Goal: Task Accomplishment & Management: Use online tool/utility

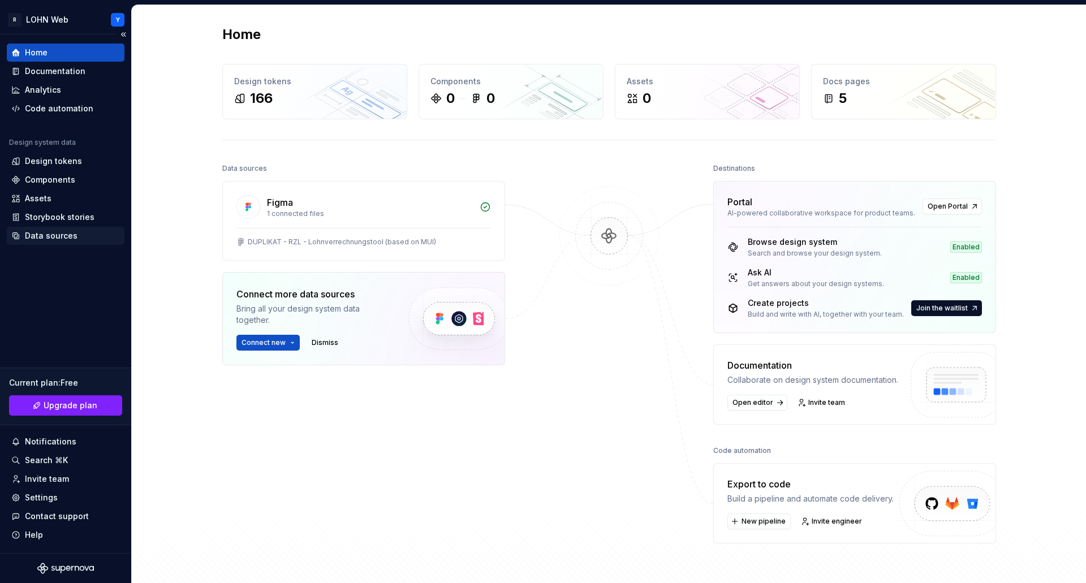
click at [49, 234] on div "Data sources" at bounding box center [51, 235] width 53 height 11
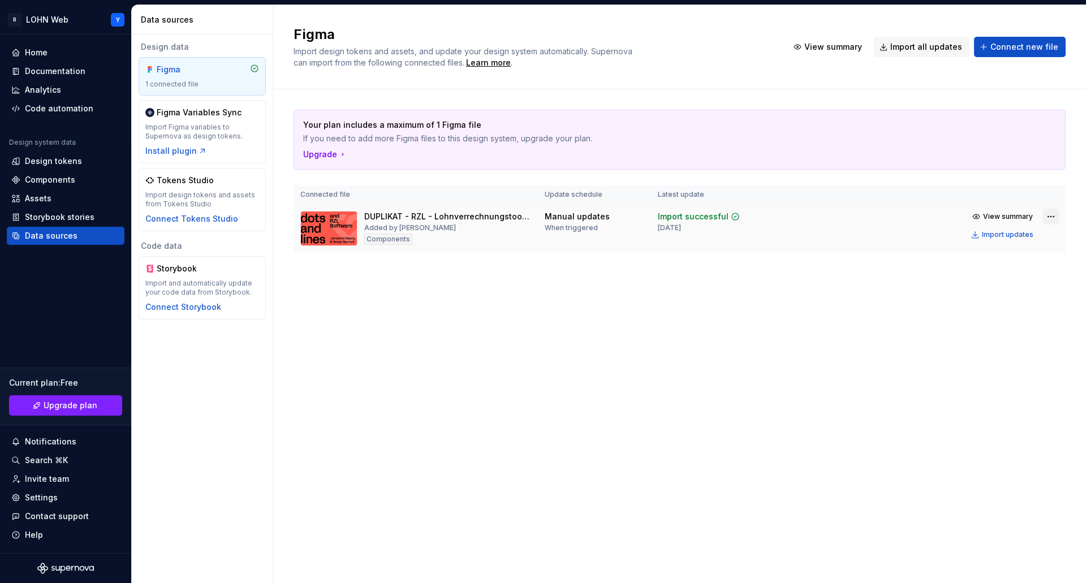
click at [1048, 215] on html "R LOHN Web Y Home Documentation Analytics Code automation Design system data De…" at bounding box center [543, 291] width 1086 height 583
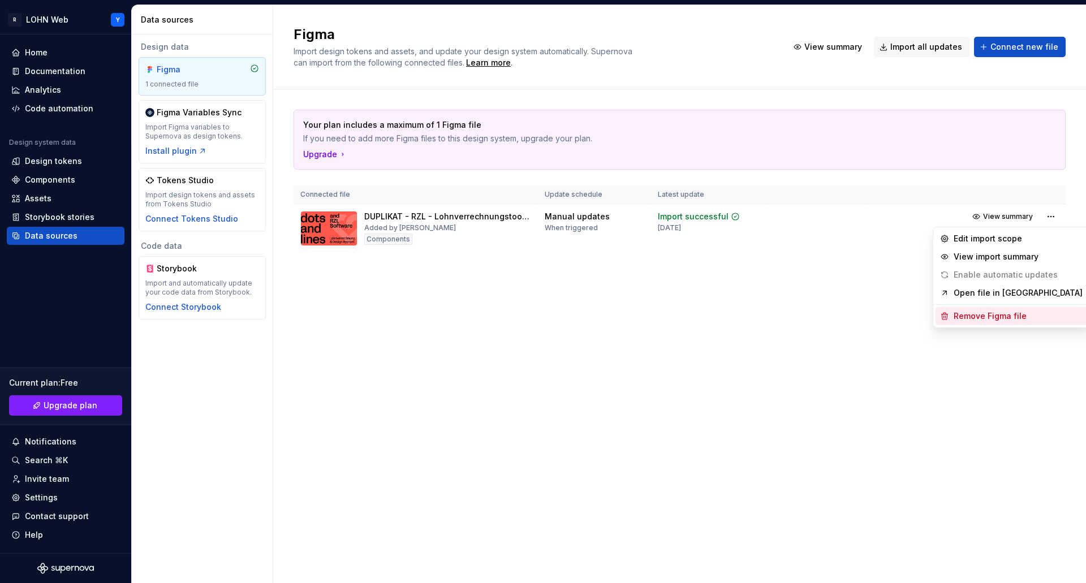
click at [980, 313] on div "Remove Figma file" at bounding box center [1018, 316] width 129 height 11
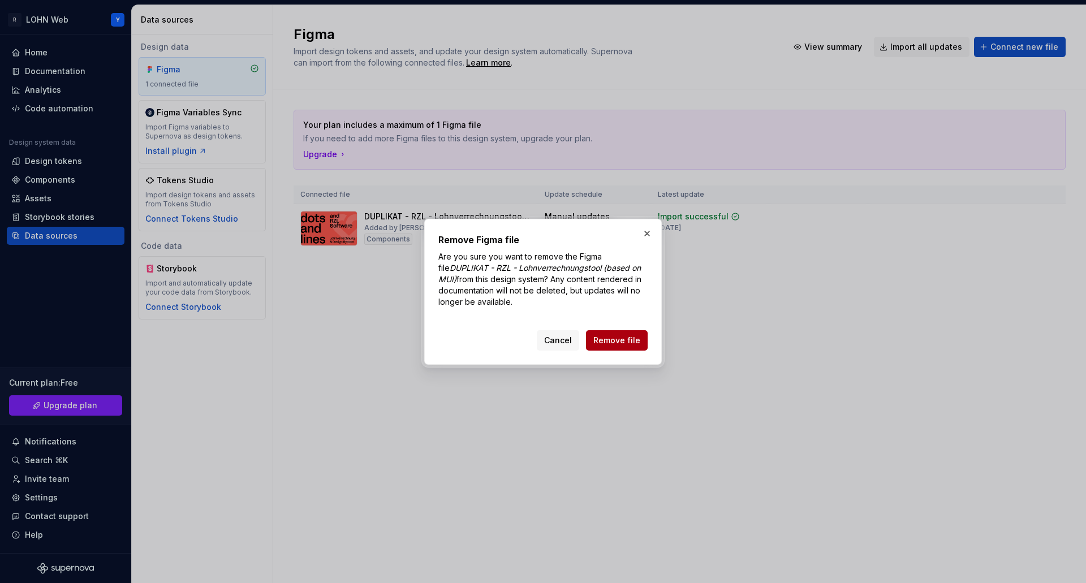
click at [613, 339] on span "Remove file" at bounding box center [616, 340] width 47 height 11
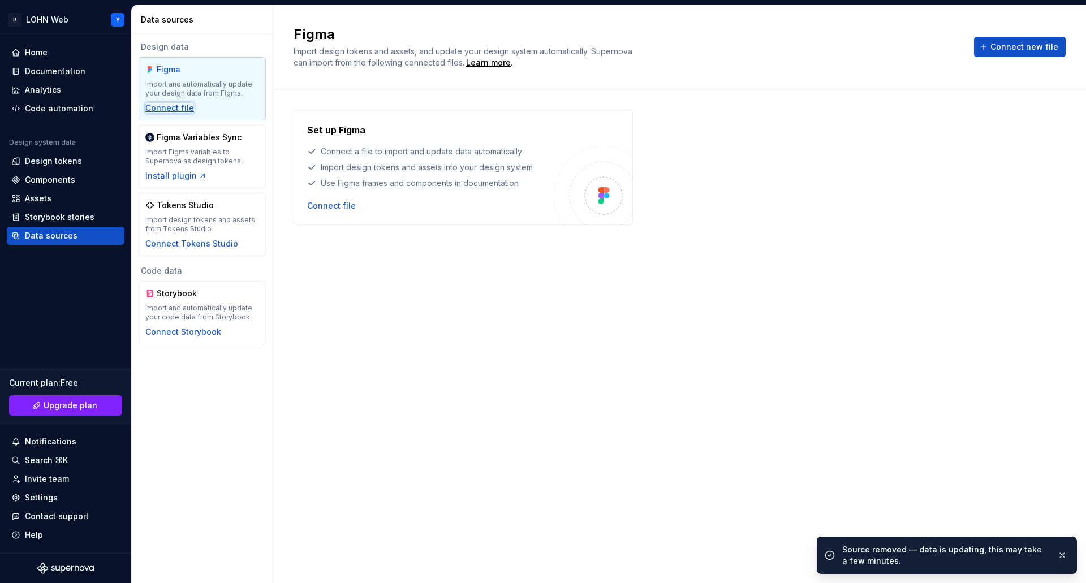
click at [173, 109] on div "Connect file" at bounding box center [169, 107] width 49 height 11
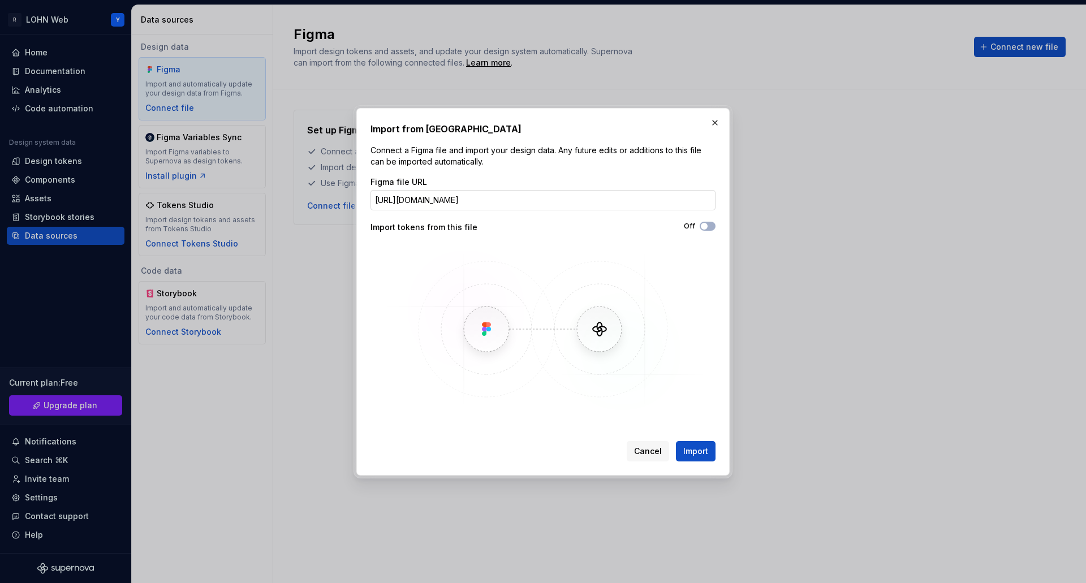
scroll to position [0, 94]
type input "[URL][DOMAIN_NAME]"
click at [710, 224] on button "Off" at bounding box center [708, 226] width 16 height 9
click at [695, 448] on span "Import" at bounding box center [695, 451] width 25 height 11
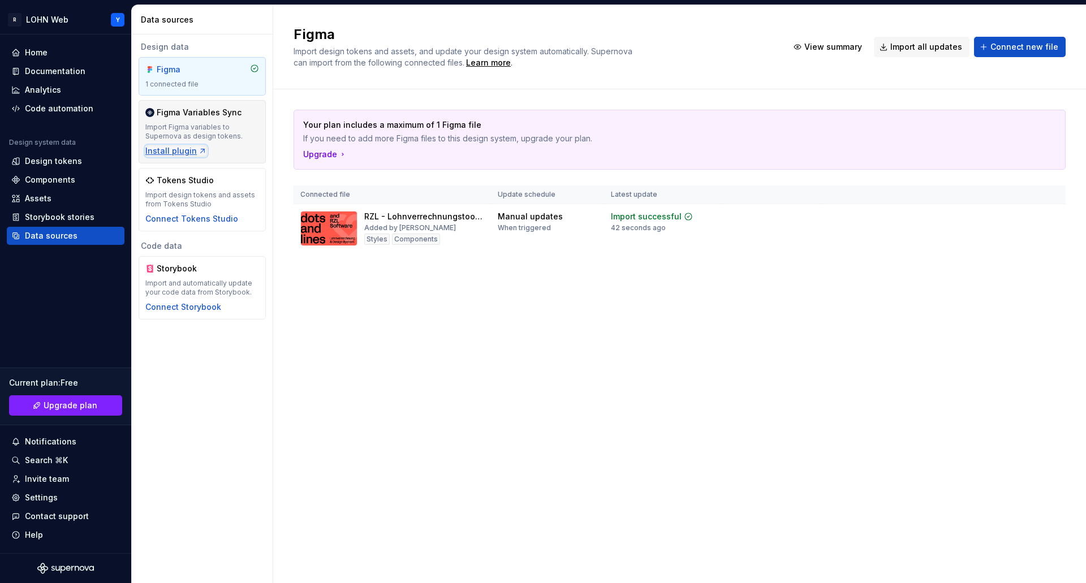
click at [178, 148] on div "Install plugin" at bounding box center [176, 150] width 62 height 11
click at [51, 231] on div "Data sources" at bounding box center [51, 235] width 53 height 11
click at [1004, 234] on div "Import updates" at bounding box center [1007, 234] width 51 height 9
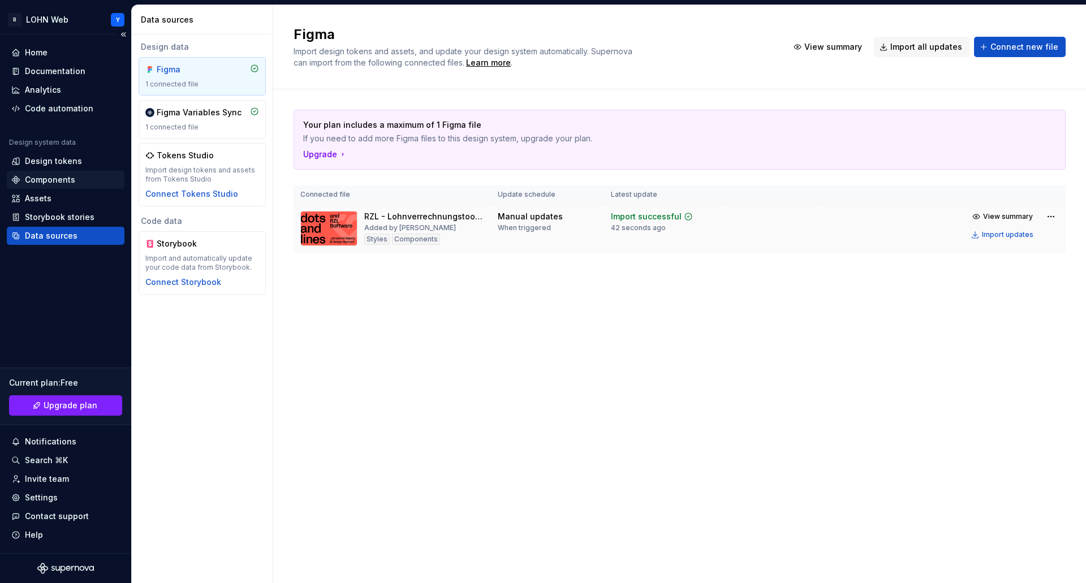
click at [62, 178] on div "Components" at bounding box center [50, 179] width 50 height 11
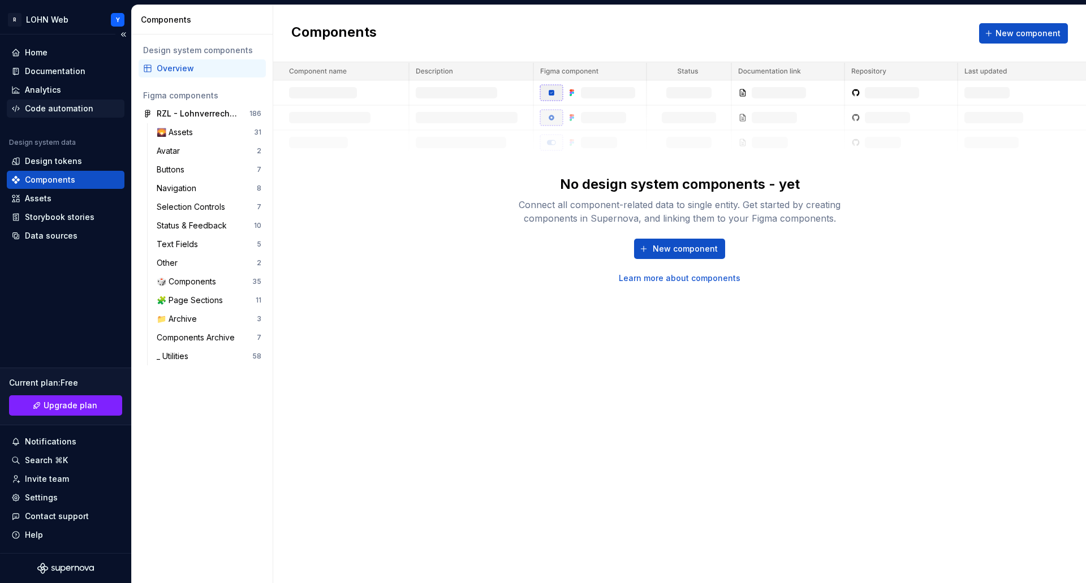
click at [57, 110] on div "Code automation" at bounding box center [59, 108] width 68 height 11
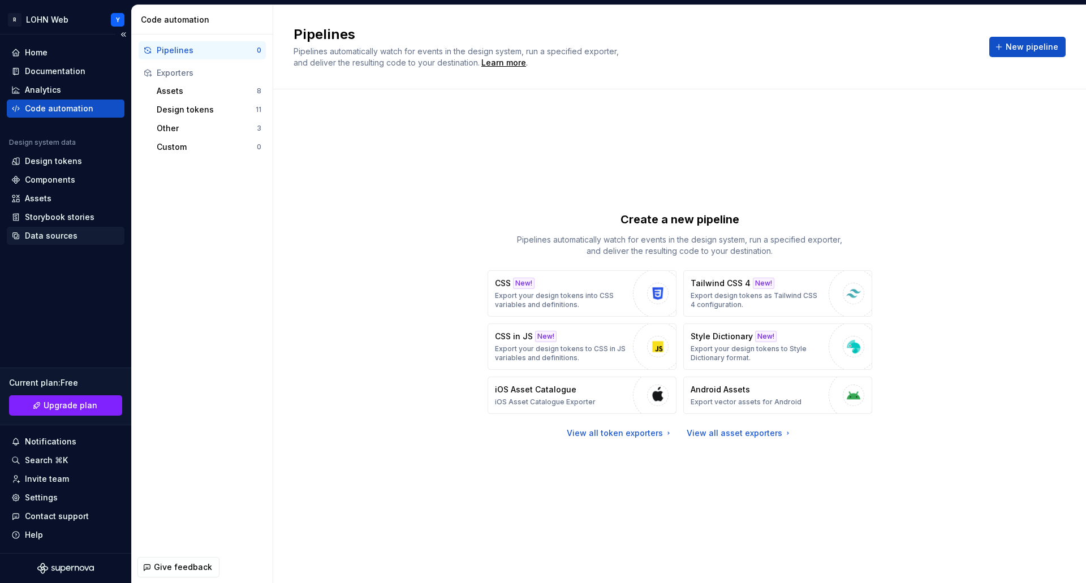
click at [40, 235] on div "Data sources" at bounding box center [51, 235] width 53 height 11
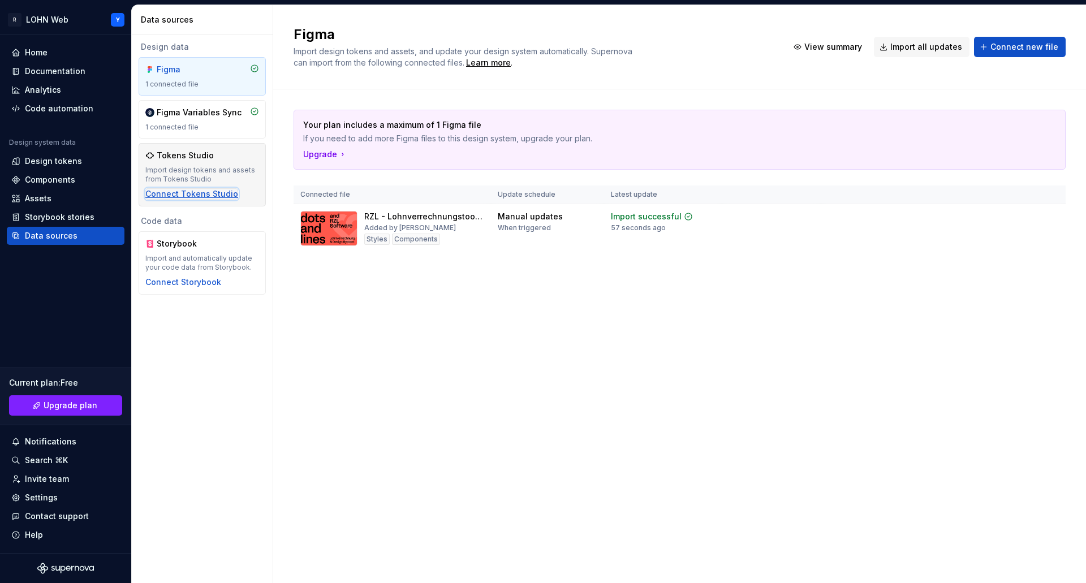
click at [193, 194] on div "Connect Tokens Studio" at bounding box center [191, 193] width 93 height 11
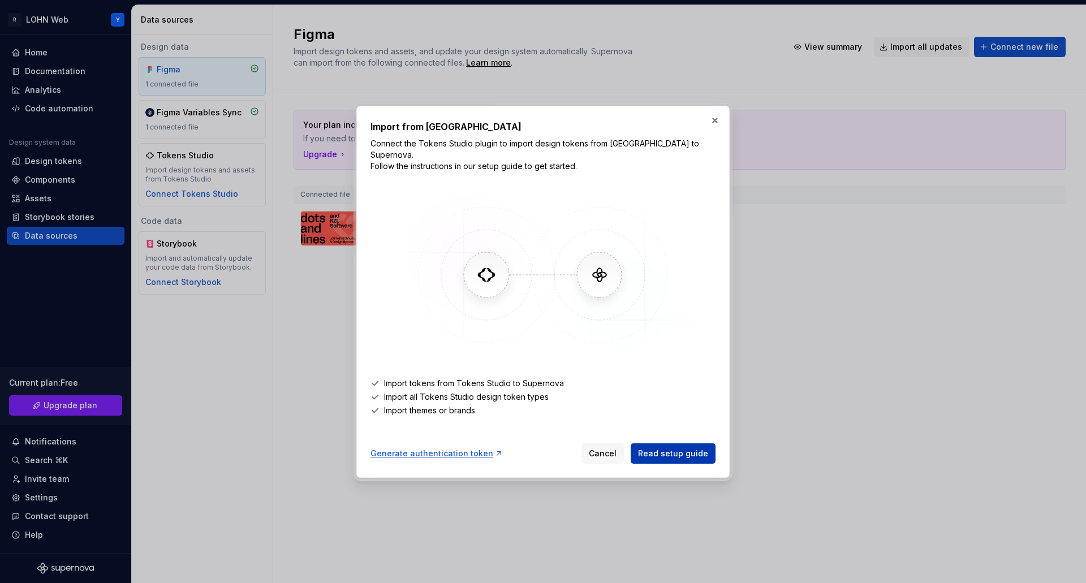
click at [688, 450] on span "Read setup guide" at bounding box center [673, 453] width 70 height 11
click at [716, 126] on button "button" at bounding box center [715, 121] width 16 height 16
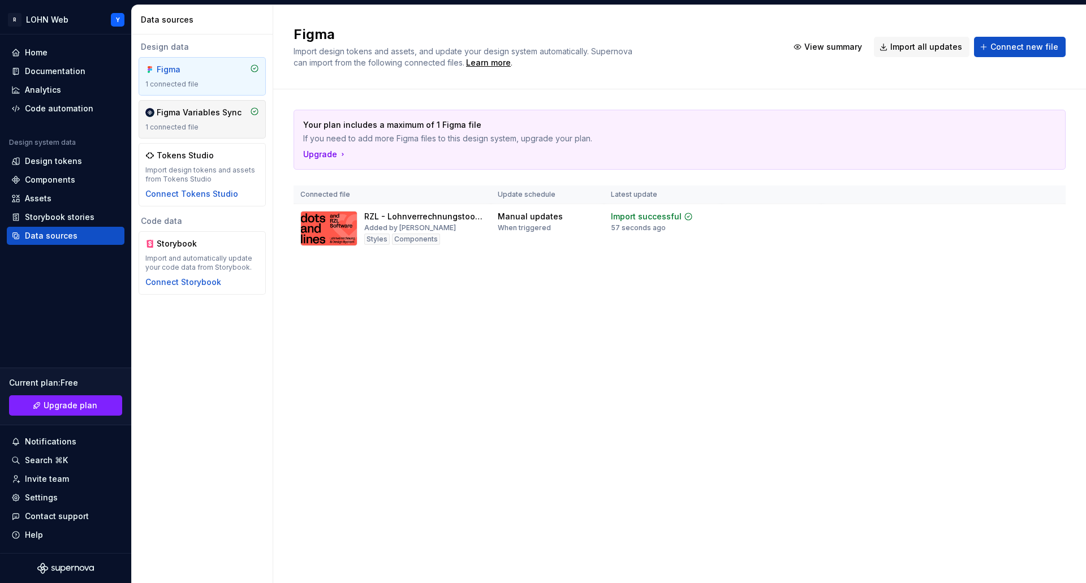
click at [189, 124] on div "1 connected file" at bounding box center [202, 127] width 114 height 9
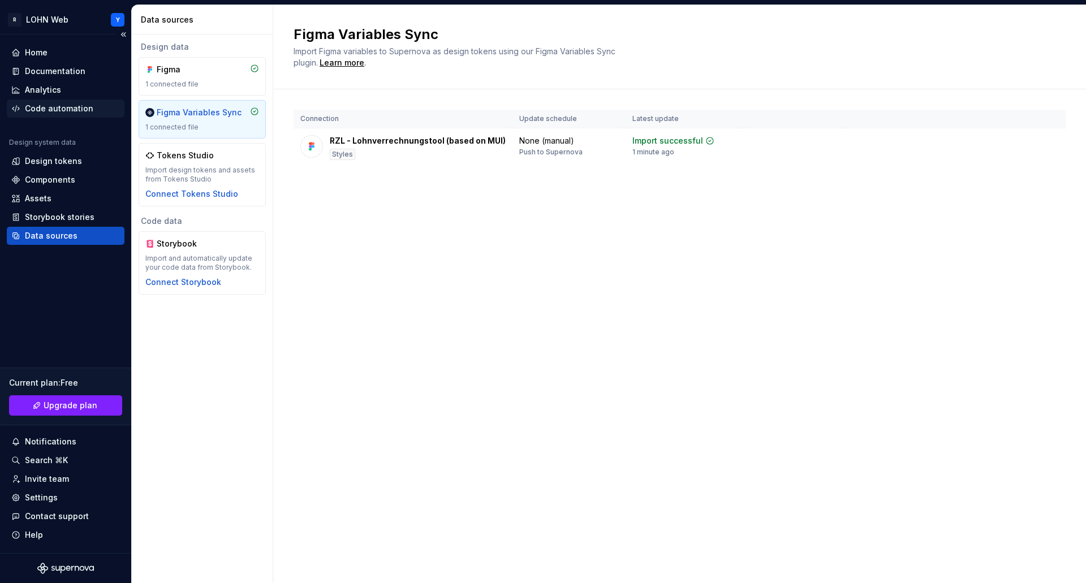
click at [59, 109] on div "Code automation" at bounding box center [59, 108] width 68 height 11
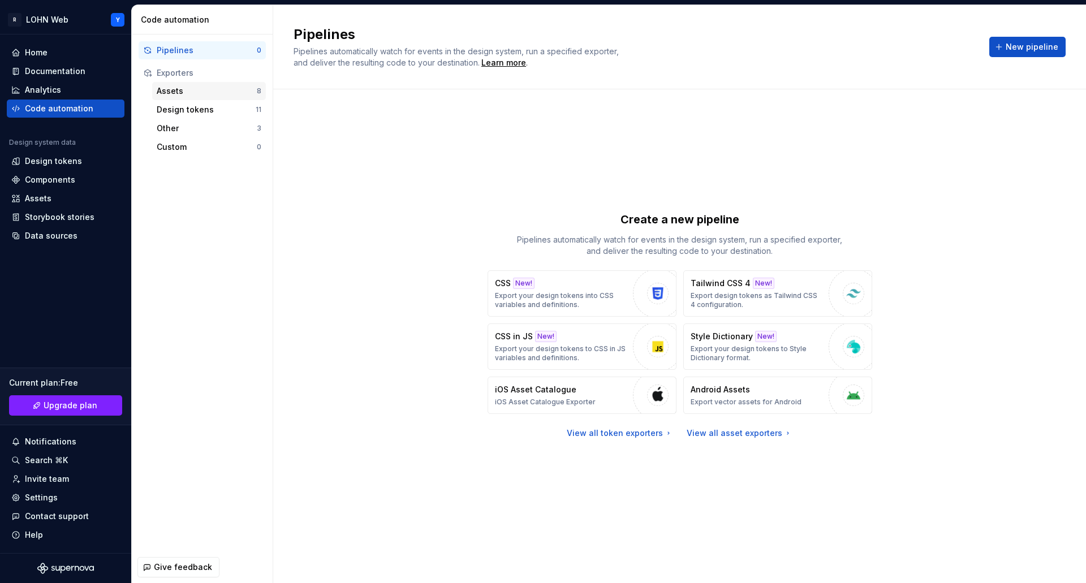
click at [173, 92] on div "Assets" at bounding box center [207, 90] width 100 height 11
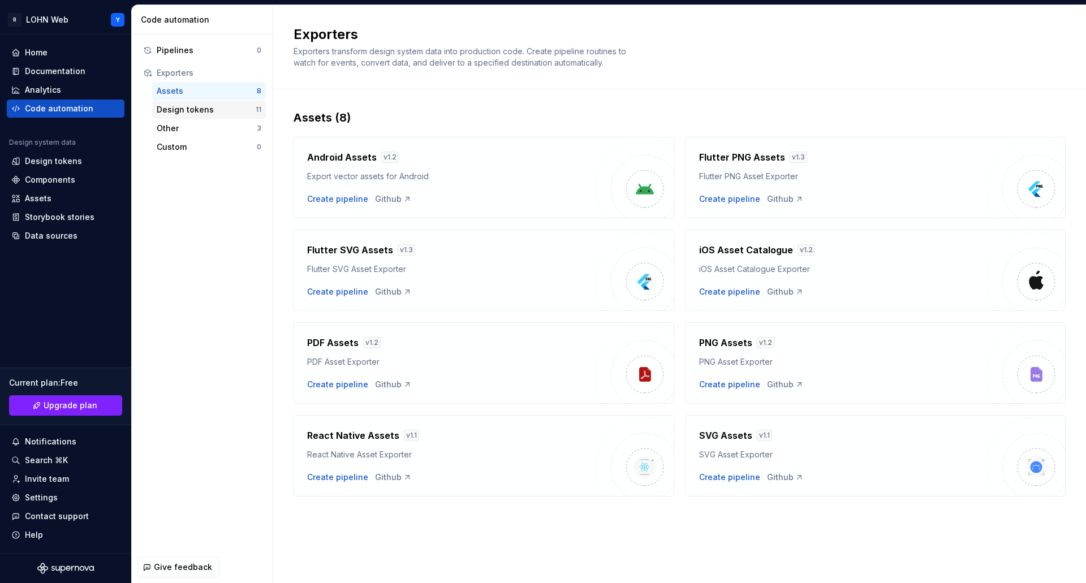
click at [175, 110] on div "Design tokens" at bounding box center [206, 109] width 99 height 11
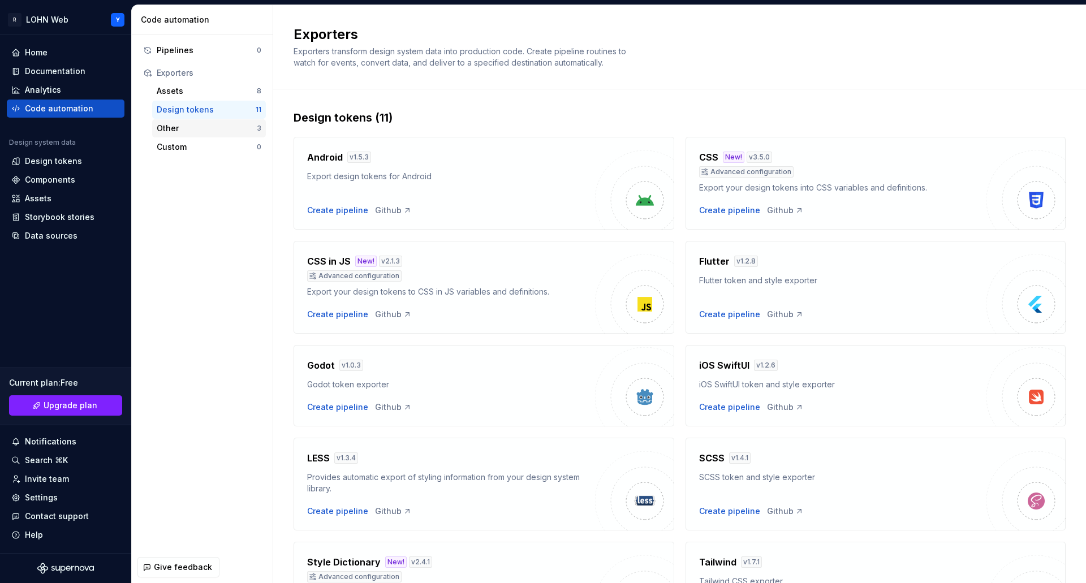
click at [173, 127] on div "Other" at bounding box center [207, 128] width 100 height 11
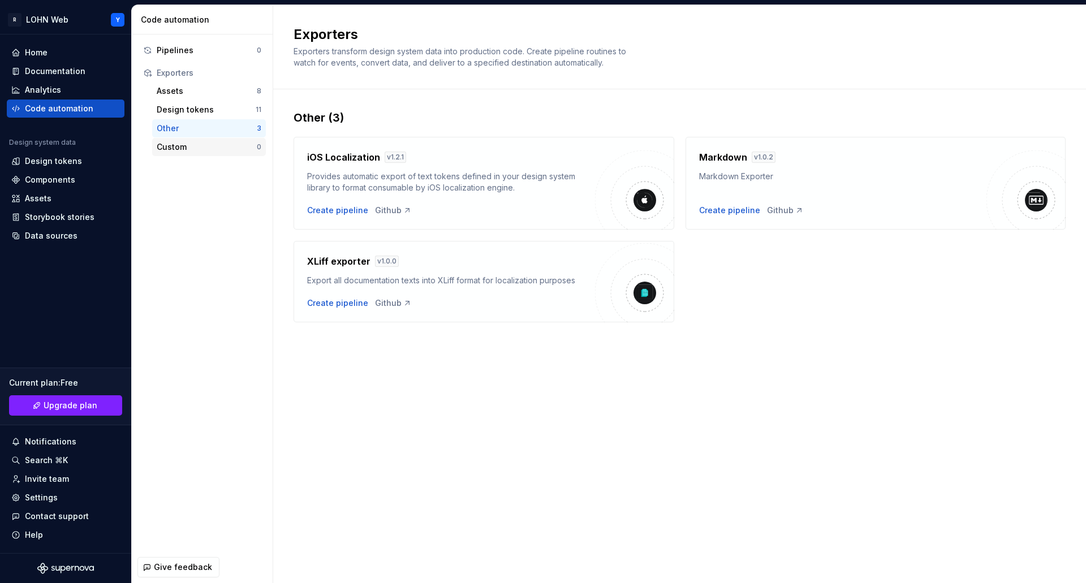
click at [171, 146] on div "Custom" at bounding box center [207, 146] width 100 height 11
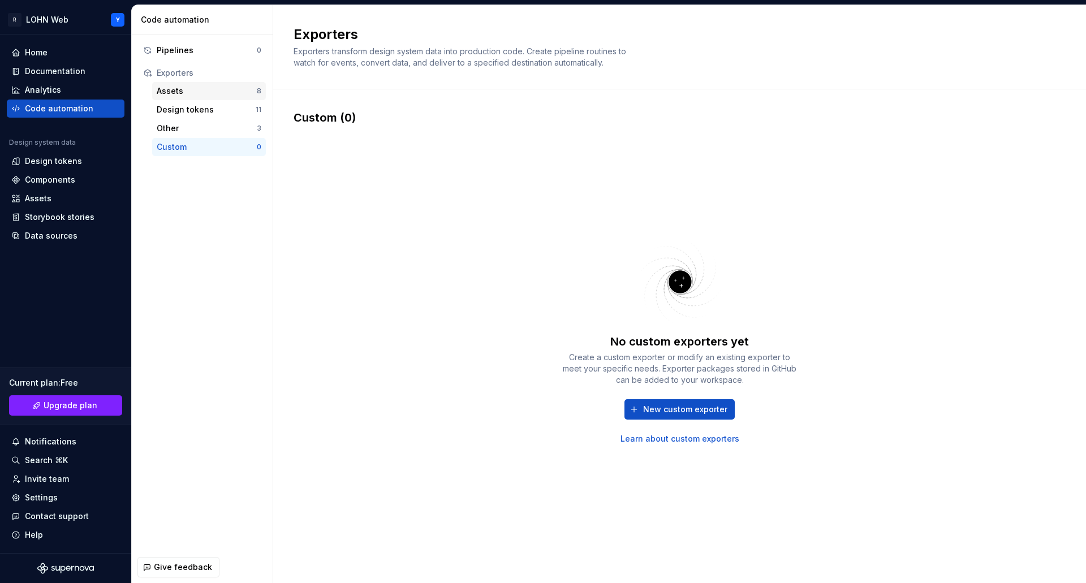
click at [173, 92] on div "Assets" at bounding box center [207, 90] width 100 height 11
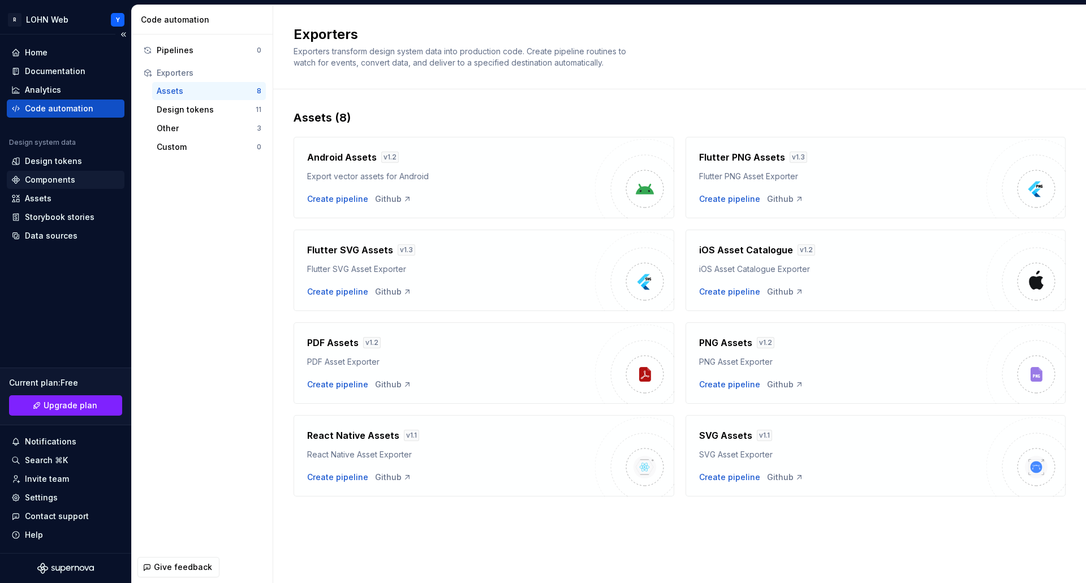
click at [60, 183] on div "Components" at bounding box center [50, 179] width 50 height 11
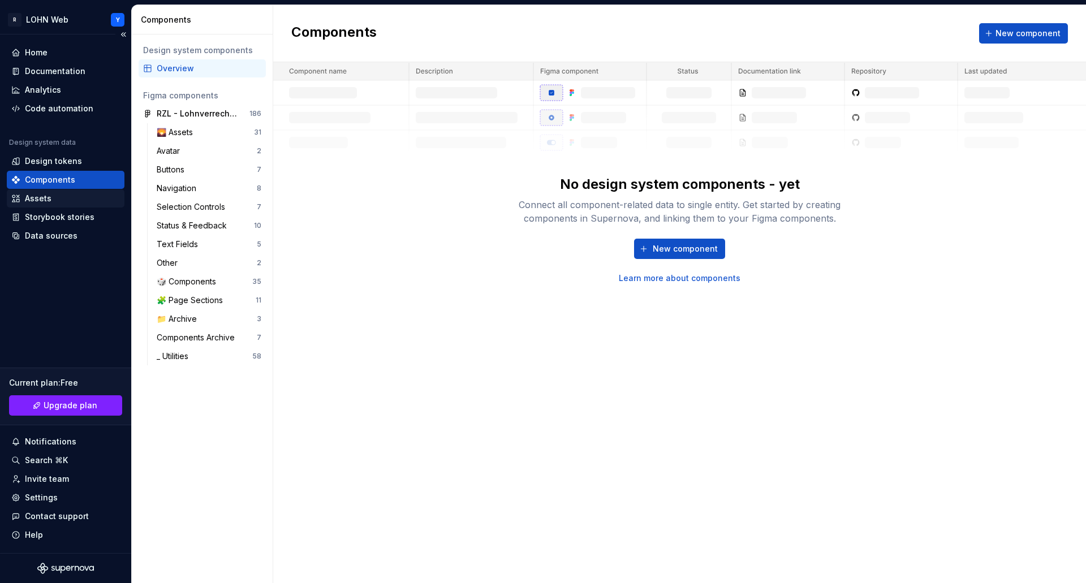
click at [39, 199] on div "Assets" at bounding box center [38, 198] width 27 height 11
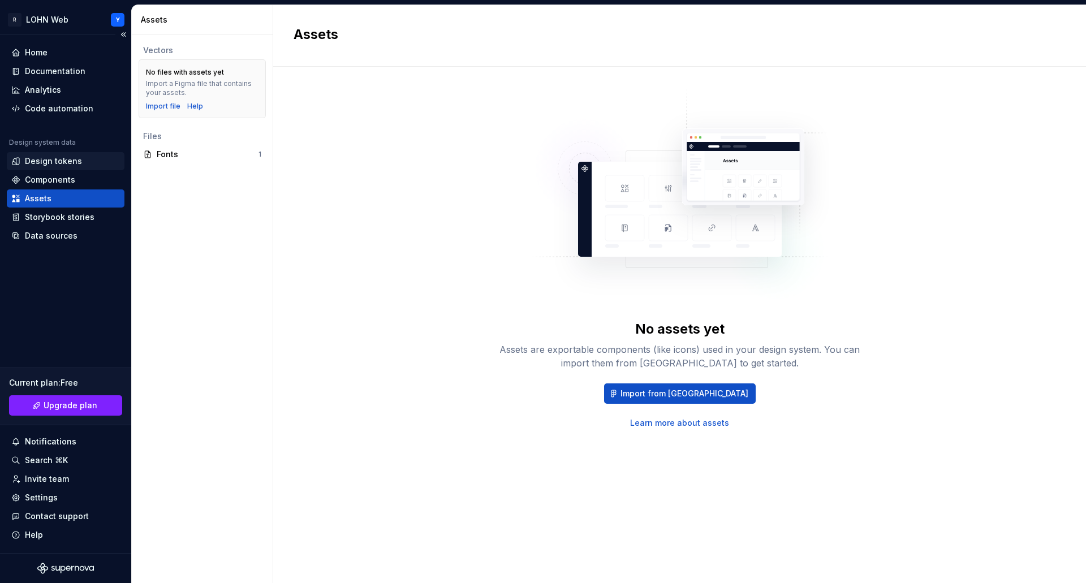
click at [59, 161] on div "Design tokens" at bounding box center [53, 161] width 57 height 11
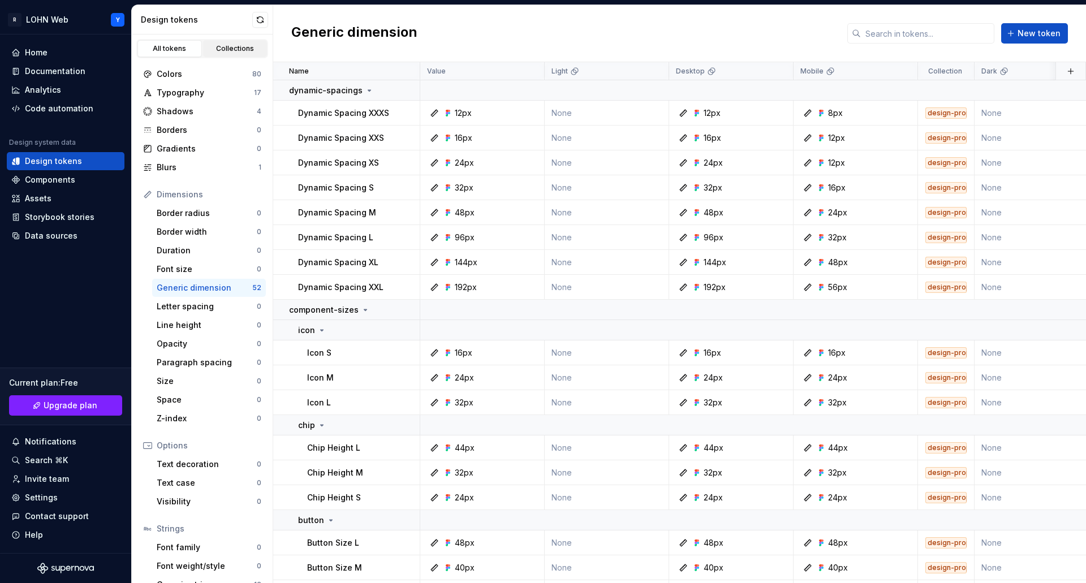
click at [225, 46] on div "Collections" at bounding box center [235, 48] width 57 height 9
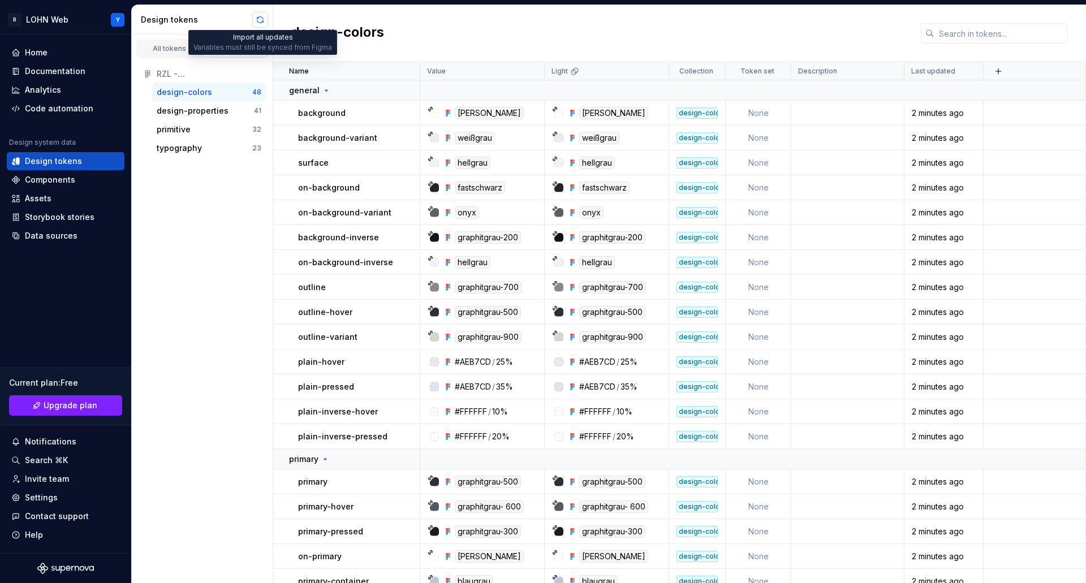
click at [263, 15] on button "button" at bounding box center [260, 20] width 16 height 16
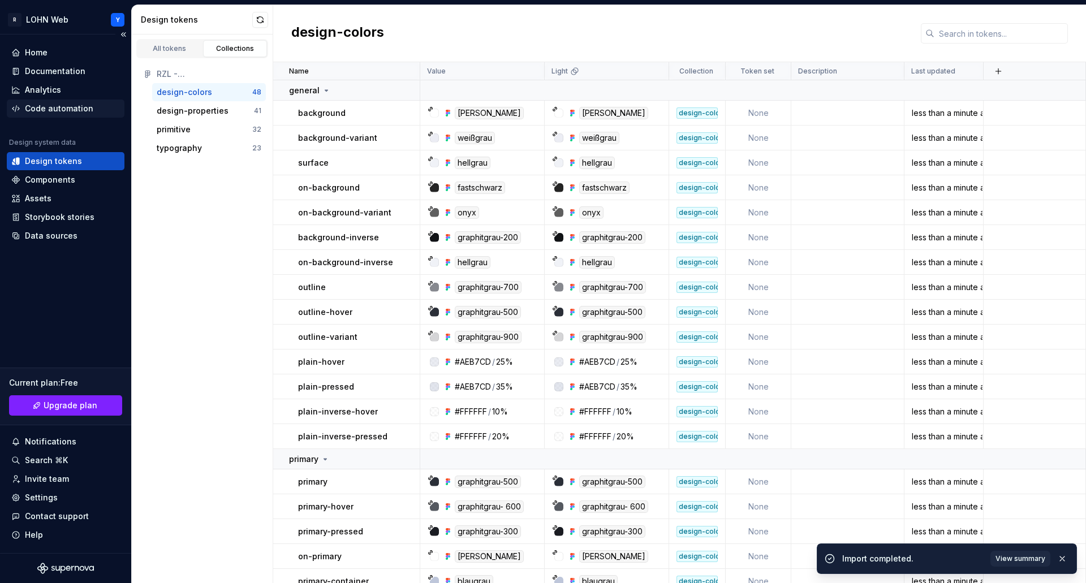
click at [60, 106] on div "Code automation" at bounding box center [59, 108] width 68 height 11
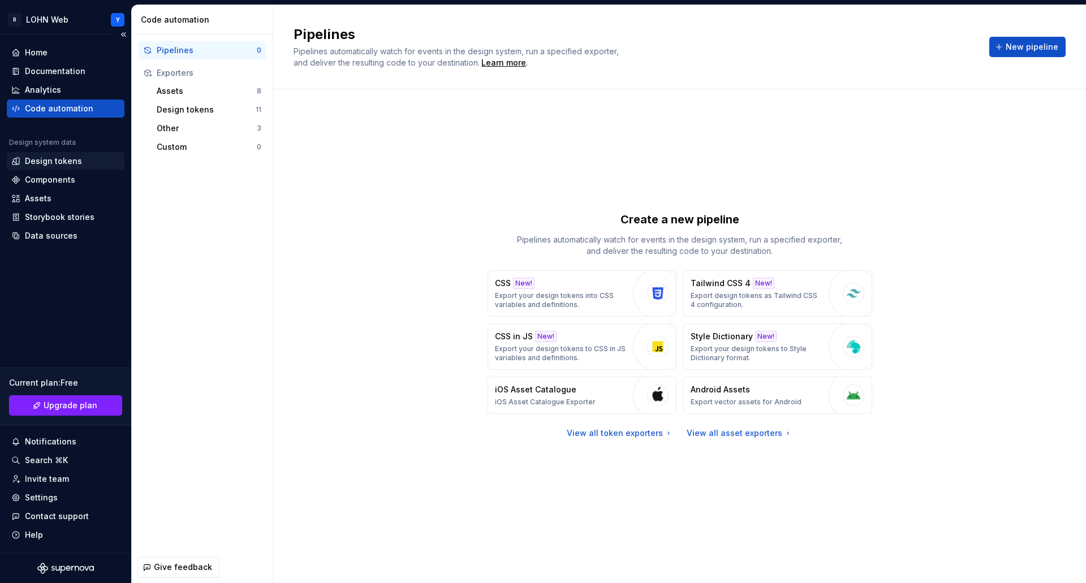
click at [48, 159] on div "Design tokens" at bounding box center [53, 161] width 57 height 11
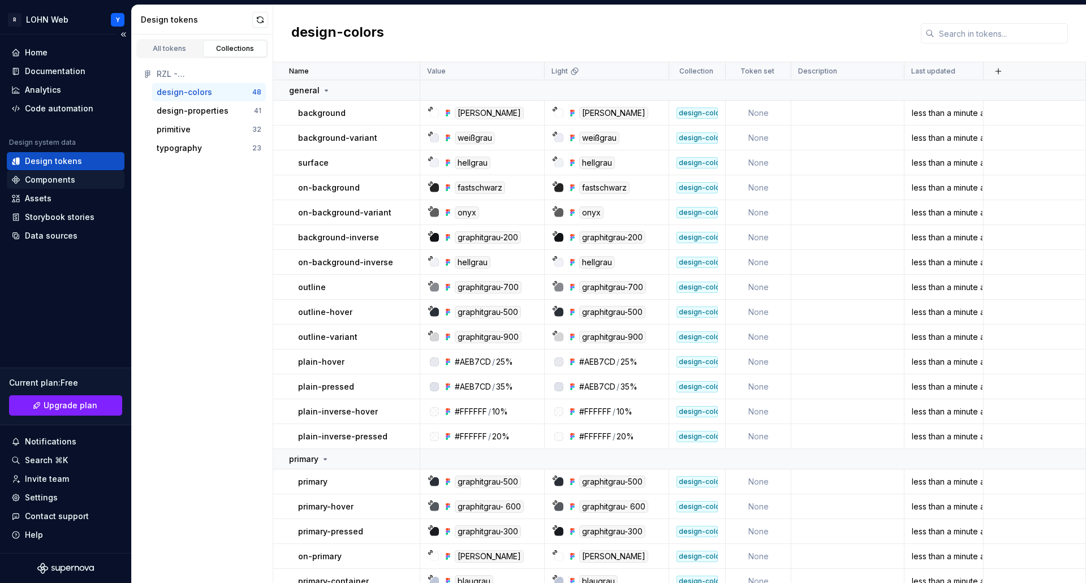
click at [54, 180] on div "Components" at bounding box center [50, 179] width 50 height 11
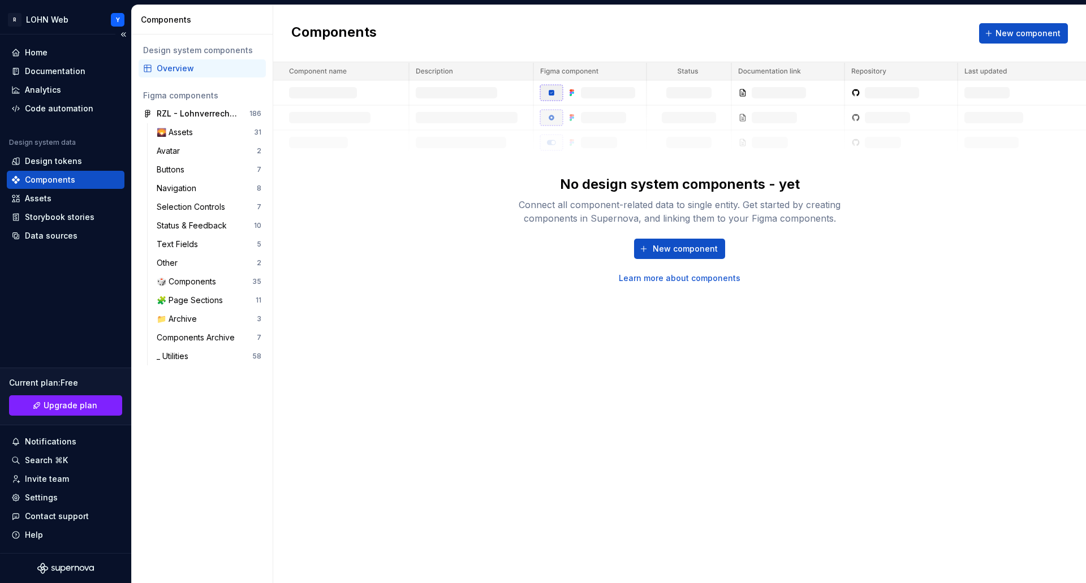
click at [54, 180] on div "Components" at bounding box center [50, 179] width 50 height 11
click at [53, 162] on div "Design tokens" at bounding box center [53, 161] width 57 height 11
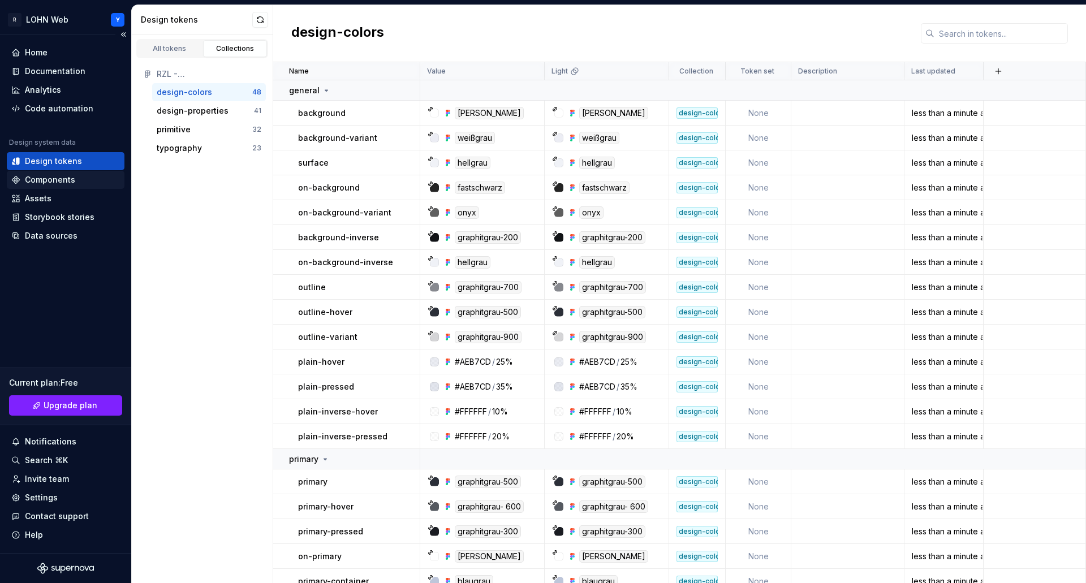
click at [51, 182] on div "Components" at bounding box center [50, 179] width 50 height 11
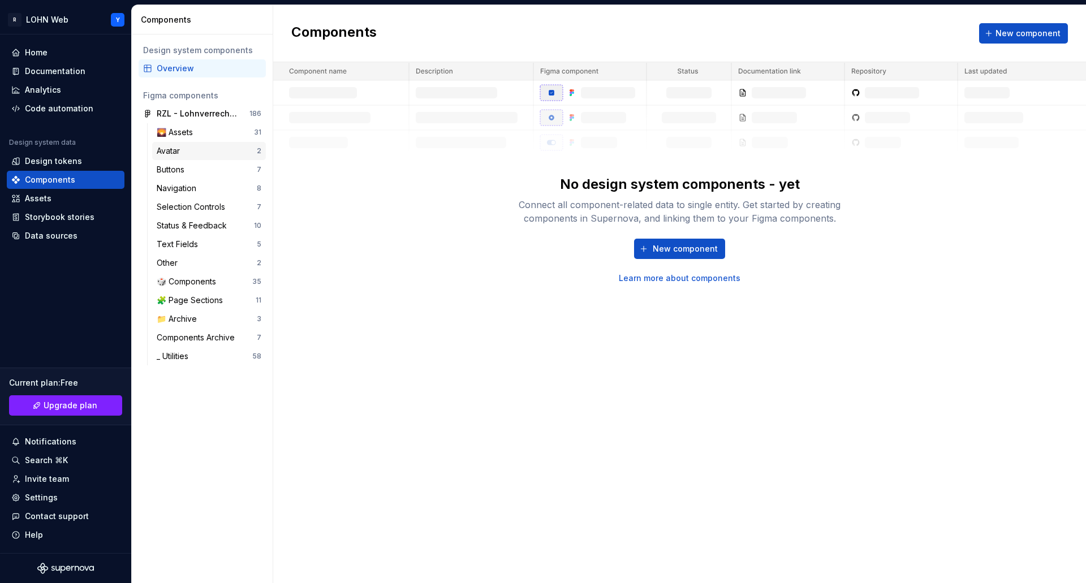
click at [166, 157] on div "Avatar 2" at bounding box center [209, 151] width 114 height 18
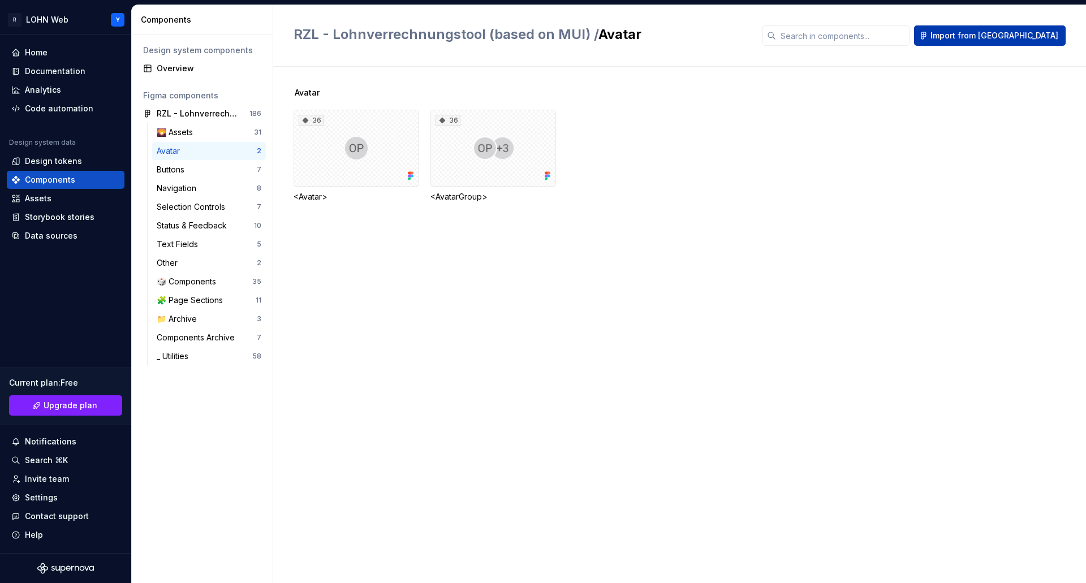
click at [1011, 38] on span "Import from [GEOGRAPHIC_DATA]" at bounding box center [994, 35] width 128 height 11
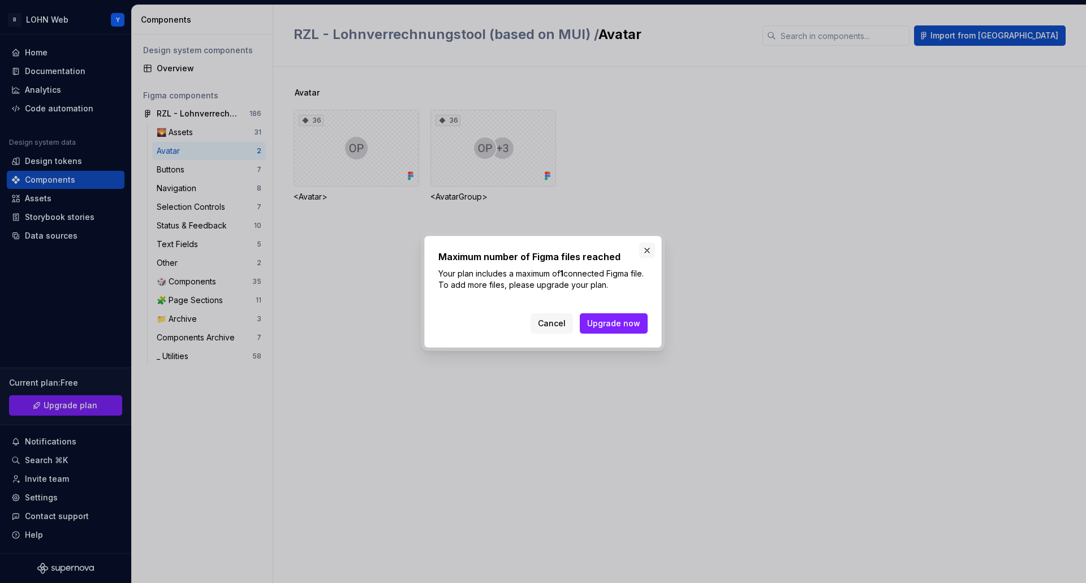
click at [651, 249] on button "button" at bounding box center [647, 251] width 16 height 16
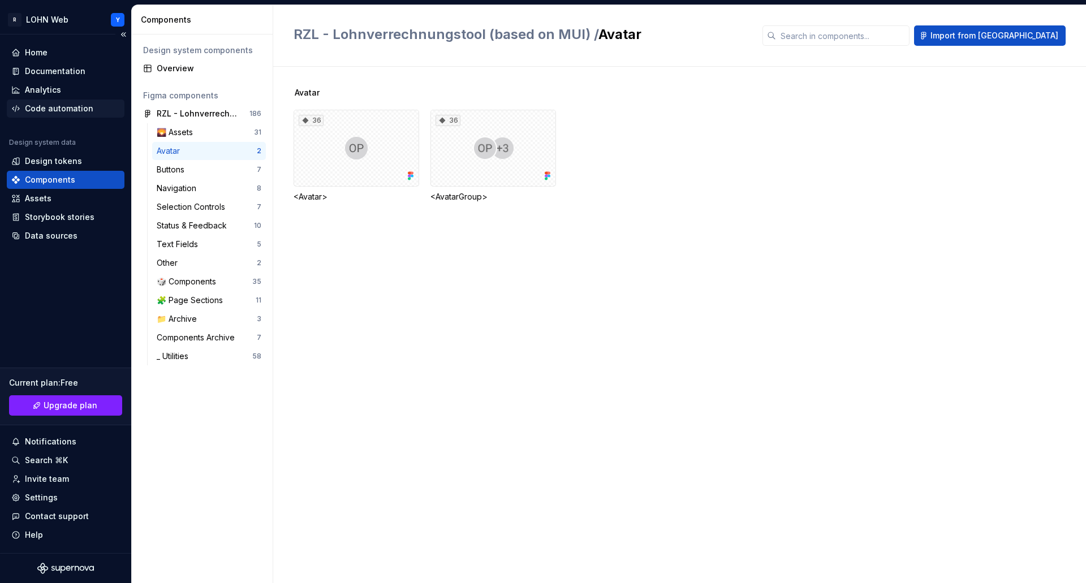
click at [44, 107] on div "Code automation" at bounding box center [59, 108] width 68 height 11
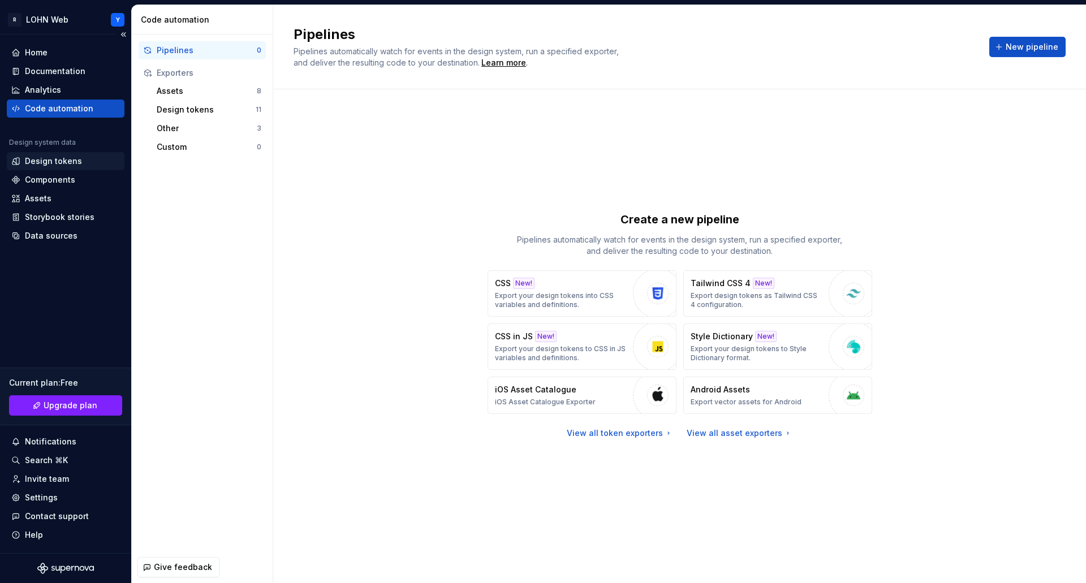
click at [66, 161] on div "Design tokens" at bounding box center [53, 161] width 57 height 11
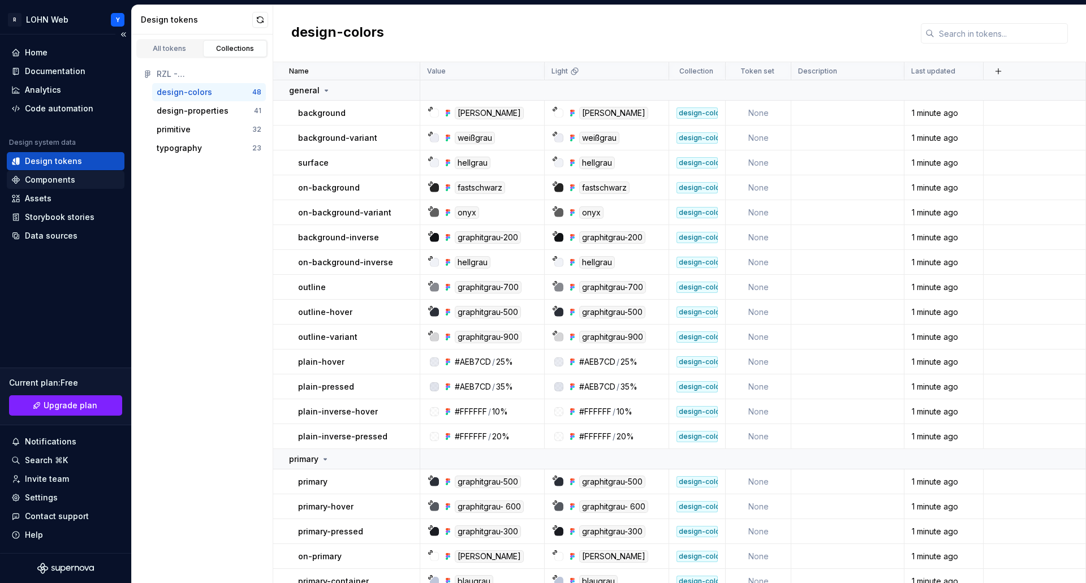
click at [58, 183] on div "Components" at bounding box center [50, 179] width 50 height 11
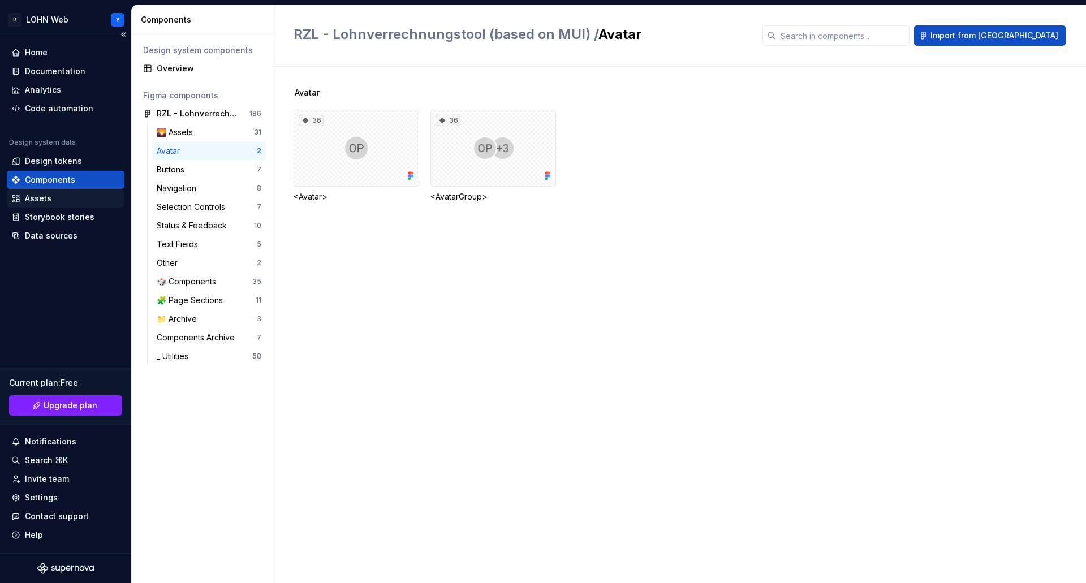
click at [49, 199] on div "Assets" at bounding box center [38, 198] width 27 height 11
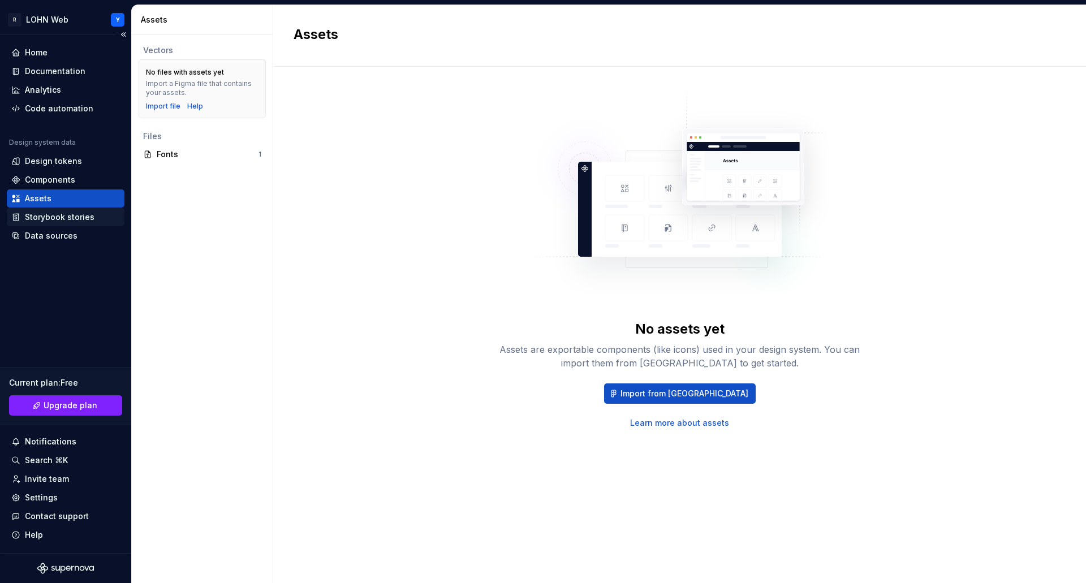
click at [46, 218] on div "Storybook stories" at bounding box center [60, 217] width 70 height 11
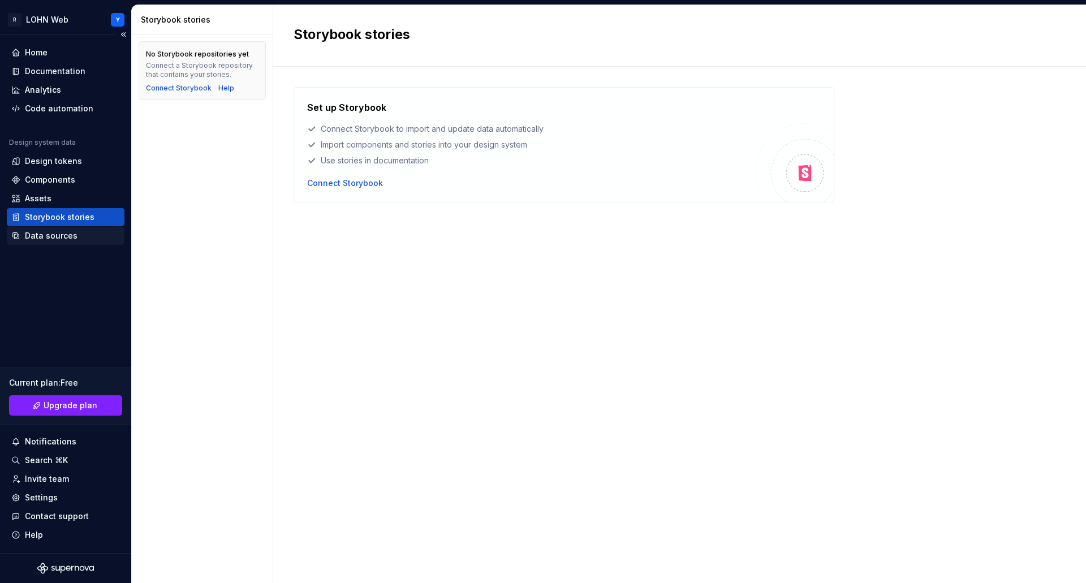
click at [42, 244] on div "Data sources" at bounding box center [66, 236] width 118 height 18
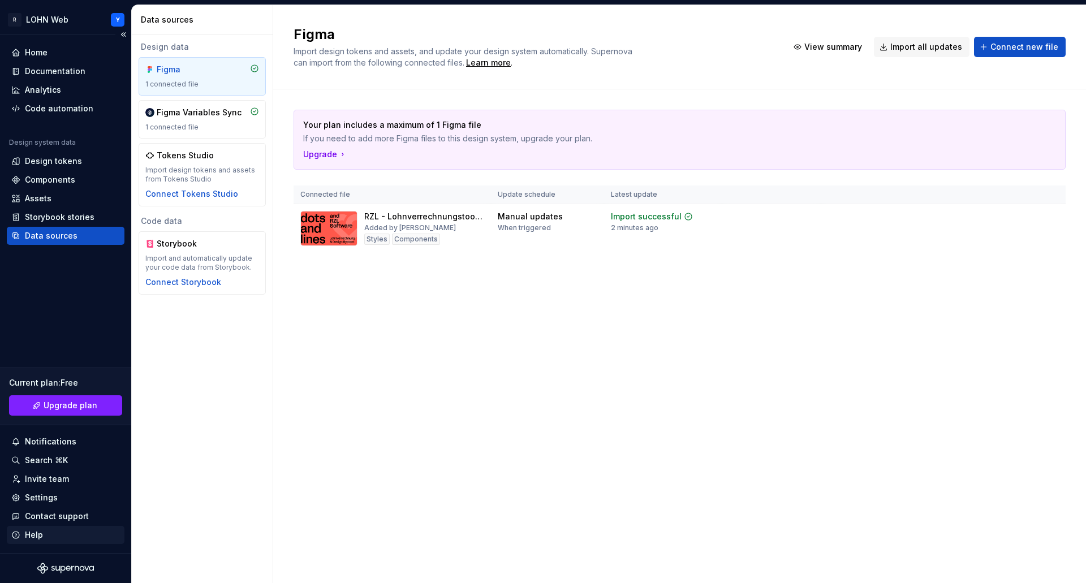
click at [35, 535] on div "Help" at bounding box center [34, 534] width 18 height 11
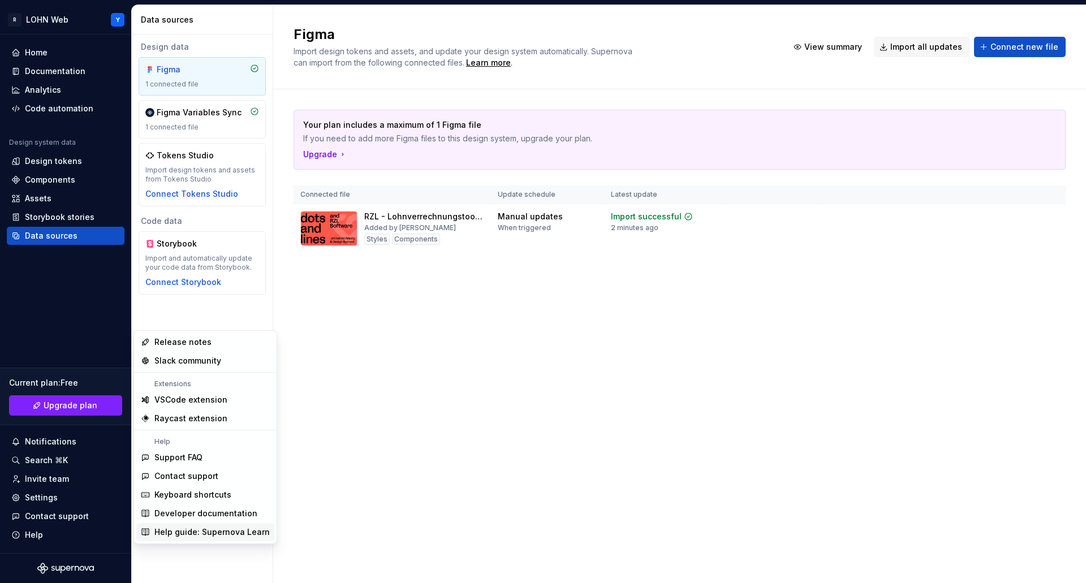
click at [184, 531] on div "Help guide: Supernova Learn" at bounding box center [211, 532] width 115 height 11
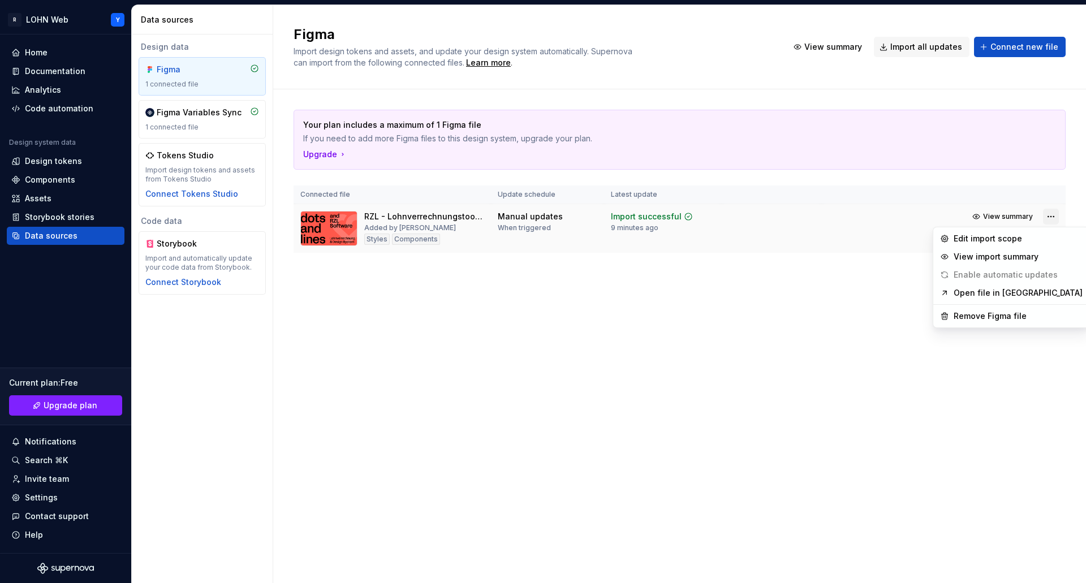
click at [1050, 213] on html "R LOHN Web Y Home Documentation Analytics Code automation Design system data De…" at bounding box center [543, 291] width 1086 height 583
click at [1010, 238] on div "Edit import scope" at bounding box center [1018, 238] width 129 height 11
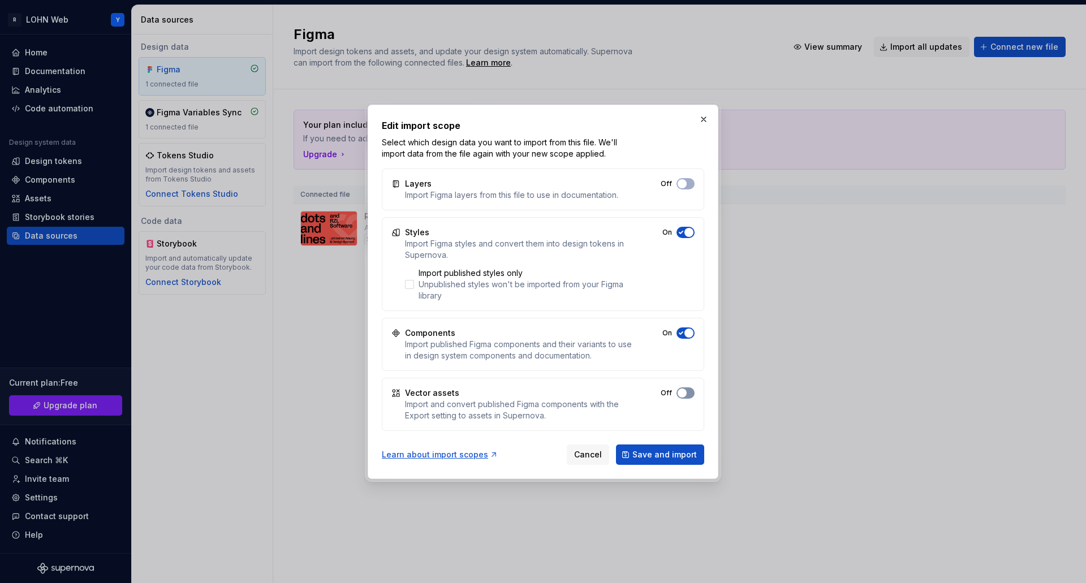
click at [684, 391] on span "button" at bounding box center [682, 393] width 9 height 9
click at [684, 184] on span "button" at bounding box center [682, 183] width 9 height 9
click at [650, 458] on span "Save and import" at bounding box center [664, 454] width 64 height 11
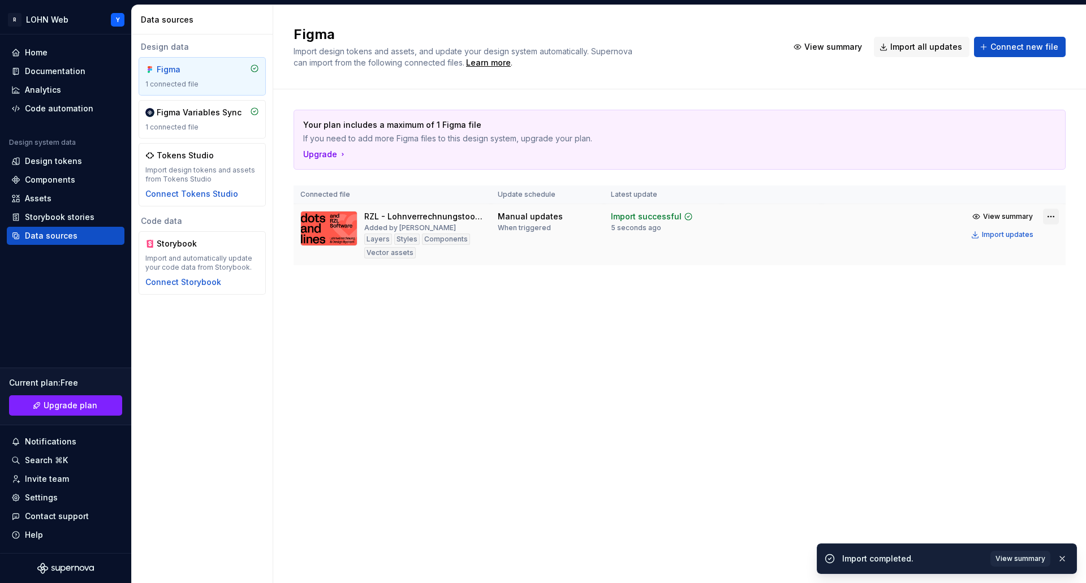
click at [1050, 218] on html "R LOHN Web Y Home Documentation Analytics Code automation Design system data De…" at bounding box center [543, 291] width 1086 height 583
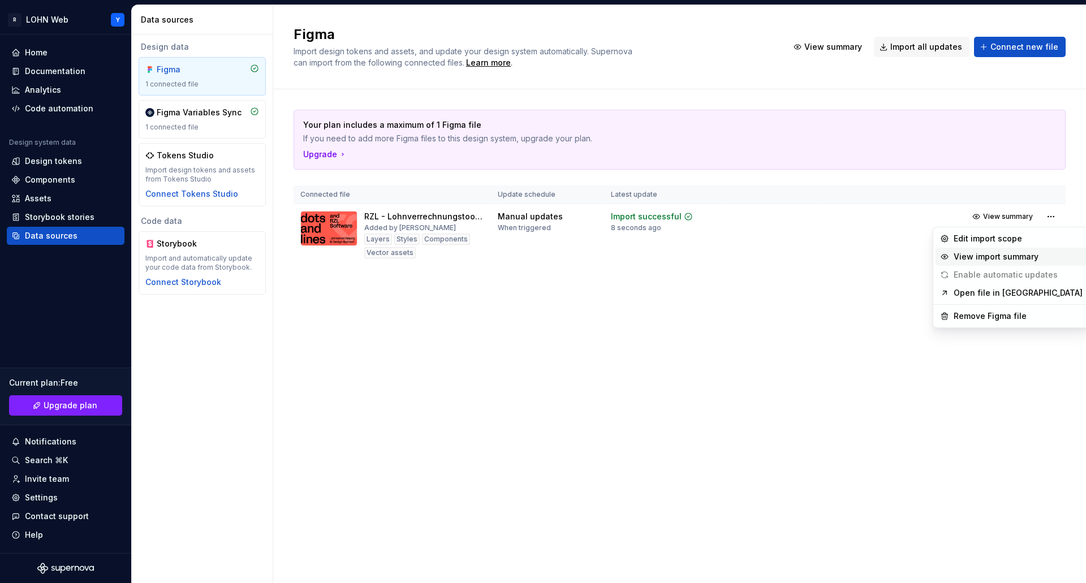
click at [997, 261] on div "View import summary" at bounding box center [1018, 256] width 129 height 11
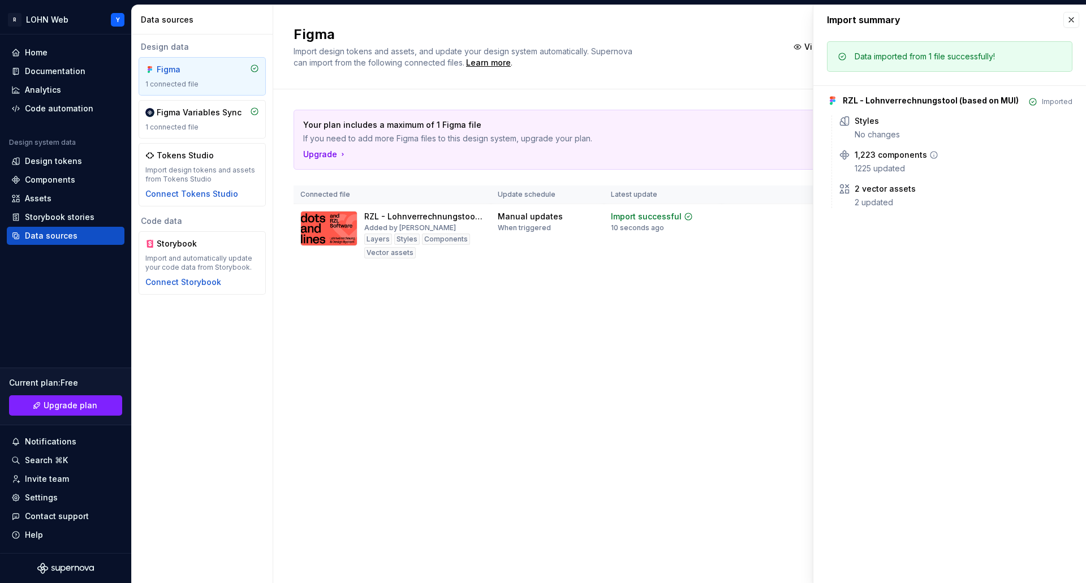
click at [877, 158] on div "1,223 components" at bounding box center [891, 154] width 72 height 11
click at [876, 127] on div "Styles No changes" at bounding box center [964, 127] width 218 height 25
click at [1070, 13] on button "button" at bounding box center [1071, 20] width 16 height 16
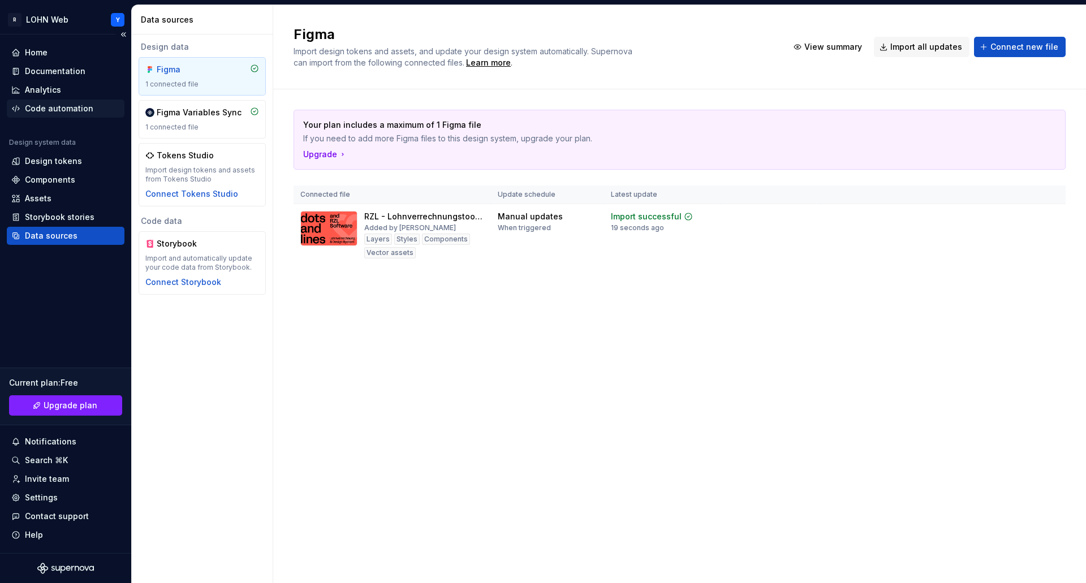
click at [49, 105] on div "Code automation" at bounding box center [59, 108] width 68 height 11
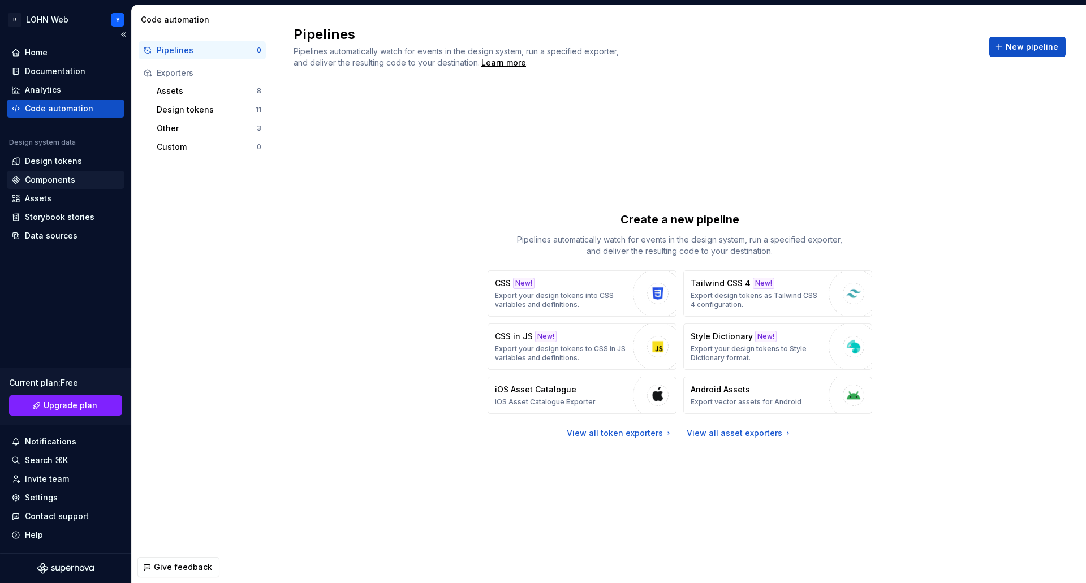
click at [48, 177] on div "Components" at bounding box center [50, 179] width 50 height 11
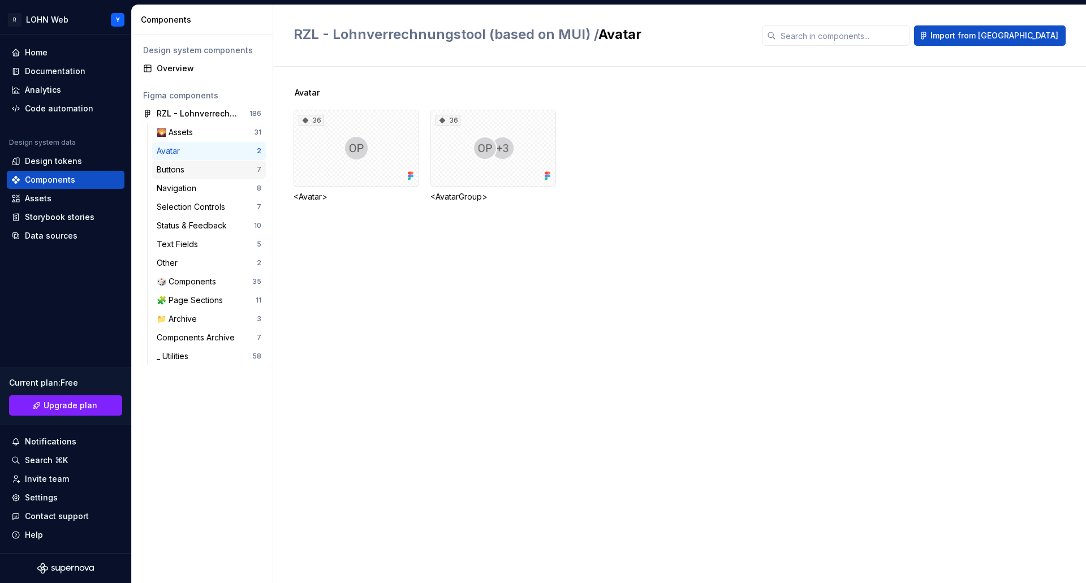
click at [178, 169] on div "Buttons" at bounding box center [173, 169] width 32 height 11
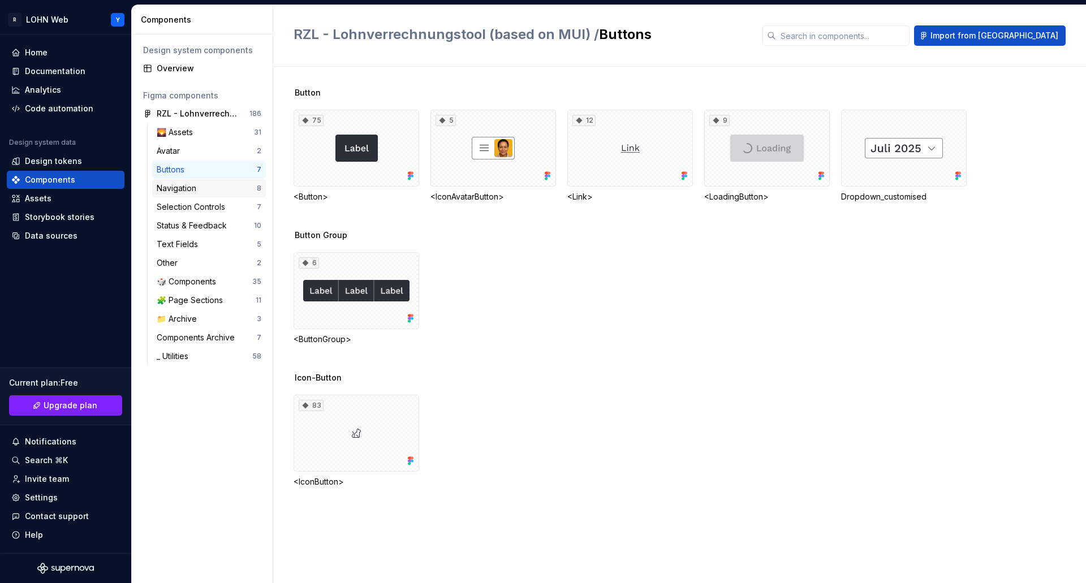
click at [182, 196] on div "Navigation 8" at bounding box center [209, 188] width 114 height 18
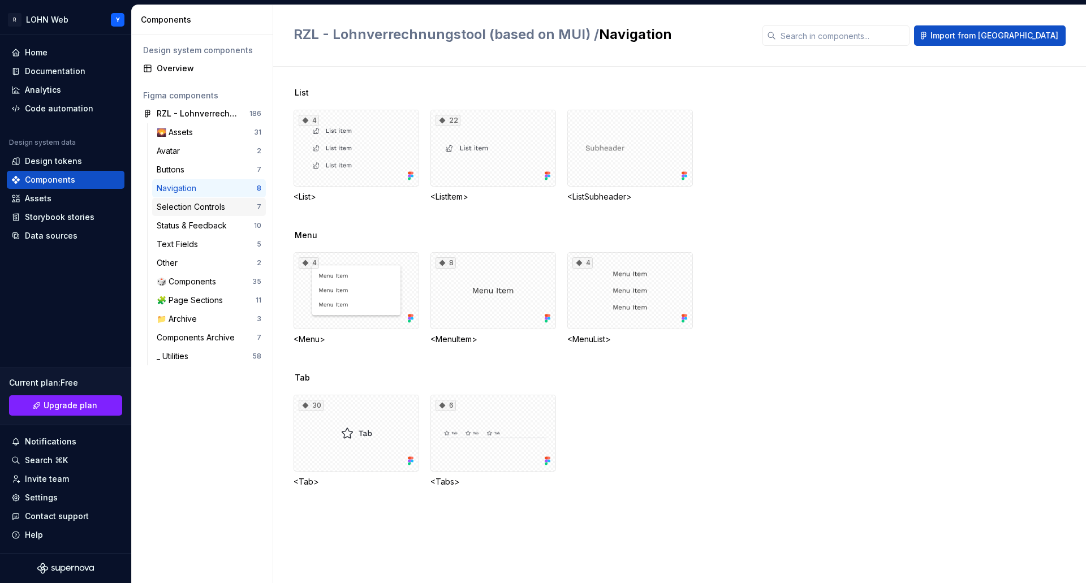
click at [181, 208] on div "Selection Controls" at bounding box center [193, 206] width 73 height 11
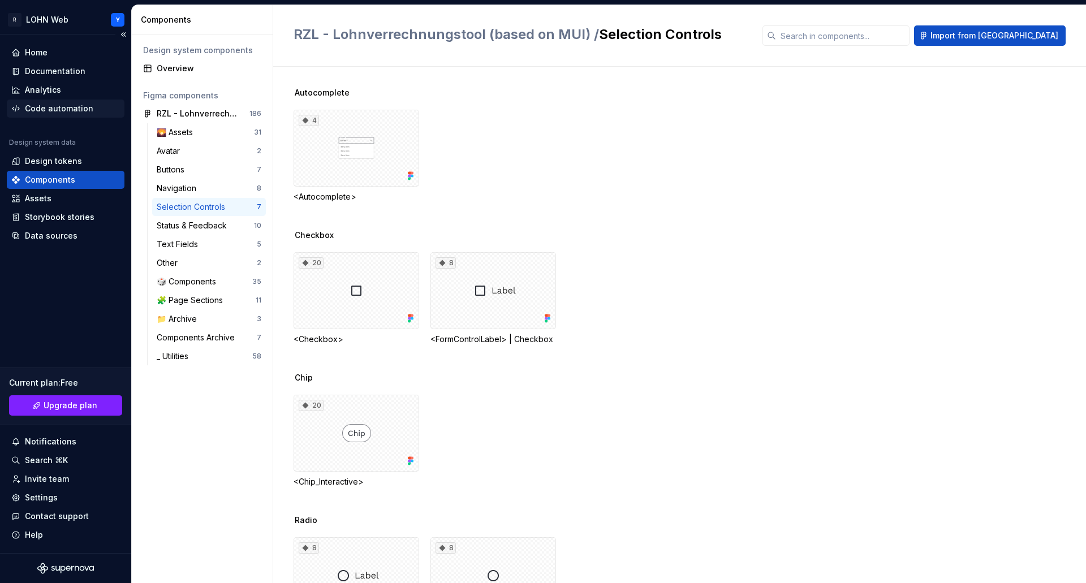
click at [59, 110] on div "Code automation" at bounding box center [59, 108] width 68 height 11
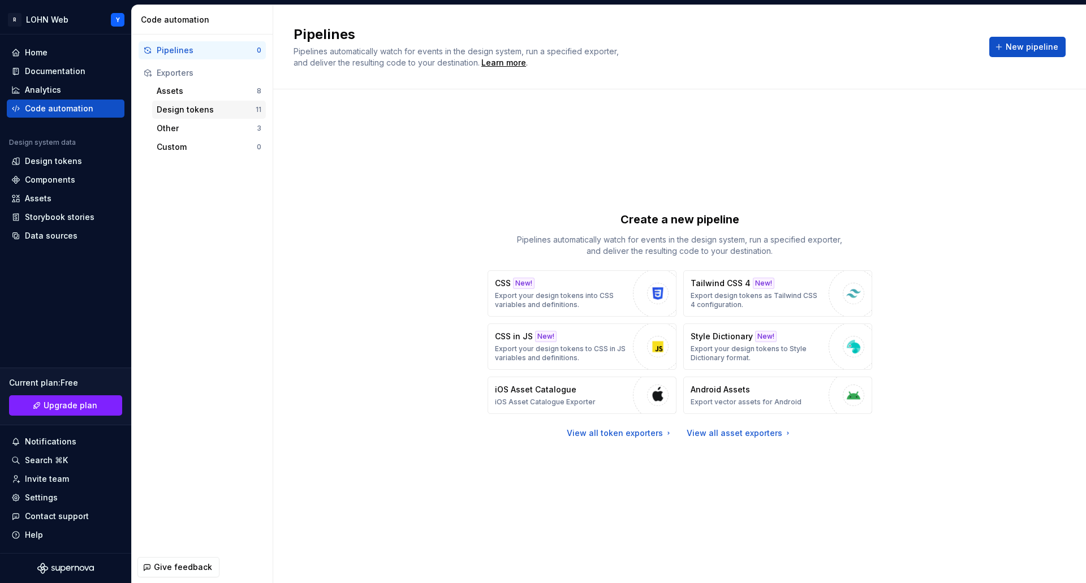
click at [176, 109] on div "Design tokens" at bounding box center [206, 109] width 99 height 11
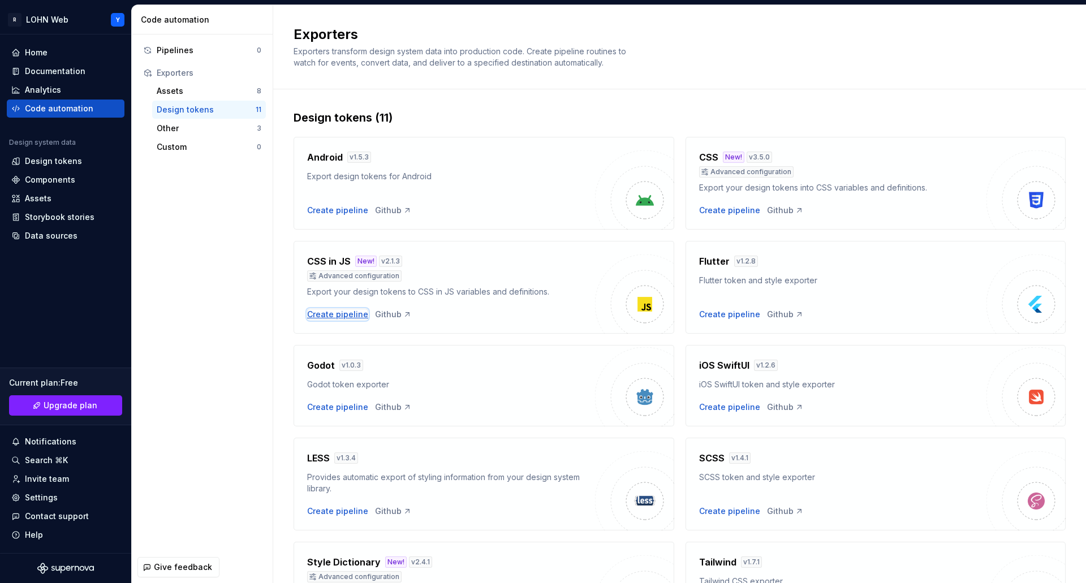
click at [331, 316] on div "Create pipeline" at bounding box center [337, 314] width 61 height 11
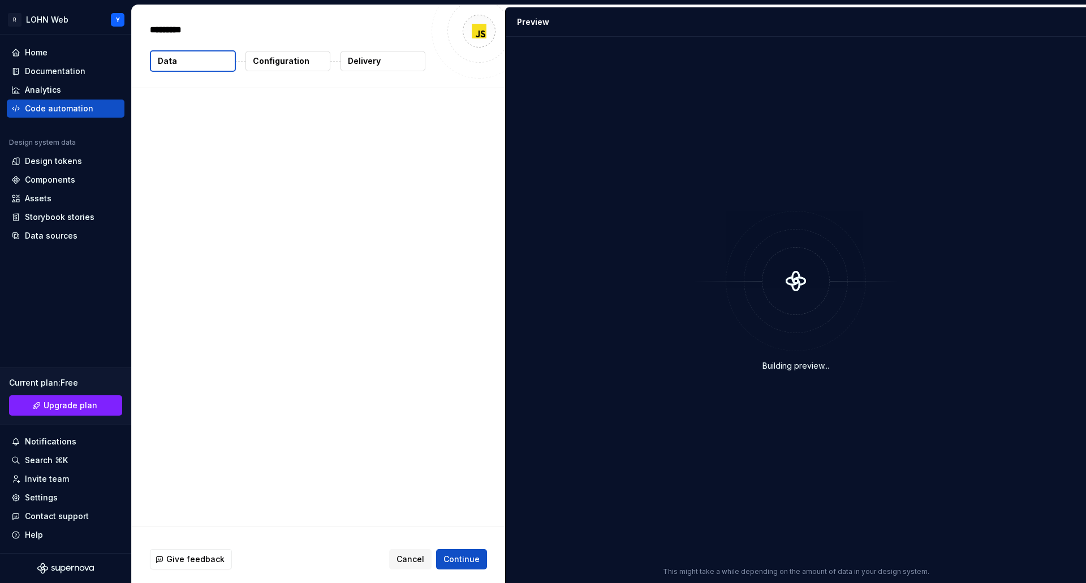
type textarea "*"
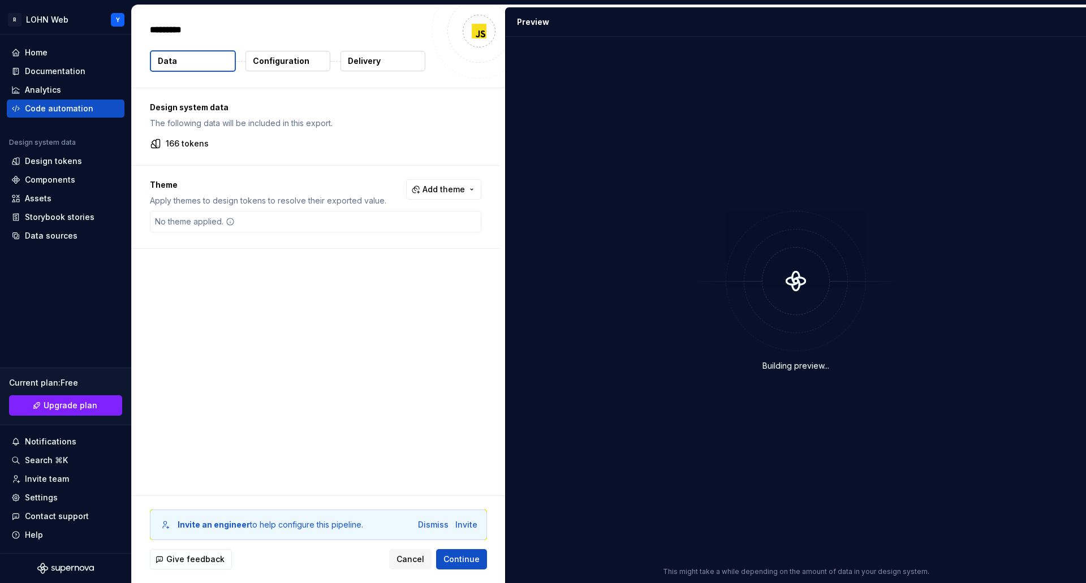
click at [292, 62] on p "Configuration" at bounding box center [281, 60] width 57 height 11
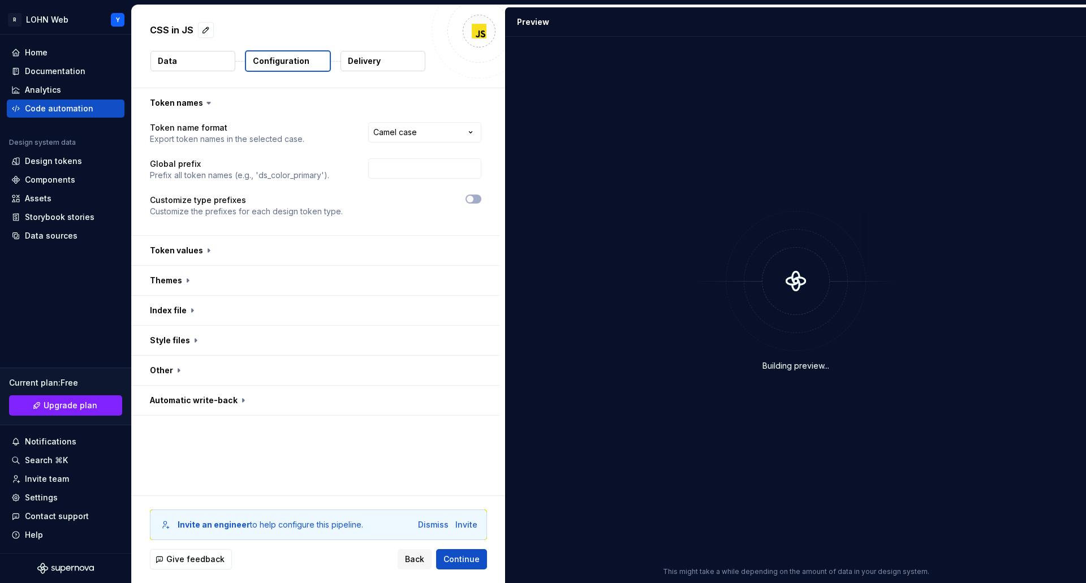
click at [397, 57] on button "Delivery" at bounding box center [383, 61] width 85 height 20
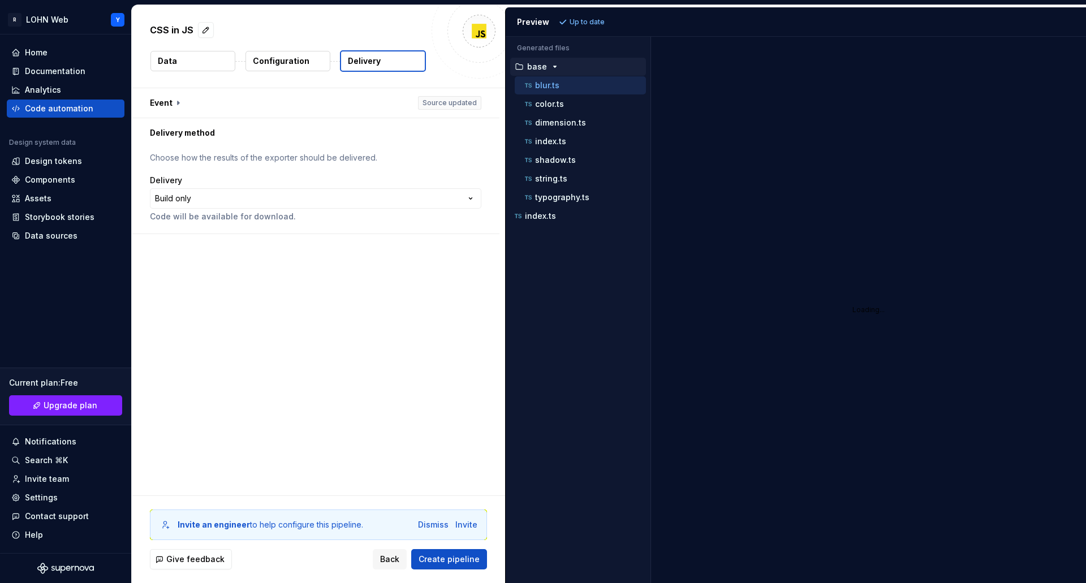
click at [190, 60] on button "Data" at bounding box center [192, 61] width 85 height 20
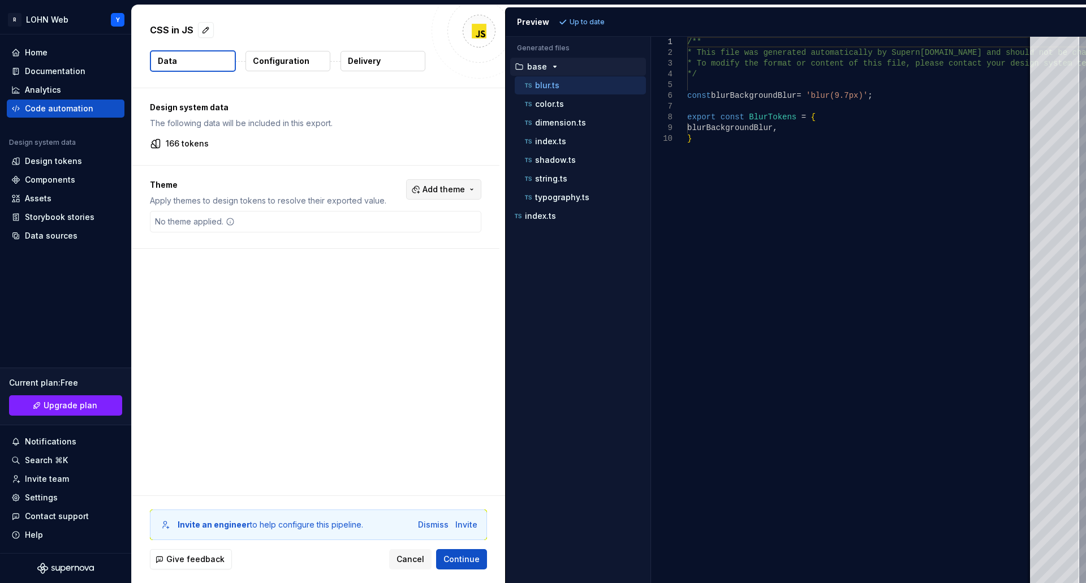
click at [451, 188] on span "Add theme" at bounding box center [444, 189] width 42 height 11
click at [451, 188] on html "R LOHN Web Y Home Documentation Analytics Code automation Design system data De…" at bounding box center [543, 291] width 1086 height 583
click at [542, 98] on div "color.ts" at bounding box center [584, 103] width 123 height 11
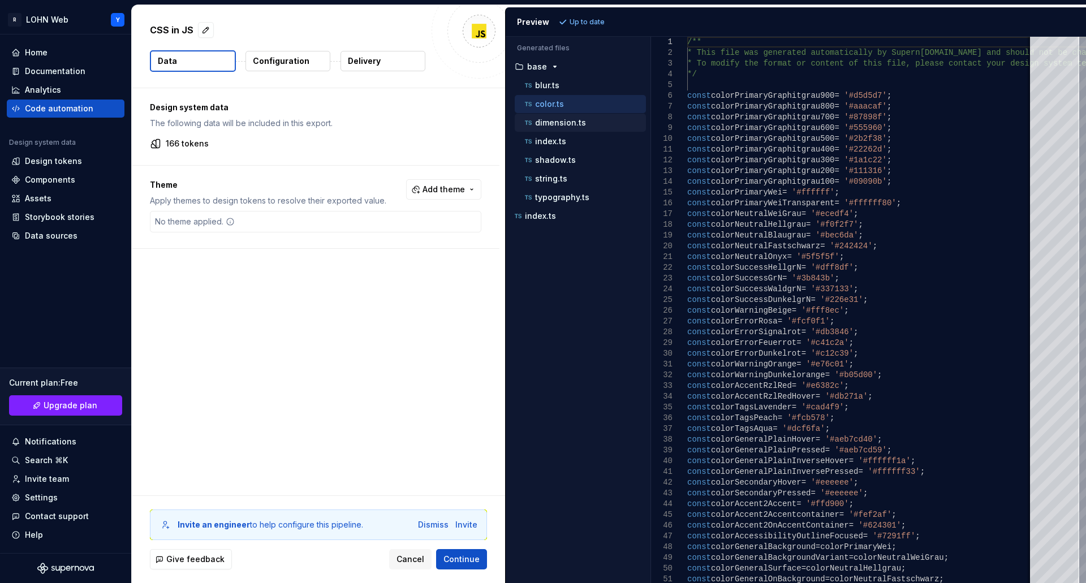
click at [548, 117] on button "dimension.ts" at bounding box center [580, 123] width 131 height 12
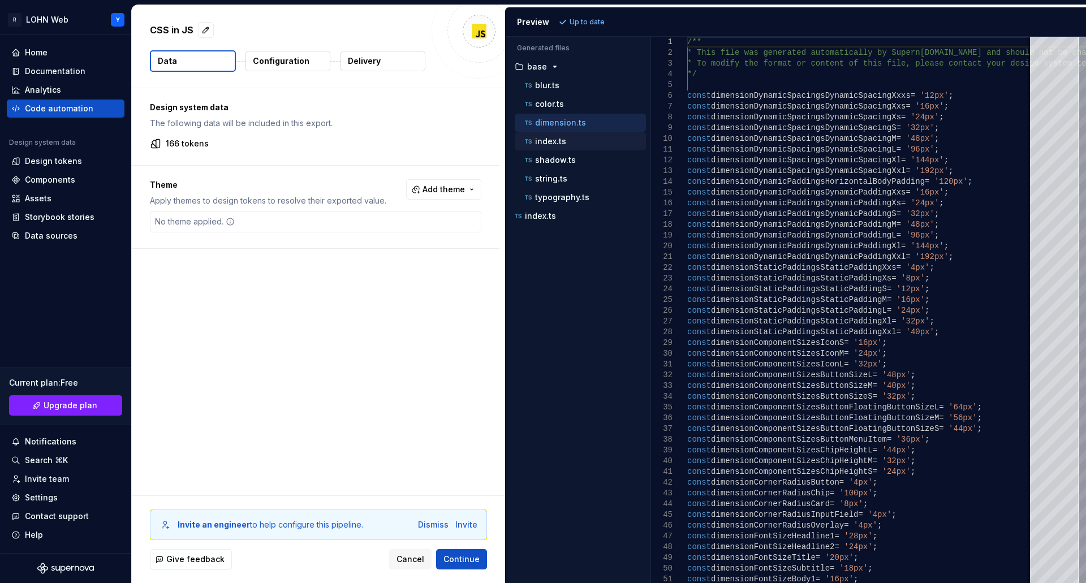
click at [552, 142] on p "index.ts" at bounding box center [550, 141] width 31 height 9
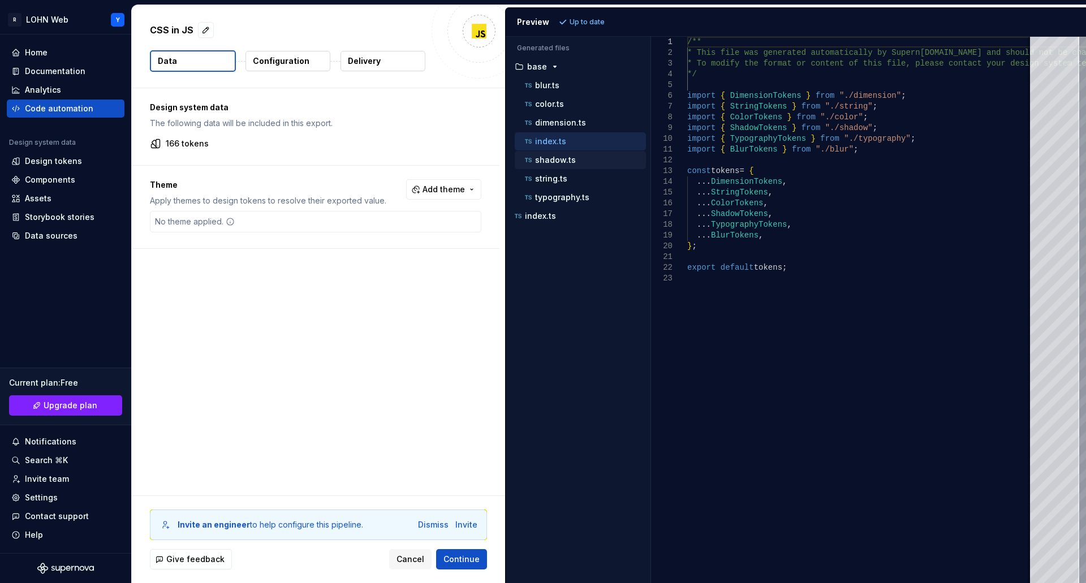
click at [554, 164] on p "shadow.ts" at bounding box center [555, 160] width 41 height 9
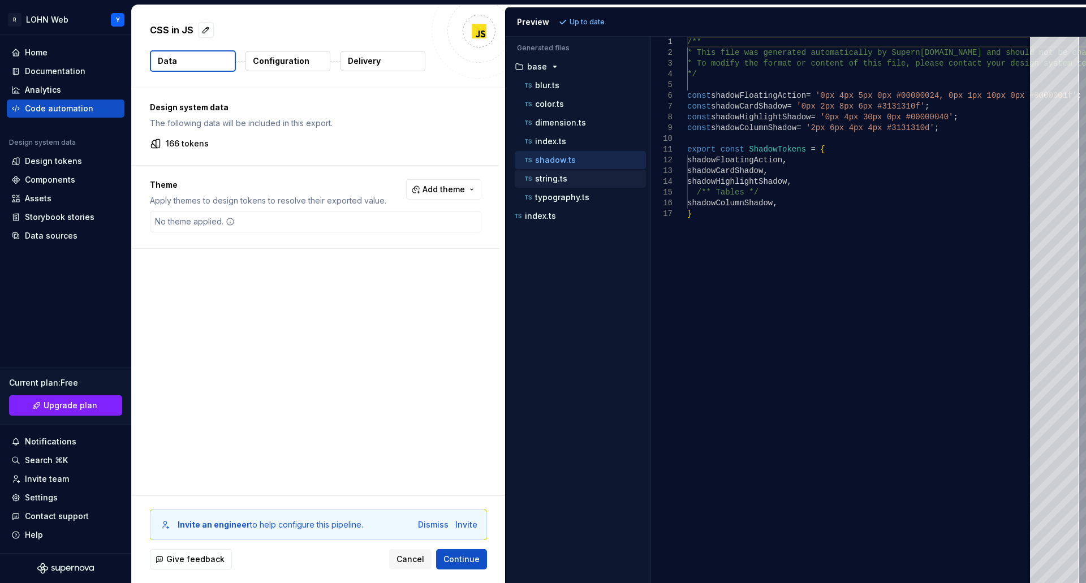
click at [554, 182] on p "string.ts" at bounding box center [551, 178] width 32 height 9
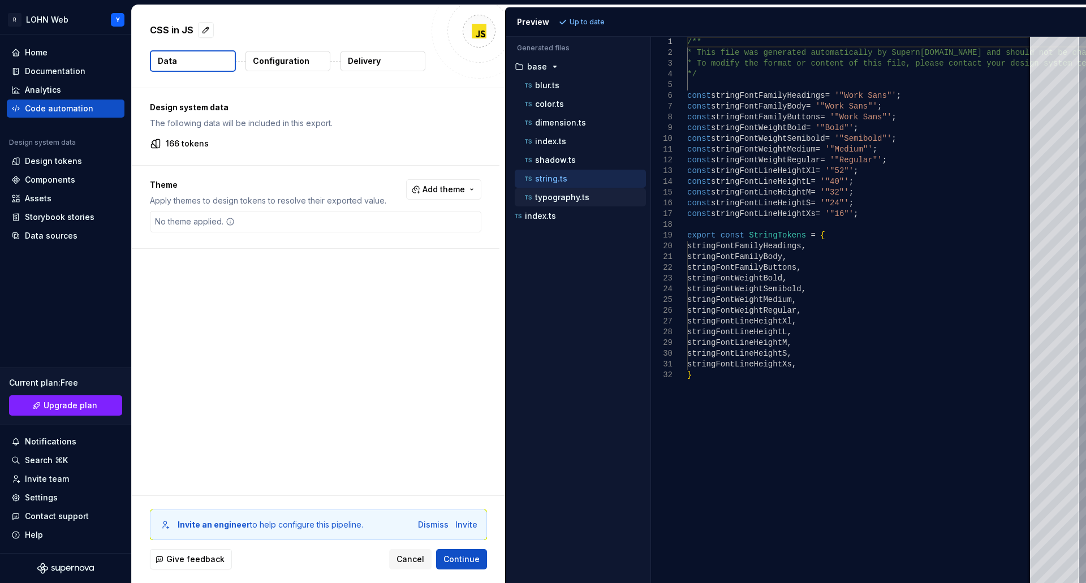
click at [554, 197] on p "typography.ts" at bounding box center [562, 197] width 54 height 9
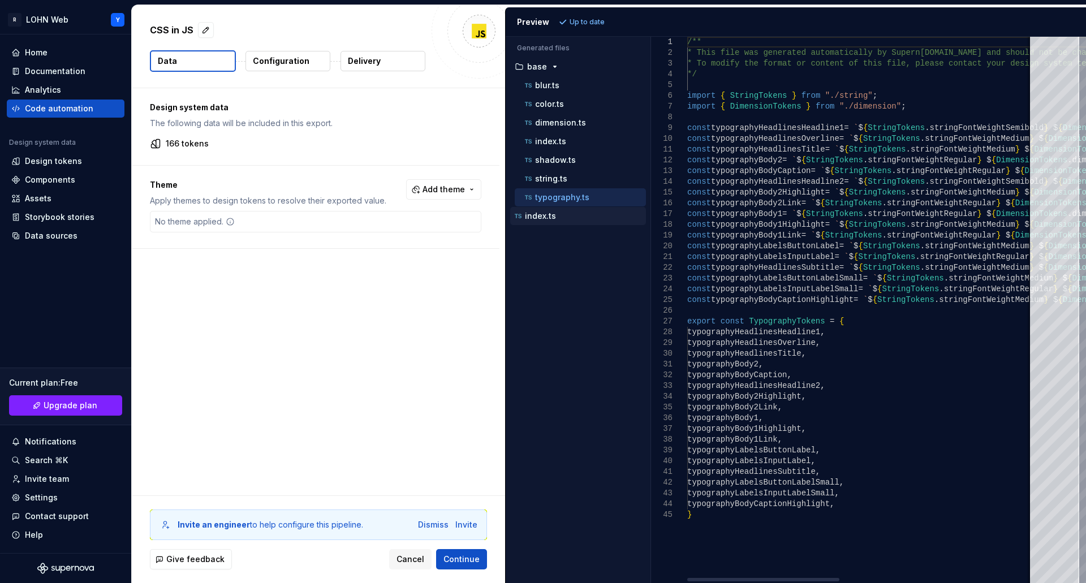
click at [545, 217] on p "index.ts" at bounding box center [540, 216] width 31 height 9
type textarea "**********"
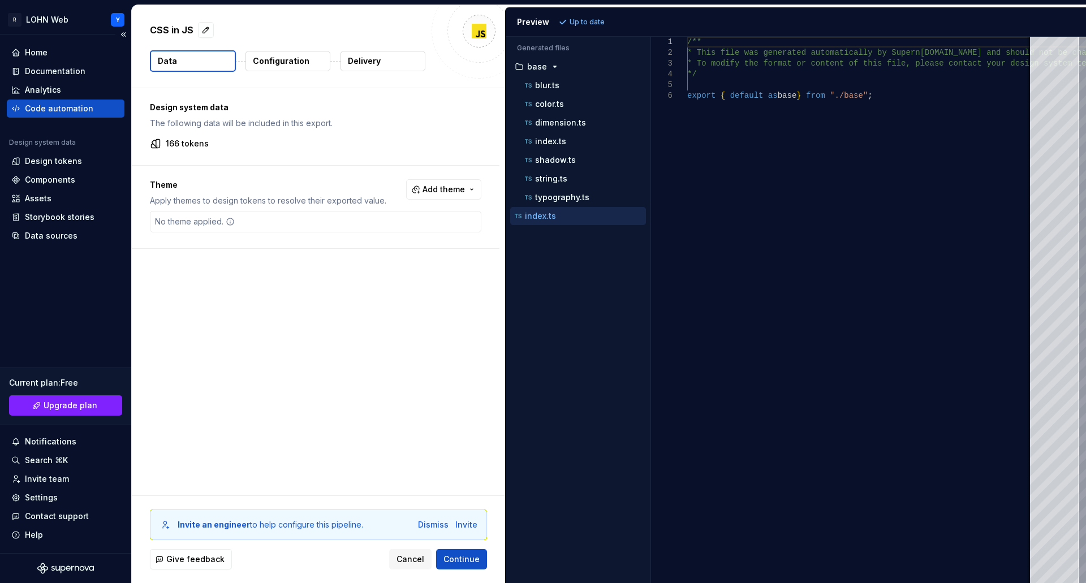
click at [53, 106] on div "Code automation" at bounding box center [59, 108] width 68 height 11
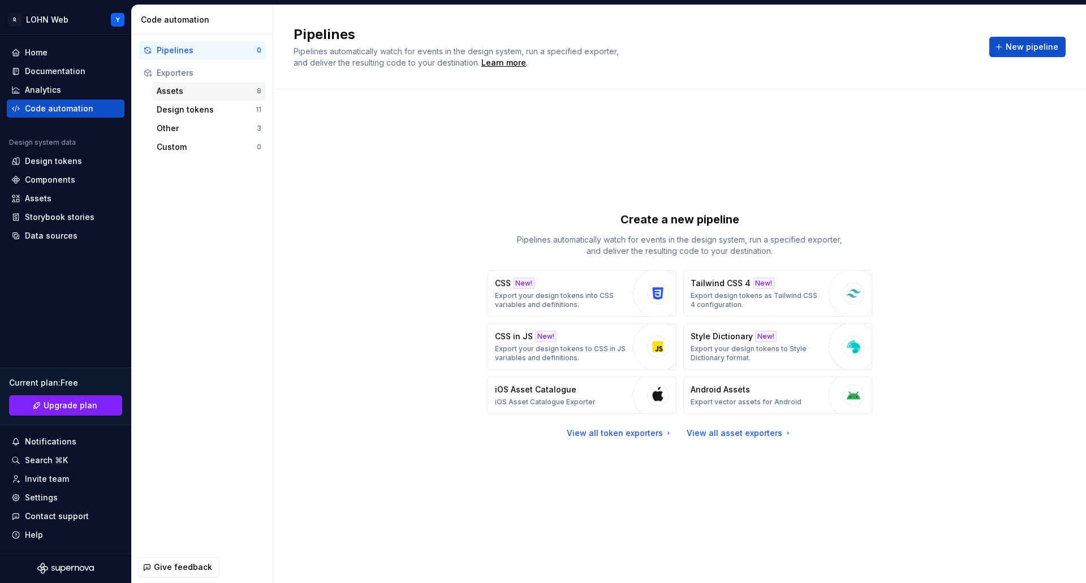
click at [191, 89] on div "Assets" at bounding box center [207, 90] width 100 height 11
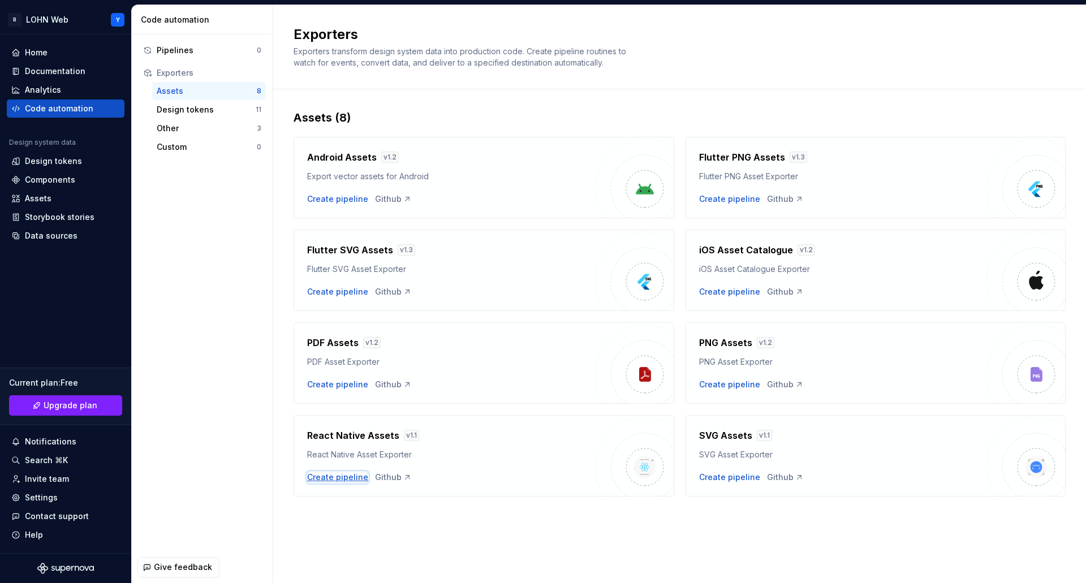
click at [341, 480] on div "Create pipeline" at bounding box center [337, 477] width 61 height 11
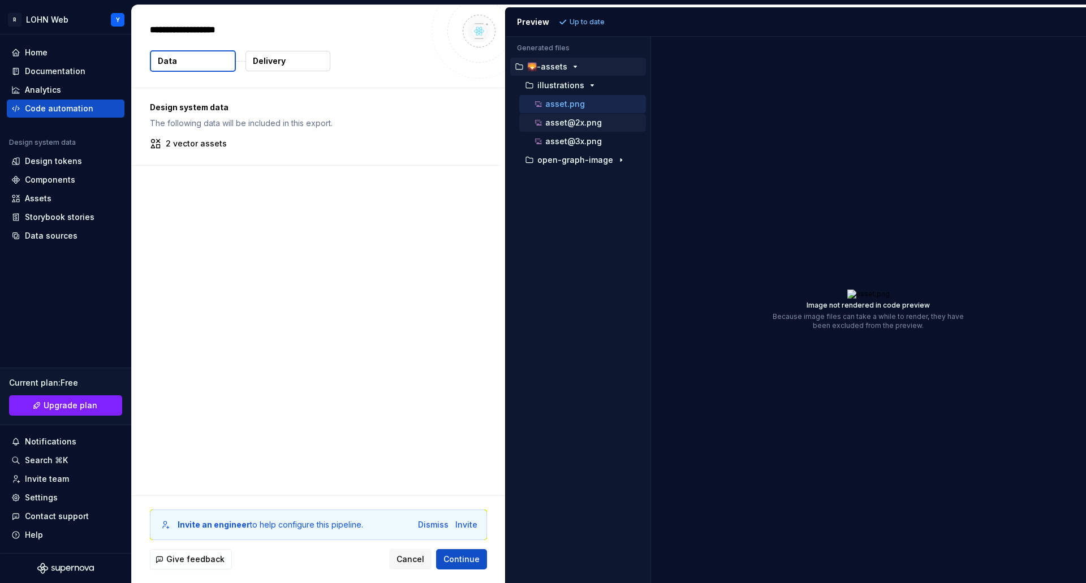
click at [591, 124] on p "asset@2x.png" at bounding box center [573, 122] width 57 height 9
click at [580, 141] on p "asset@3x.png" at bounding box center [573, 141] width 57 height 9
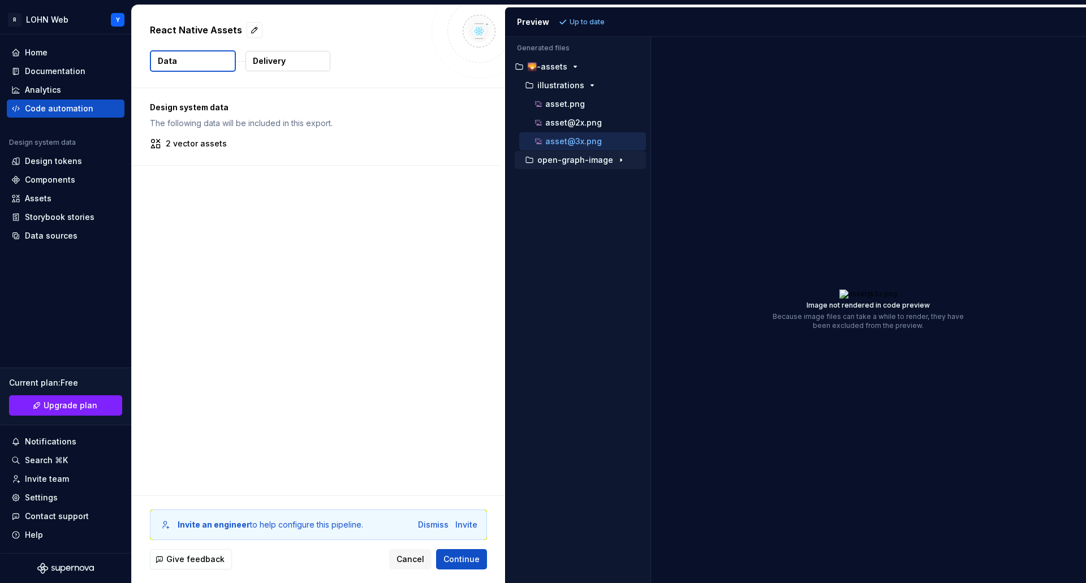
click at [575, 161] on p "open-graph-image" at bounding box center [575, 160] width 76 height 9
click at [568, 178] on p "assets" at bounding box center [561, 178] width 27 height 9
click at [568, 195] on p "open-graph-image.png" at bounding box center [600, 197] width 90 height 9
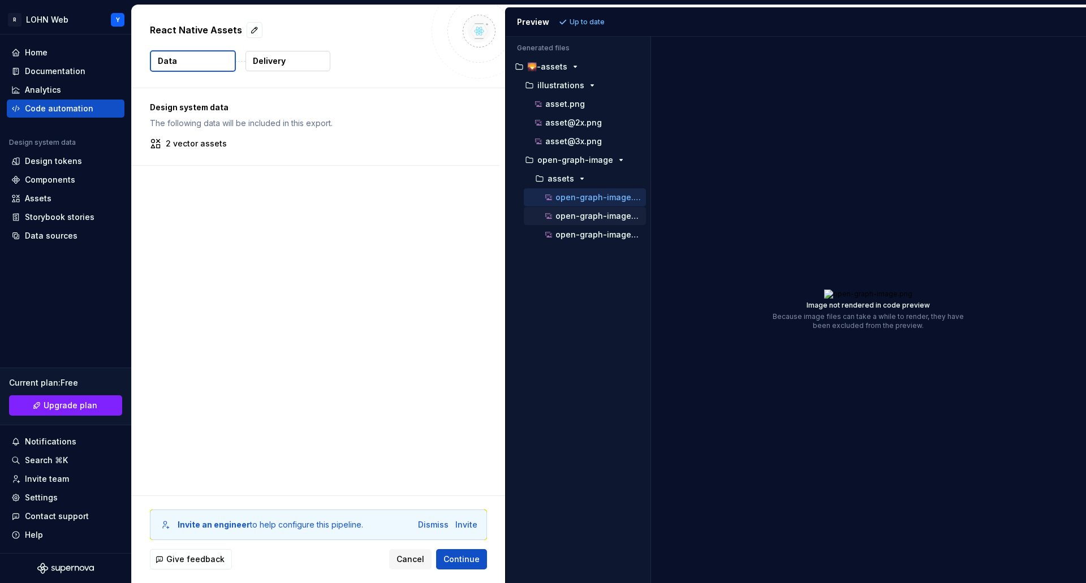
click at [568, 215] on p "open-graph-image@2x.png" at bounding box center [600, 216] width 90 height 9
click at [566, 235] on p "open-graph-image@3x.png" at bounding box center [600, 234] width 90 height 9
click at [47, 163] on div "Design tokens" at bounding box center [53, 161] width 57 height 11
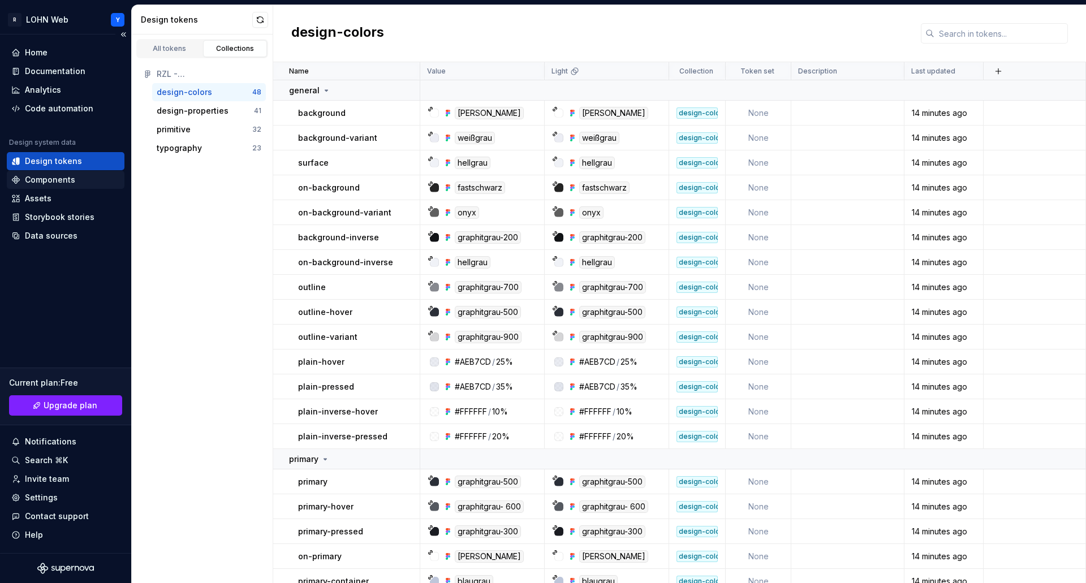
click at [45, 179] on div "Components" at bounding box center [50, 179] width 50 height 11
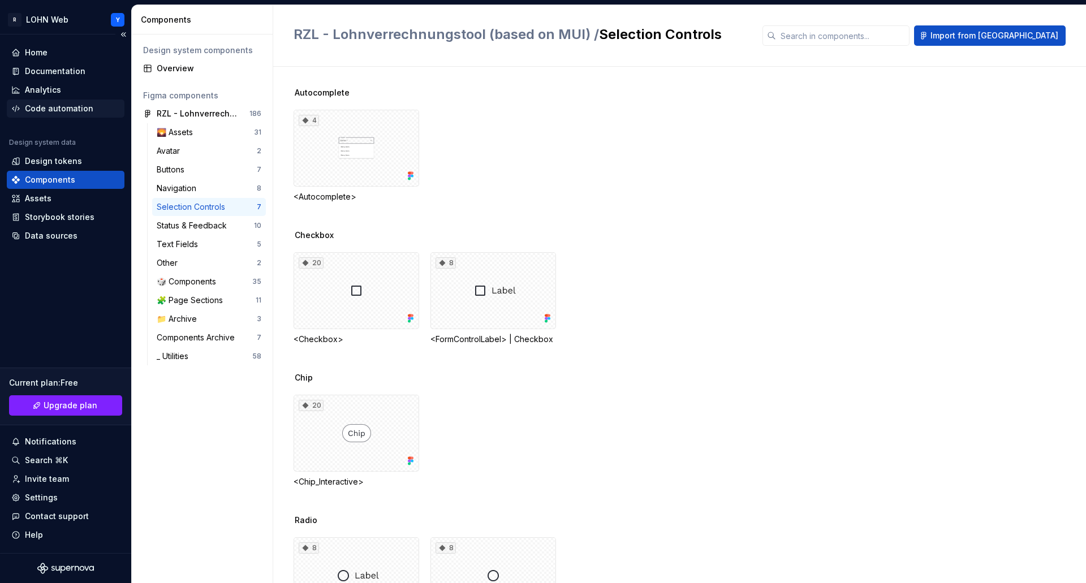
click at [57, 107] on div "Code automation" at bounding box center [59, 108] width 68 height 11
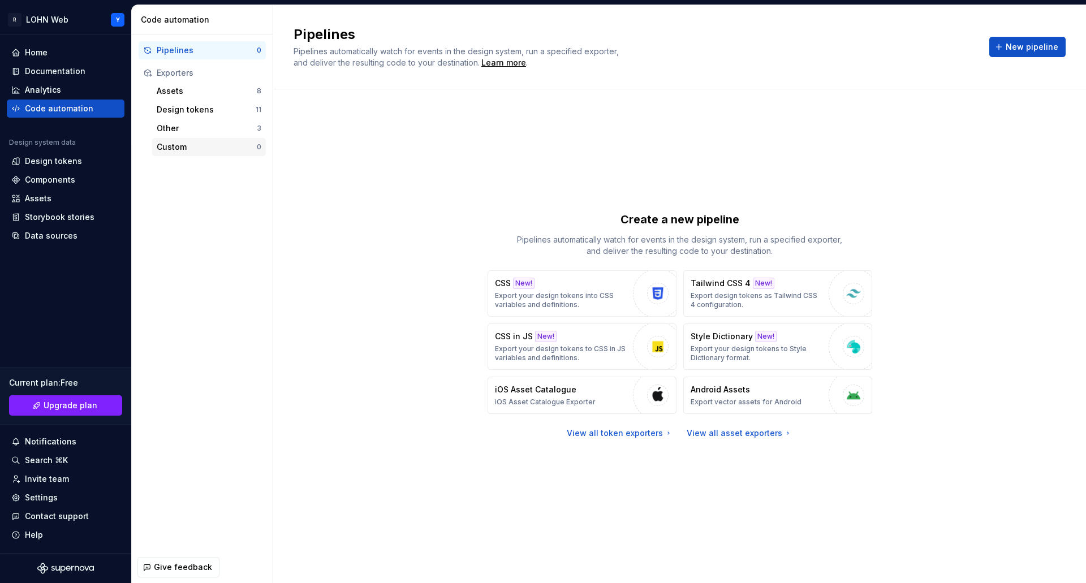
click at [174, 148] on div "Custom" at bounding box center [207, 146] width 100 height 11
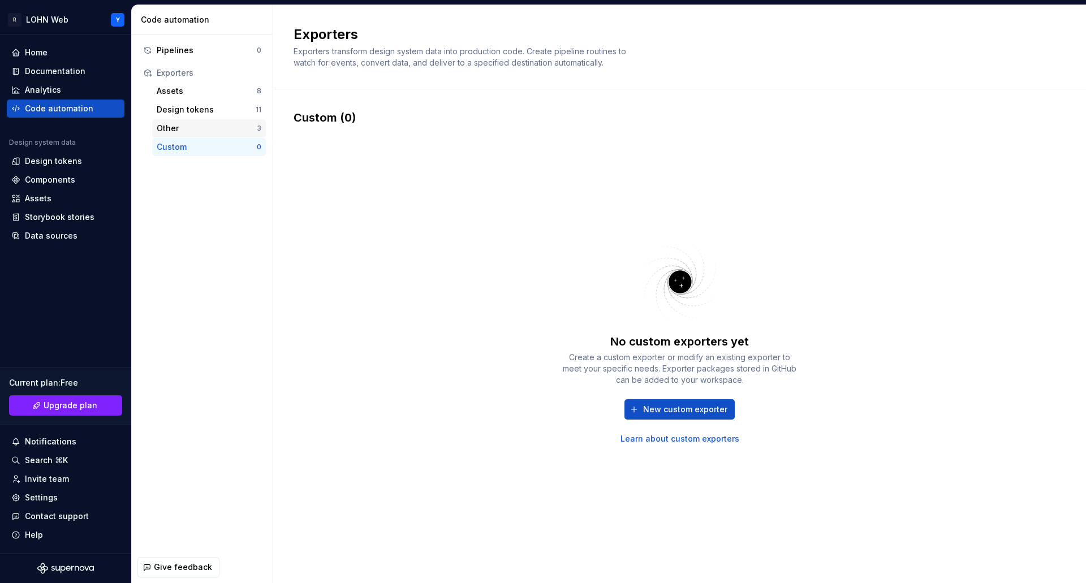
click at [172, 125] on div "Other" at bounding box center [207, 128] width 100 height 11
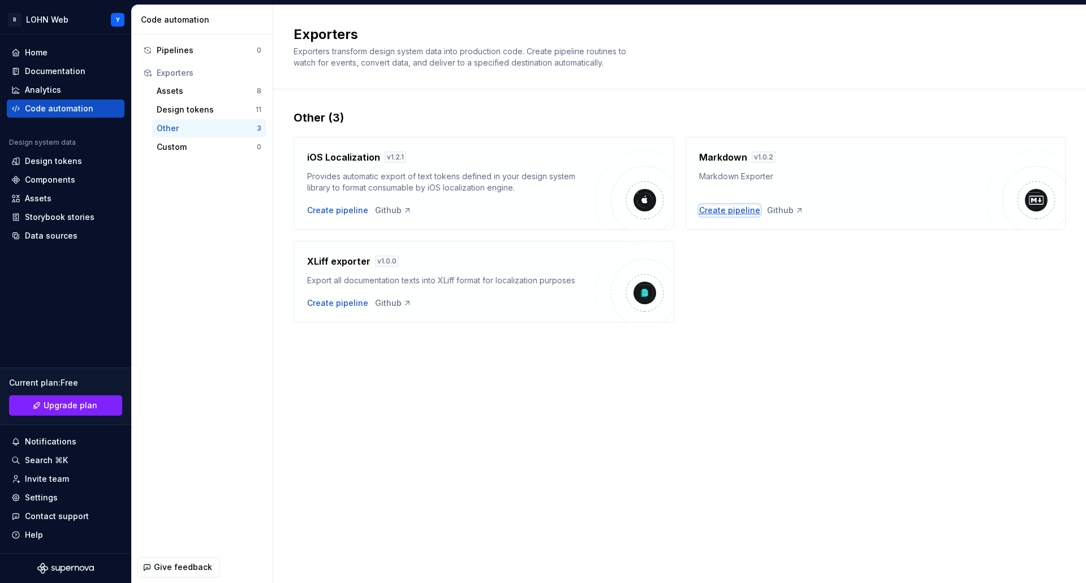
click at [717, 210] on div "Create pipeline" at bounding box center [729, 210] width 61 height 11
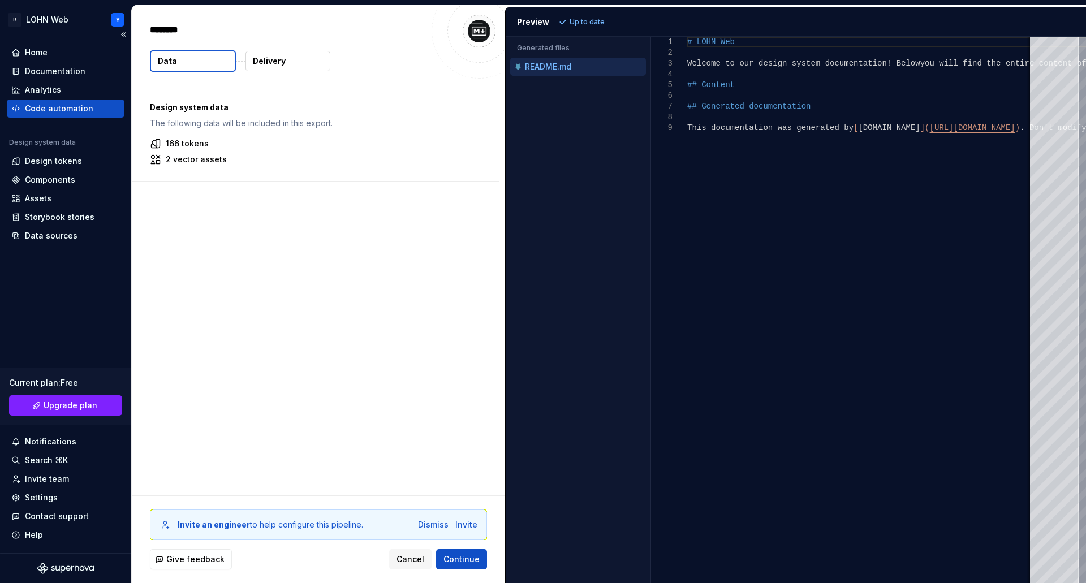
click at [69, 108] on div "Code automation" at bounding box center [59, 108] width 68 height 11
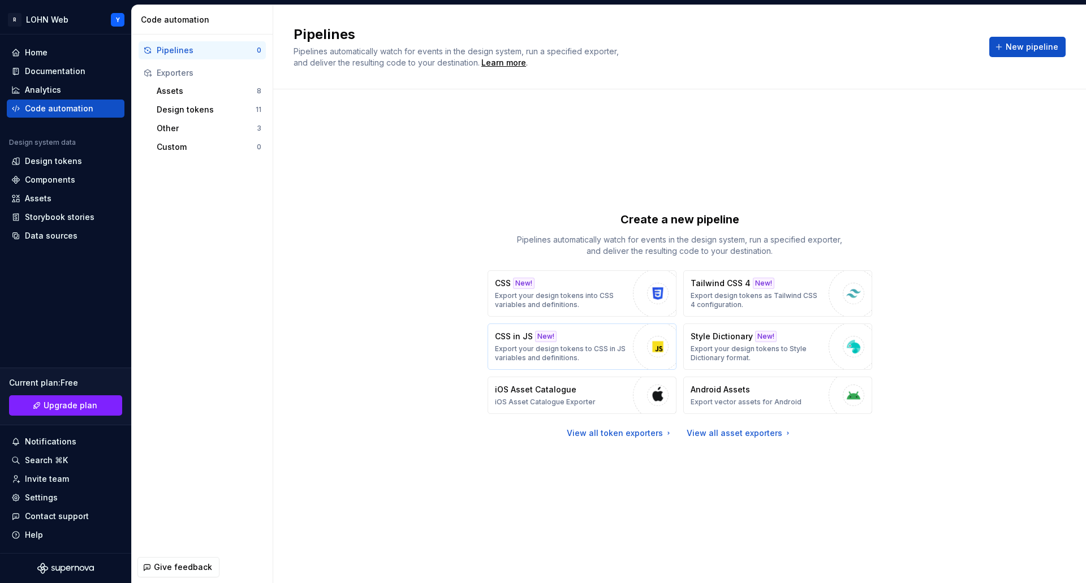
click at [577, 346] on p "Export your design tokens to CSS in JS variables and definitions." at bounding box center [561, 353] width 132 height 18
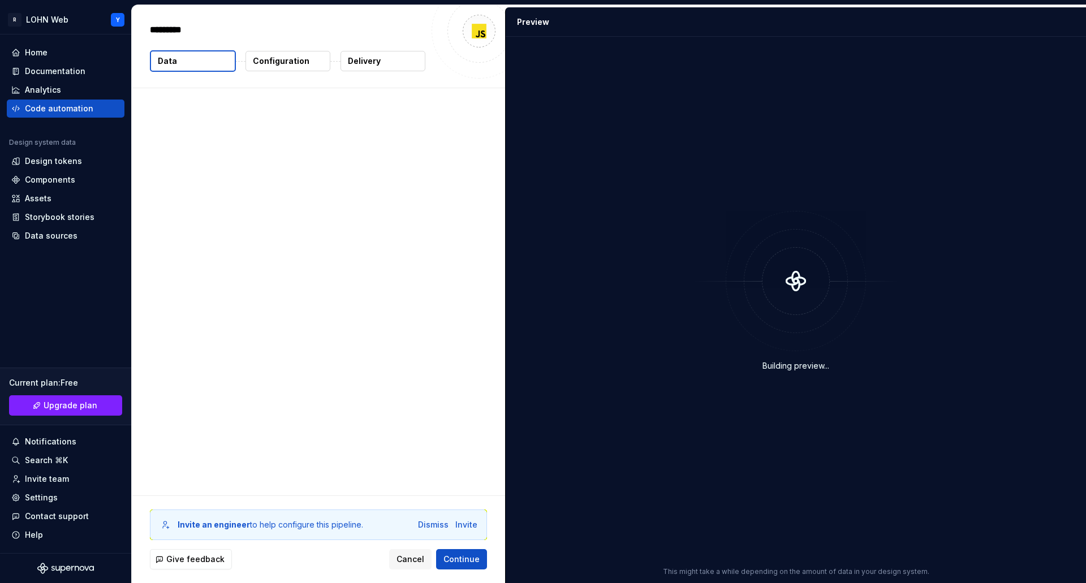
type textarea "*"
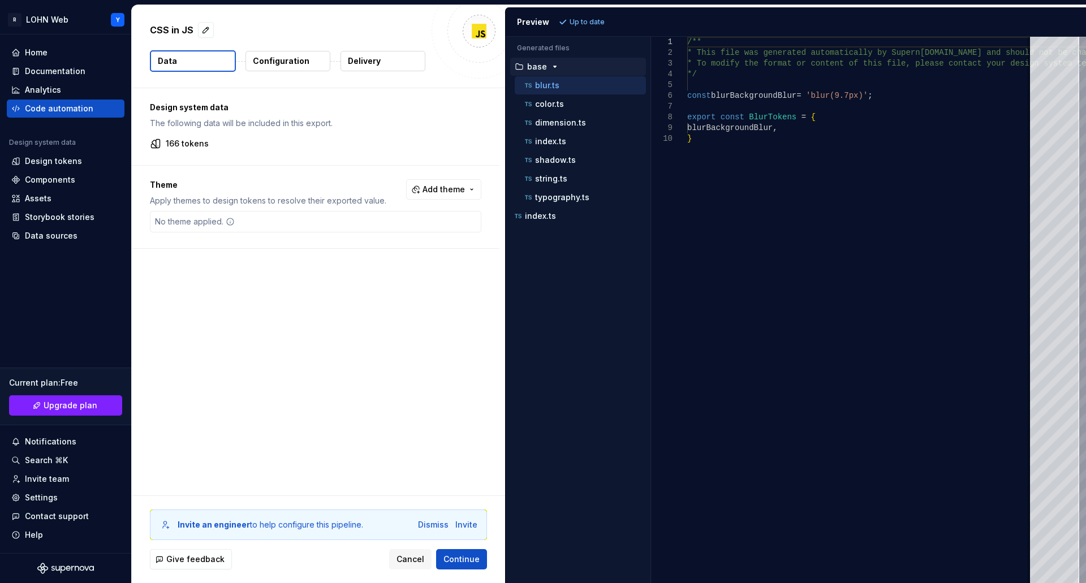
click at [554, 67] on icon "button" at bounding box center [554, 66] width 9 height 9
click at [554, 67] on icon "button" at bounding box center [554, 67] width 1 height 3
click at [544, 104] on p "color.ts" at bounding box center [549, 104] width 29 height 9
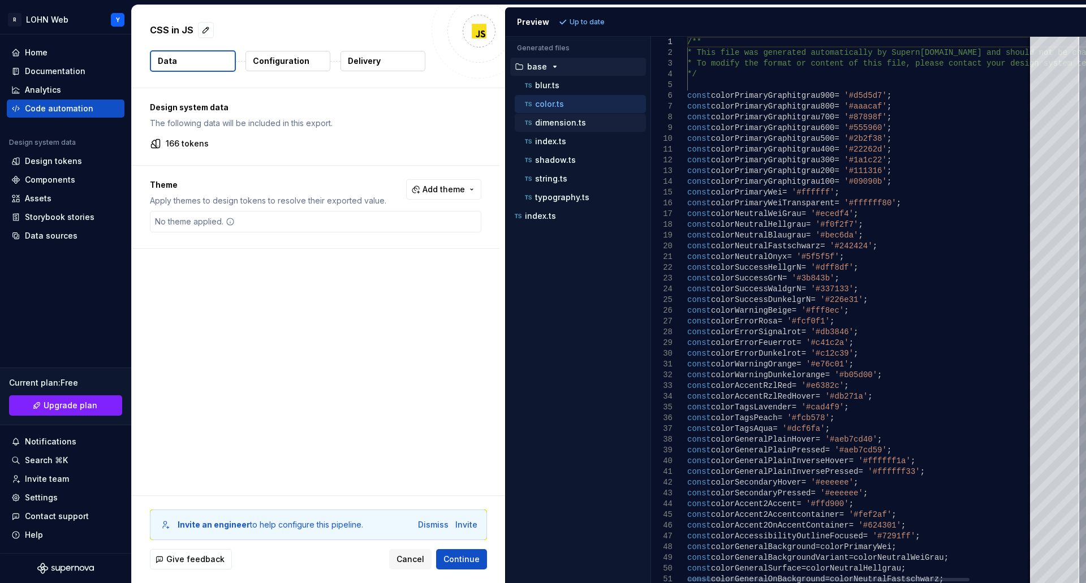
click at [550, 123] on p "dimension.ts" at bounding box center [560, 122] width 51 height 9
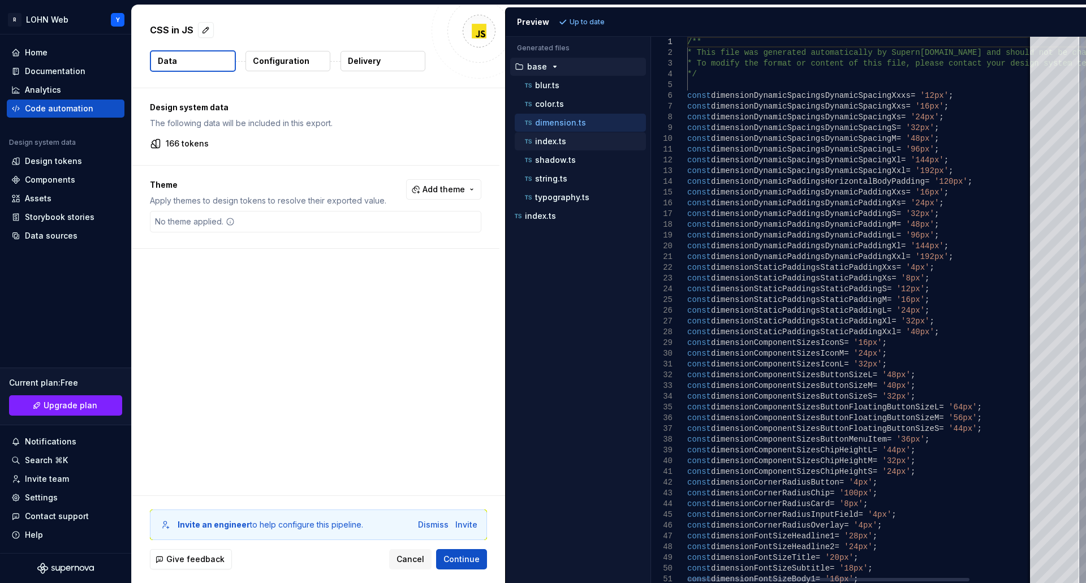
click at [552, 139] on p "index.ts" at bounding box center [550, 141] width 31 height 9
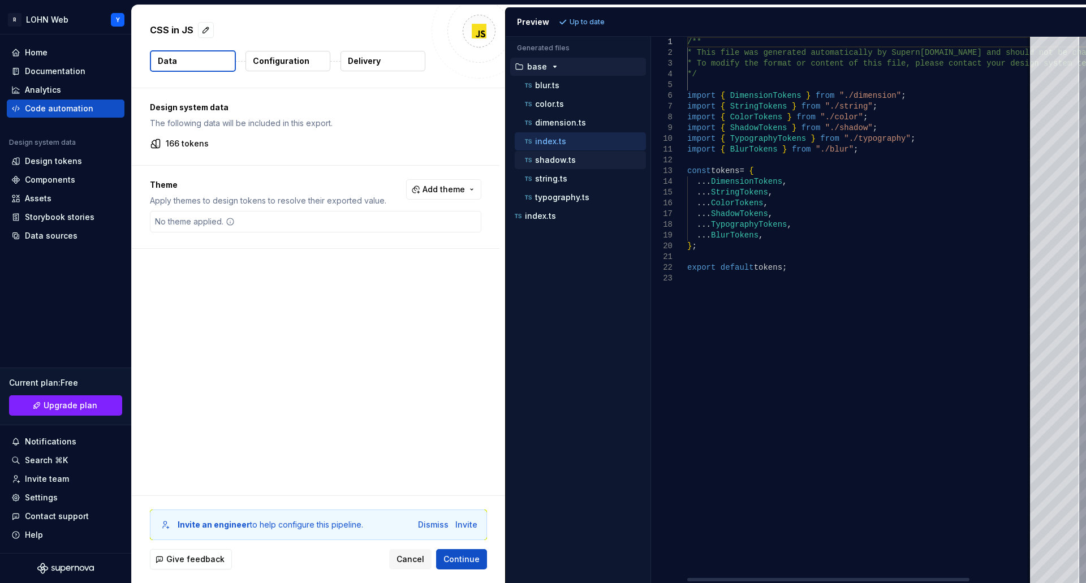
click at [551, 162] on p "shadow.ts" at bounding box center [555, 160] width 41 height 9
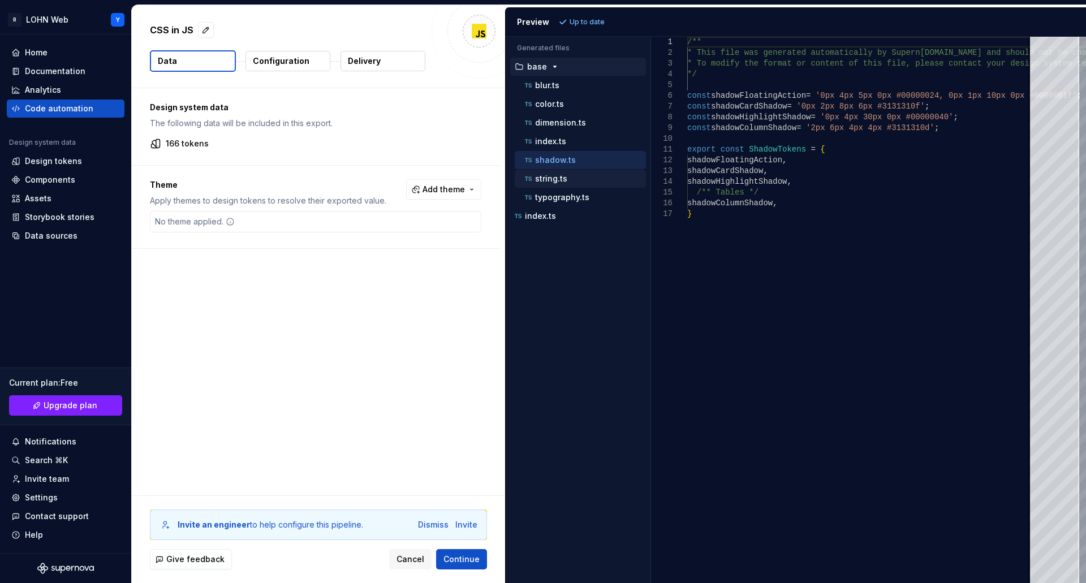
click at [546, 175] on p "string.ts" at bounding box center [551, 178] width 32 height 9
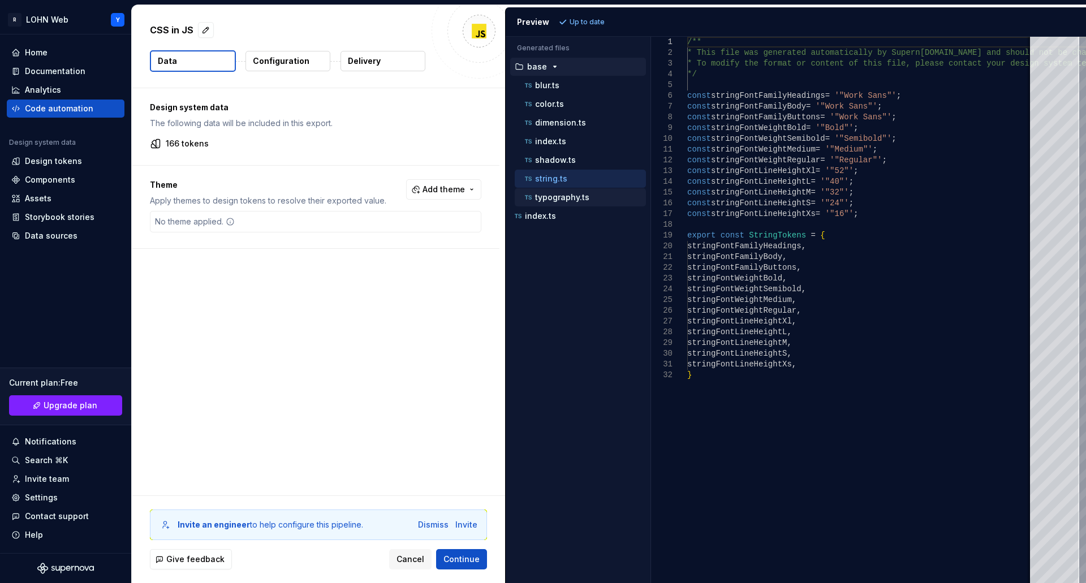
click at [549, 193] on p "typography.ts" at bounding box center [562, 197] width 54 height 9
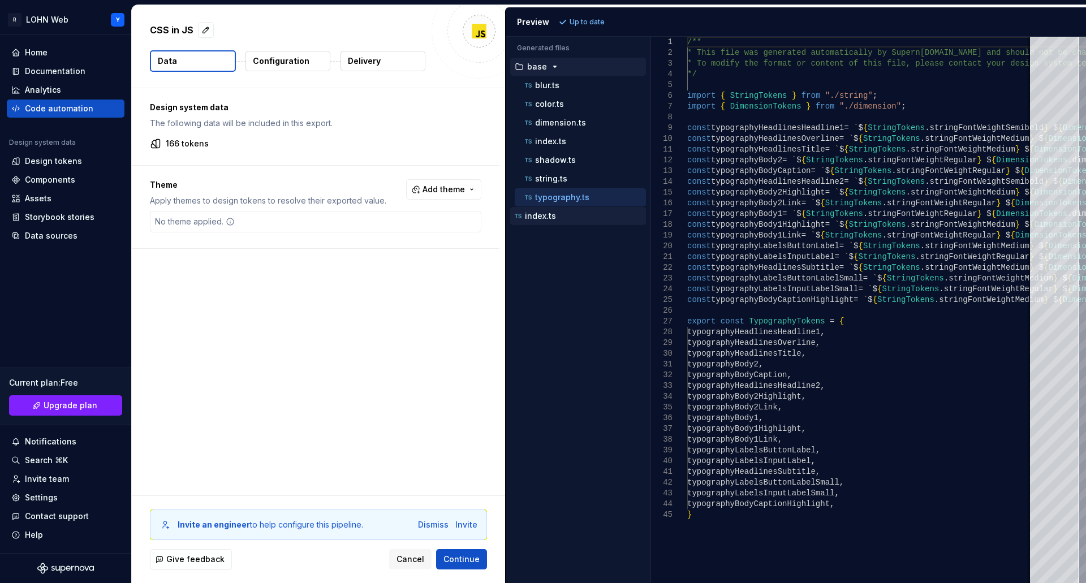
click at [546, 211] on div "index.ts" at bounding box center [578, 215] width 133 height 11
type textarea "**********"
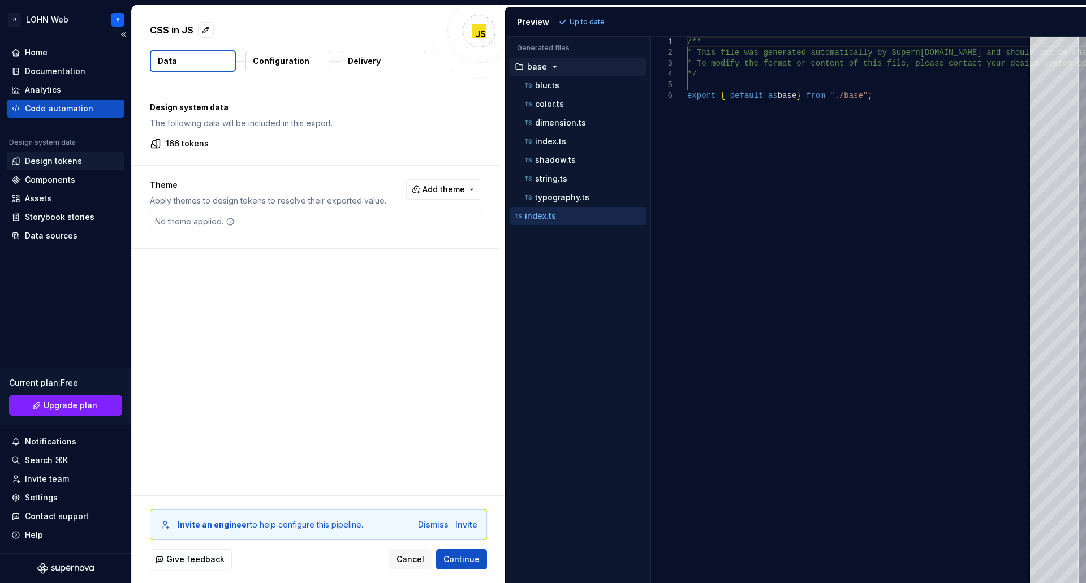
click at [56, 163] on div "Design tokens" at bounding box center [53, 161] width 57 height 11
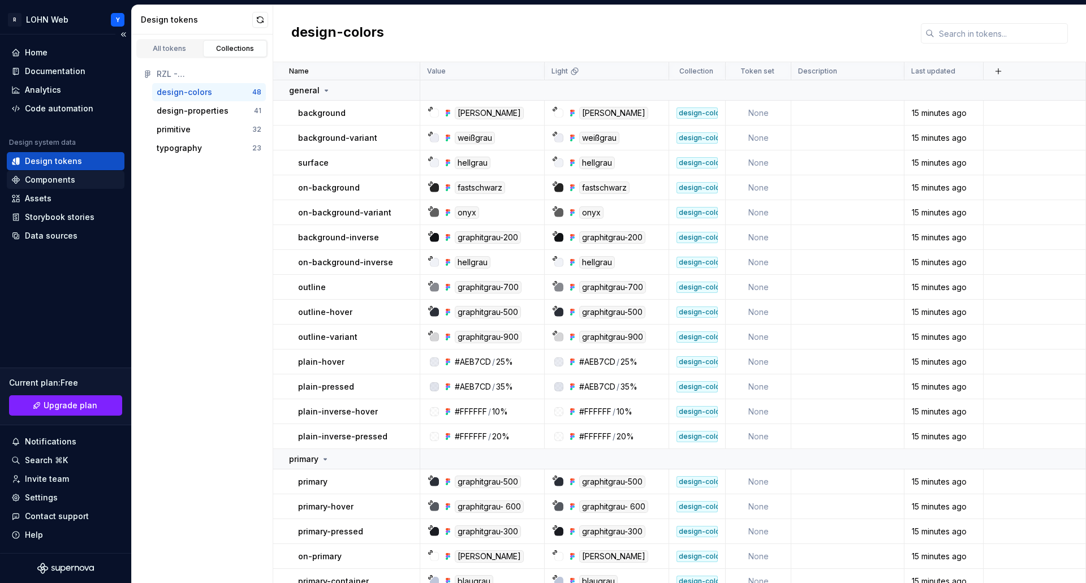
click at [52, 176] on div "Components" at bounding box center [50, 179] width 50 height 11
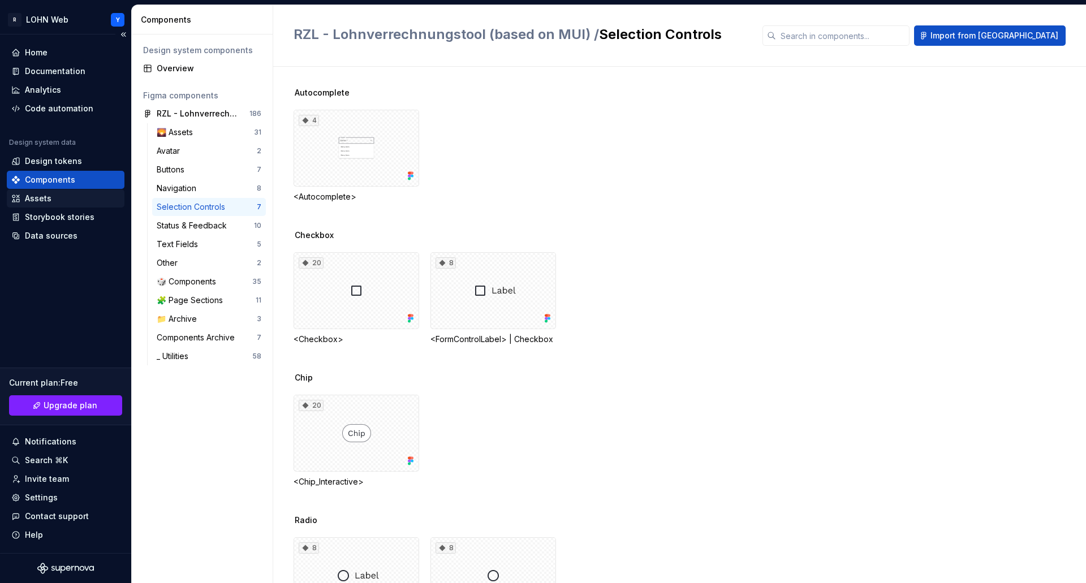
click at [42, 202] on div "Assets" at bounding box center [38, 198] width 27 height 11
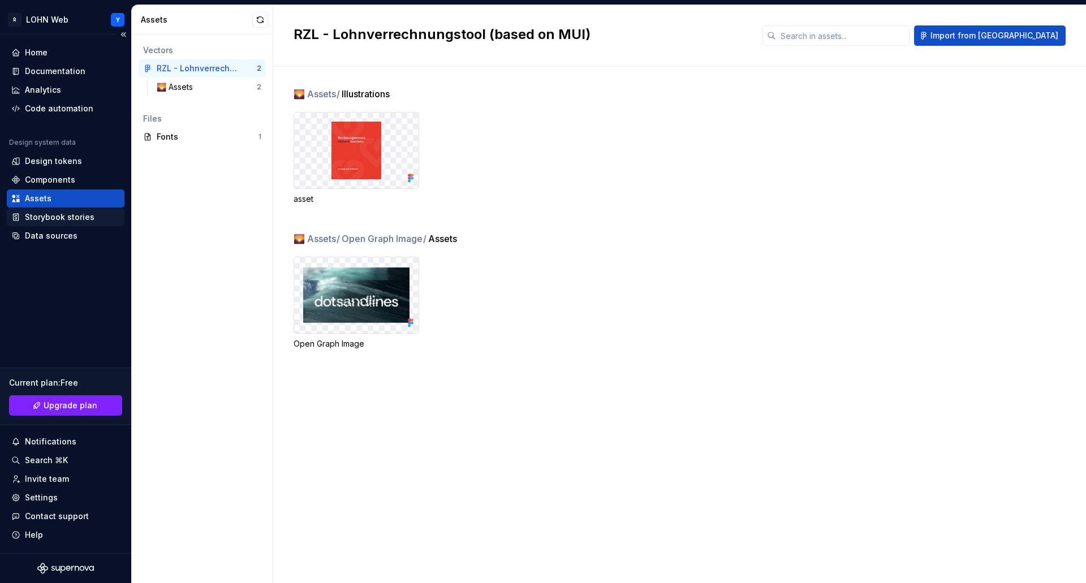
click at [41, 215] on div "Storybook stories" at bounding box center [60, 217] width 70 height 11
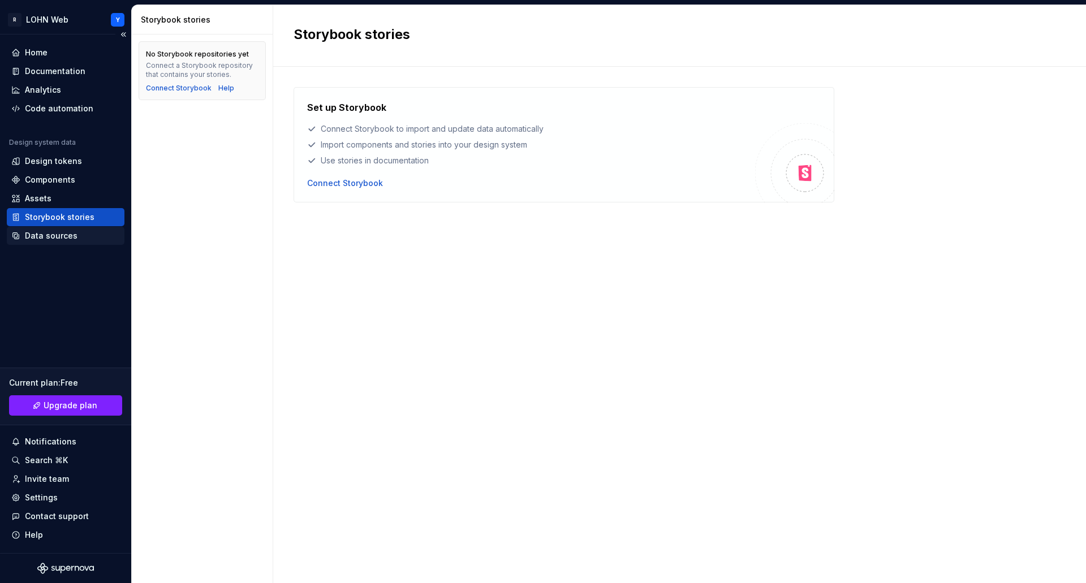
click at [44, 235] on div "Data sources" at bounding box center [51, 235] width 53 height 11
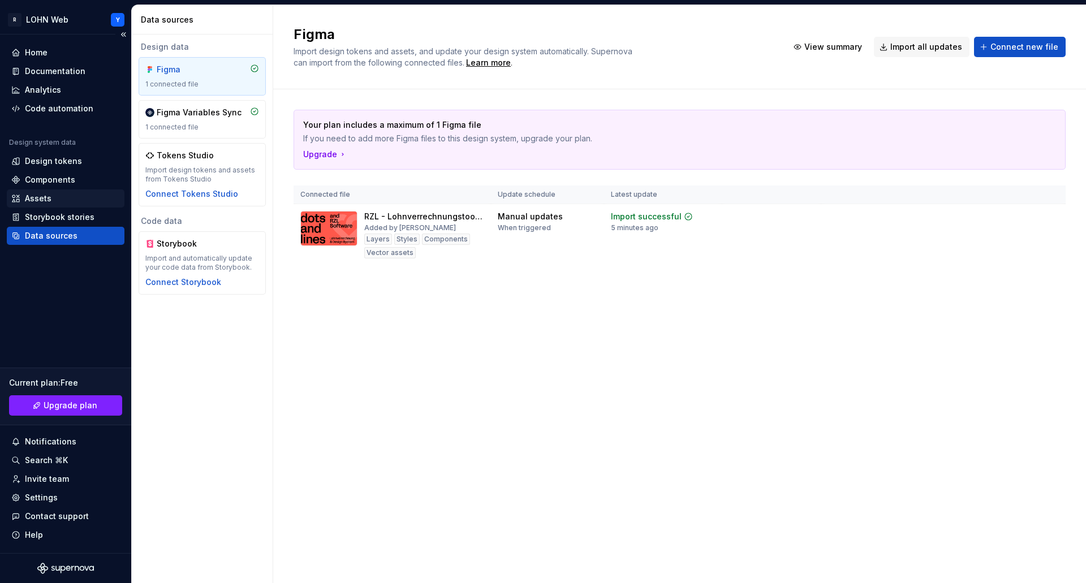
click at [35, 203] on div "Assets" at bounding box center [38, 198] width 27 height 11
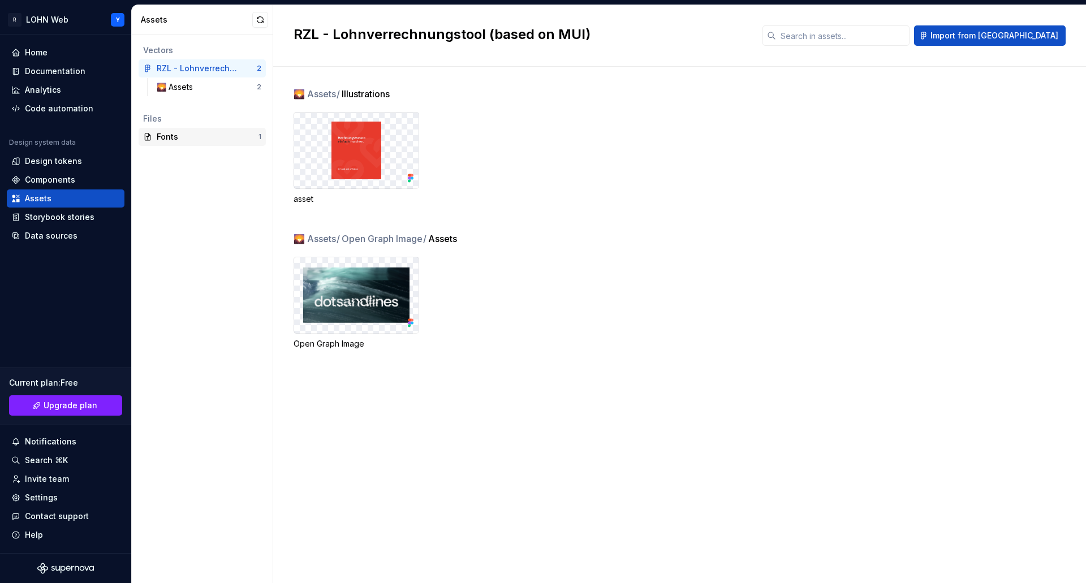
click at [170, 129] on div "Fonts 1" at bounding box center [202, 137] width 127 height 18
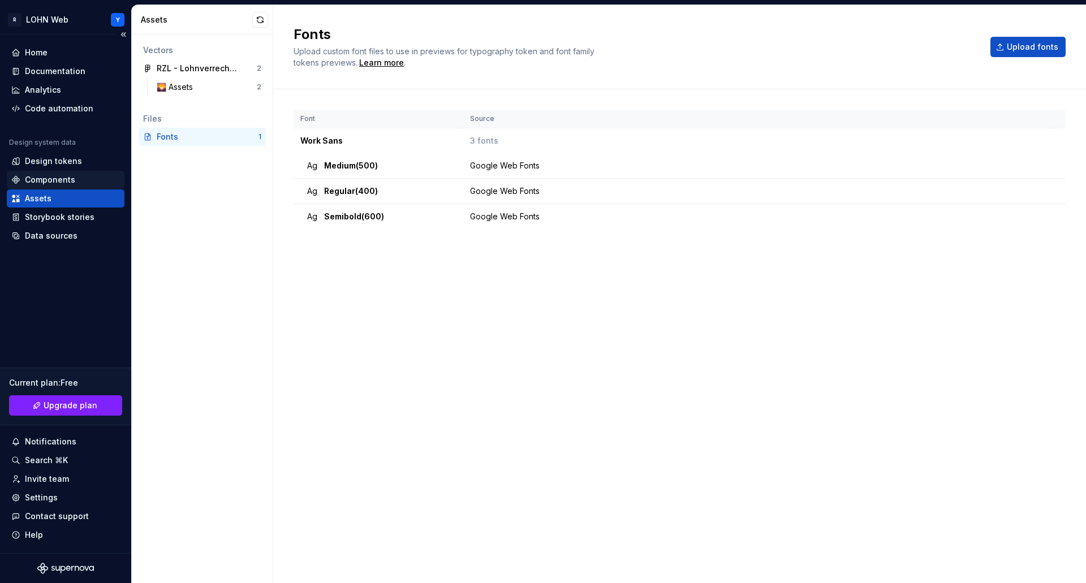
click at [67, 178] on div "Components" at bounding box center [50, 179] width 50 height 11
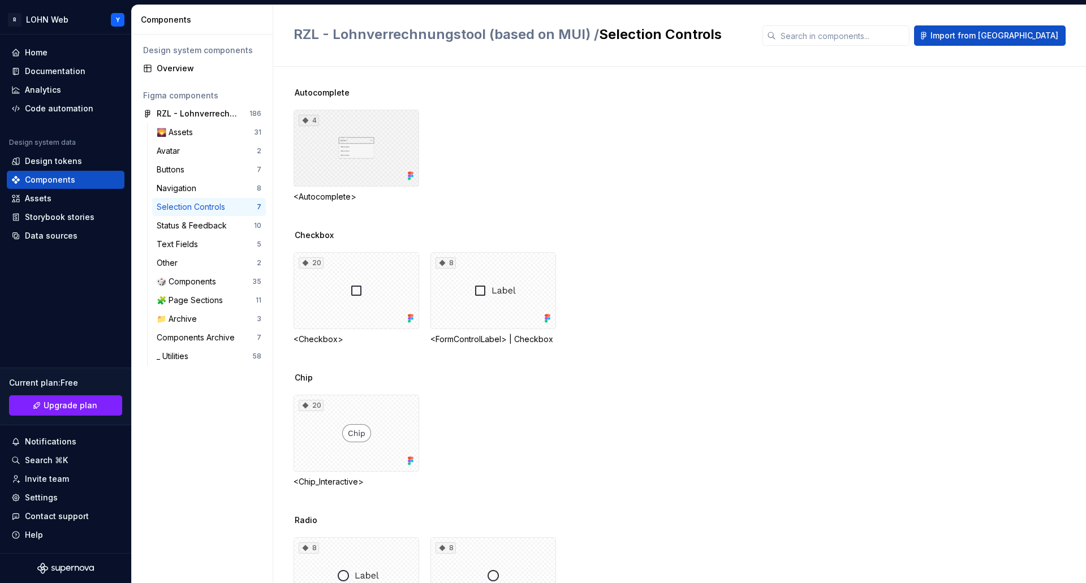
click at [367, 150] on div "4" at bounding box center [357, 148] width 126 height 77
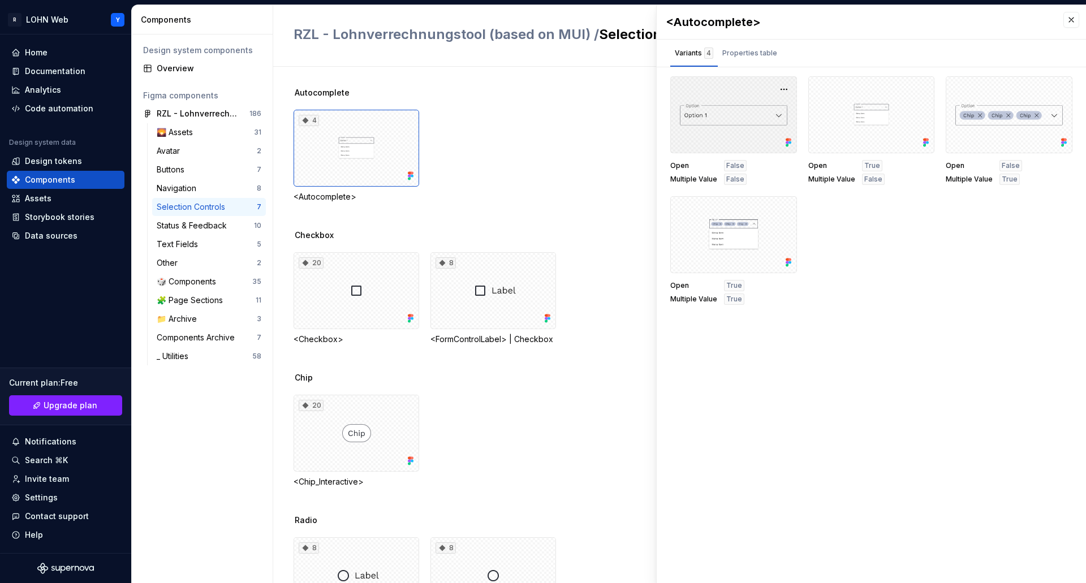
click at [733, 113] on div at bounding box center [733, 114] width 127 height 77
click at [781, 87] on button "button" at bounding box center [784, 89] width 16 height 16
click at [756, 51] on div "Properties table" at bounding box center [749, 53] width 55 height 11
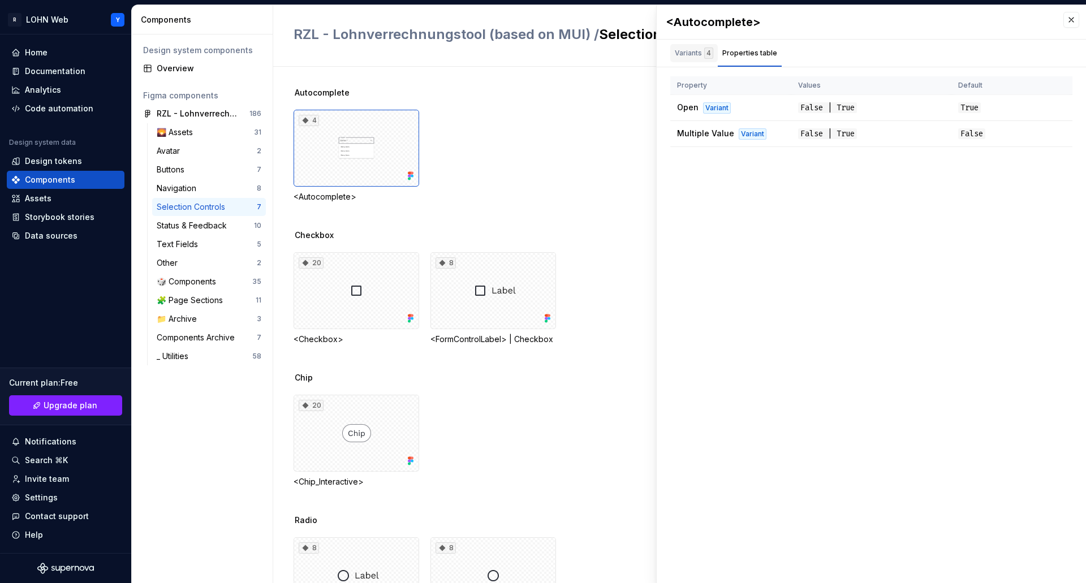
click at [684, 50] on div "Variants 4" at bounding box center [694, 53] width 38 height 11
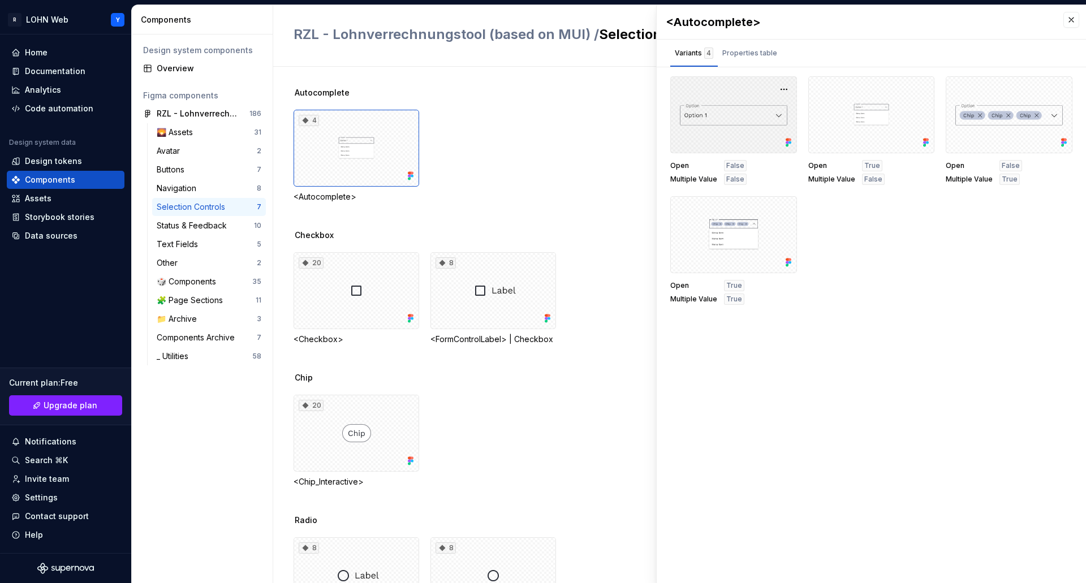
click at [696, 106] on div at bounding box center [733, 114] width 127 height 77
click at [756, 54] on div "Properties table" at bounding box center [749, 53] width 55 height 11
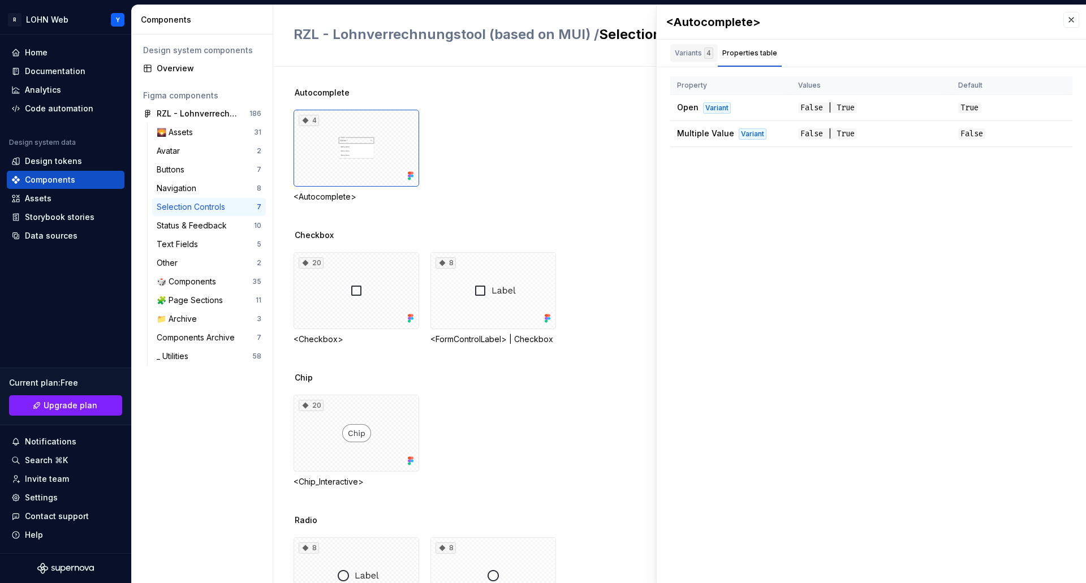
click at [688, 55] on div "Variants 4" at bounding box center [694, 53] width 38 height 11
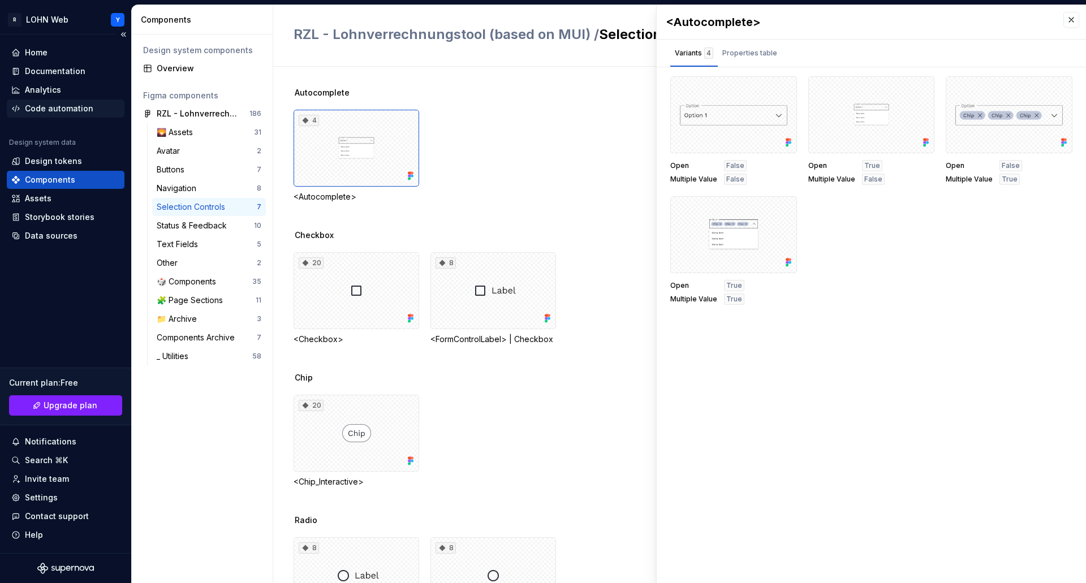
click at [56, 106] on div "Code automation" at bounding box center [59, 108] width 68 height 11
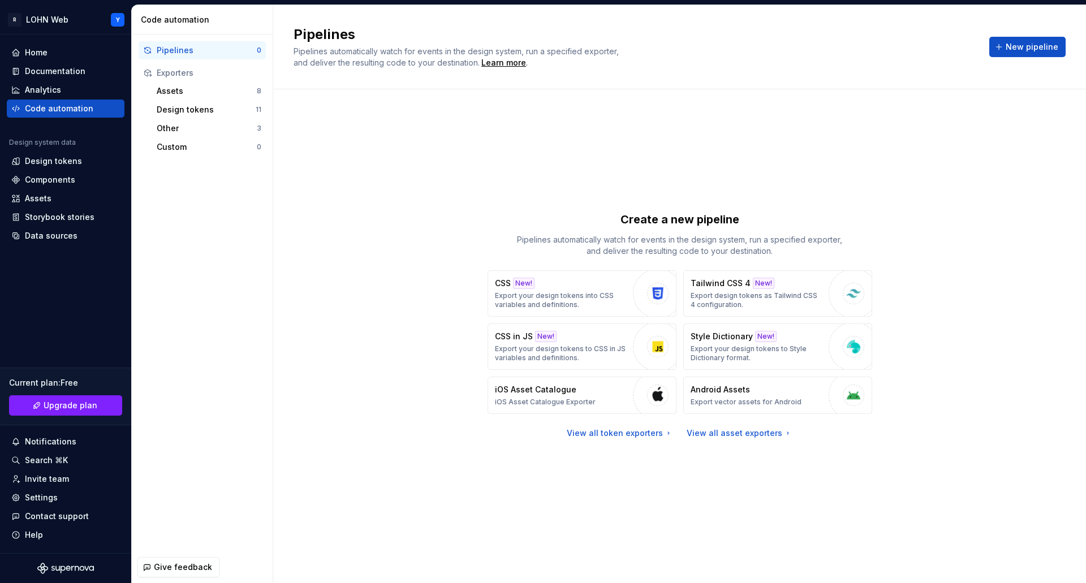
click at [175, 73] on div "Exporters" at bounding box center [209, 72] width 105 height 11
click at [120, 20] on html "R LOHN Web Y Home Documentation Analytics Code automation Design system data De…" at bounding box center [543, 291] width 1086 height 583
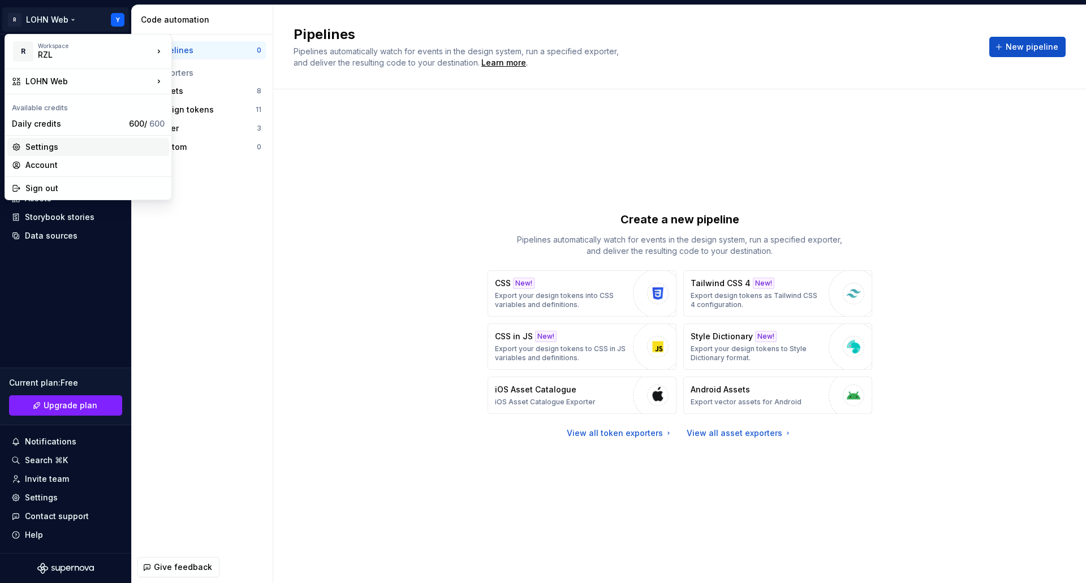
click at [46, 144] on div "Settings" at bounding box center [94, 146] width 139 height 11
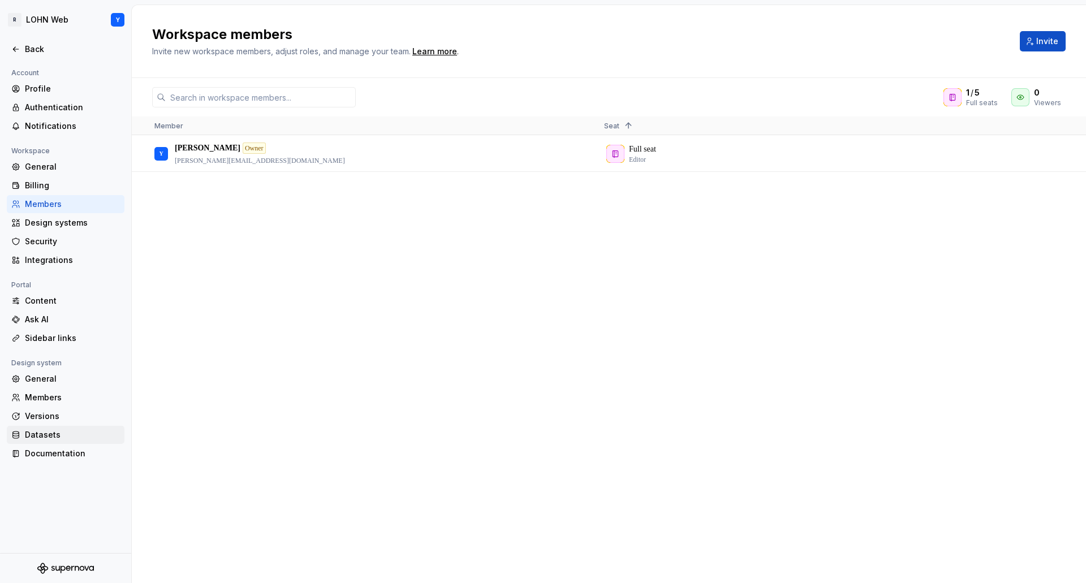
click at [55, 434] on div "Datasets" at bounding box center [72, 434] width 95 height 11
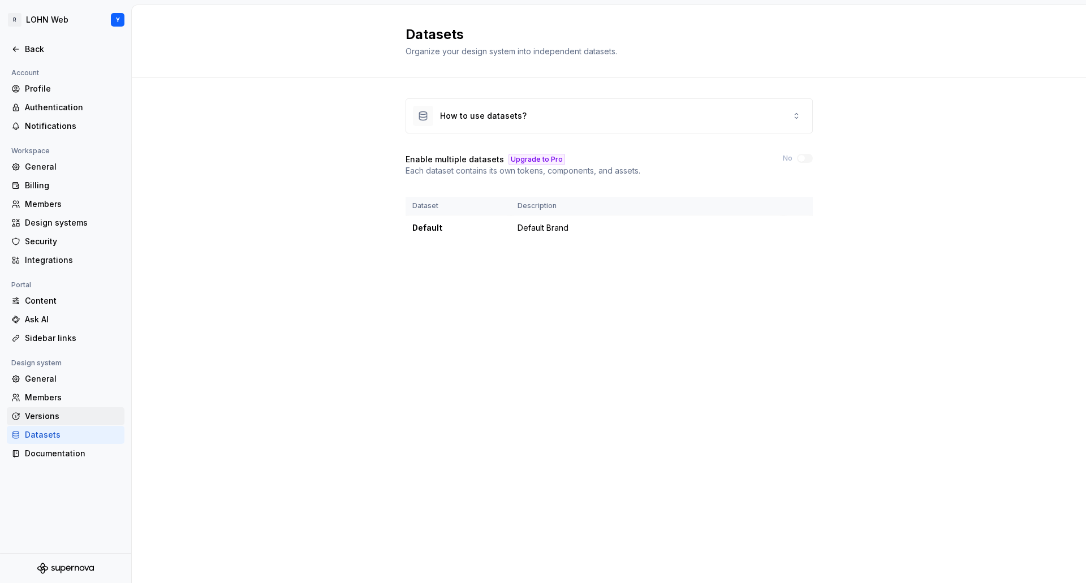
click at [46, 416] on div "Versions" at bounding box center [72, 416] width 95 height 11
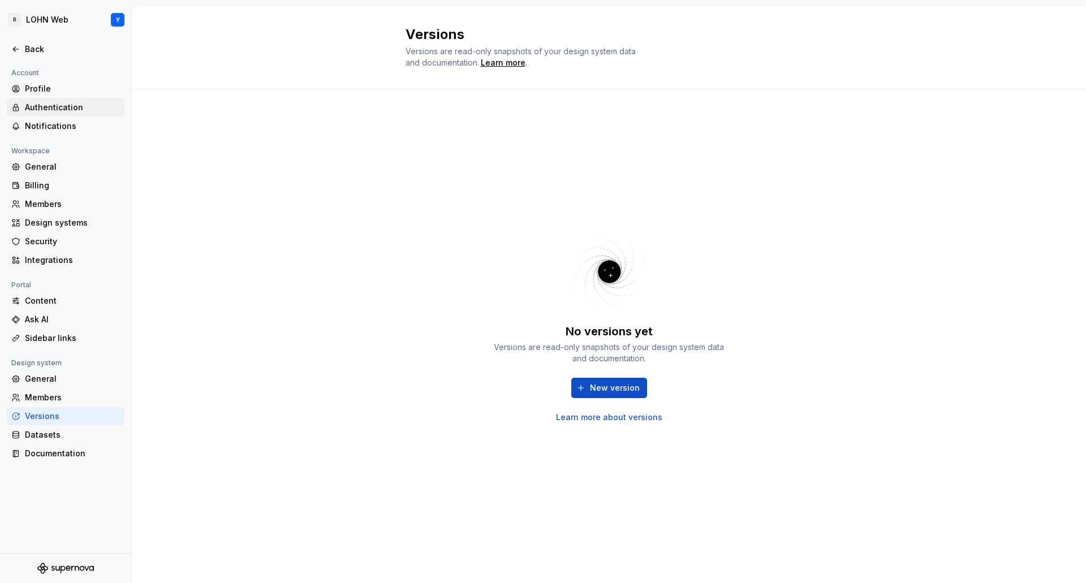
click at [61, 104] on div "Authentication" at bounding box center [72, 107] width 95 height 11
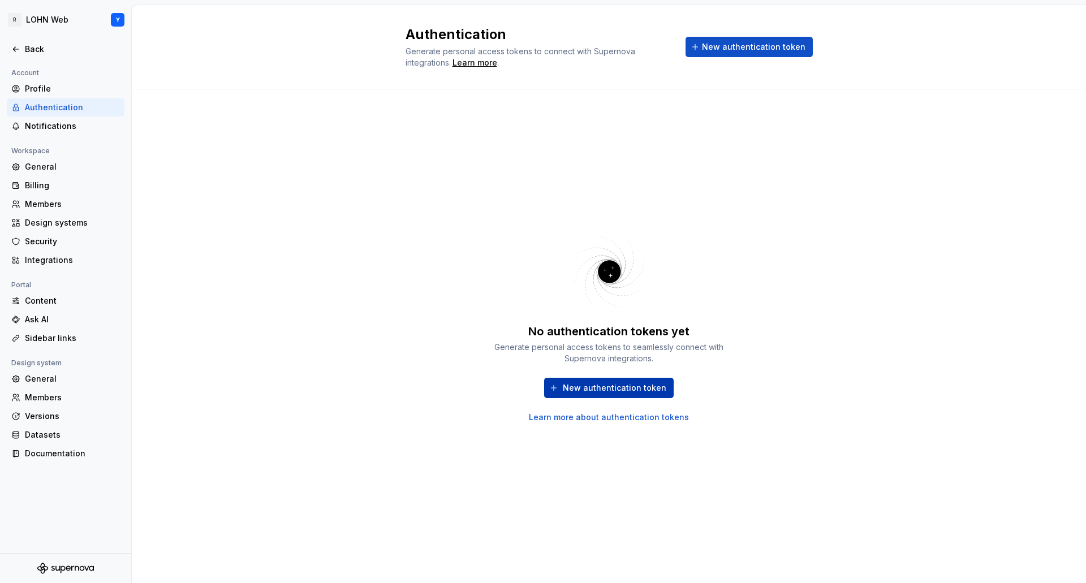
click at [647, 394] on button "New authentication token" at bounding box center [609, 388] width 130 height 20
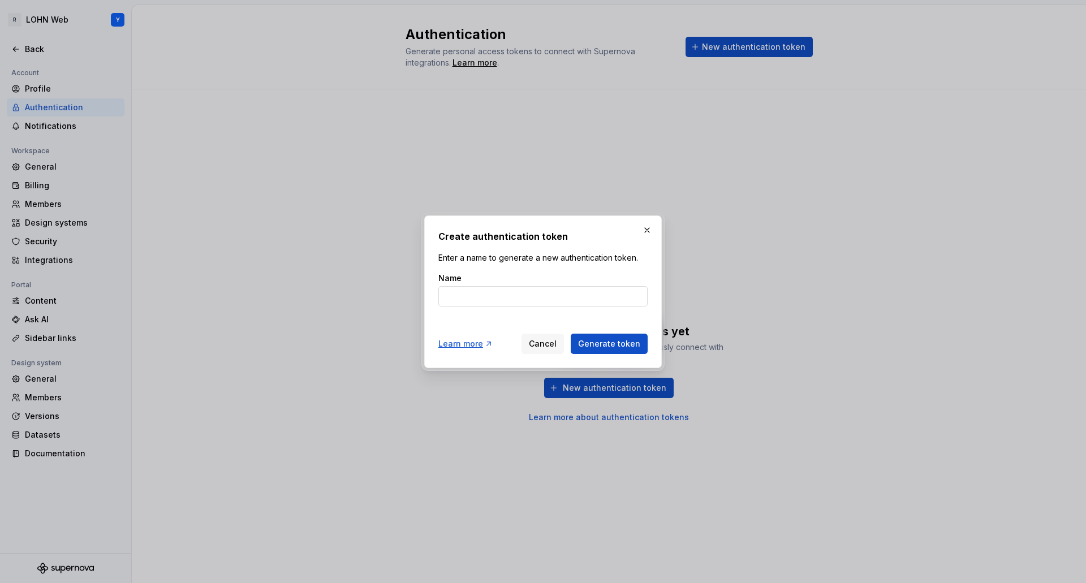
click at [476, 296] on input "Name" at bounding box center [542, 296] width 209 height 20
type input "Tokens LOHN Web"
click at [604, 338] on span "Generate token" at bounding box center [609, 343] width 62 height 11
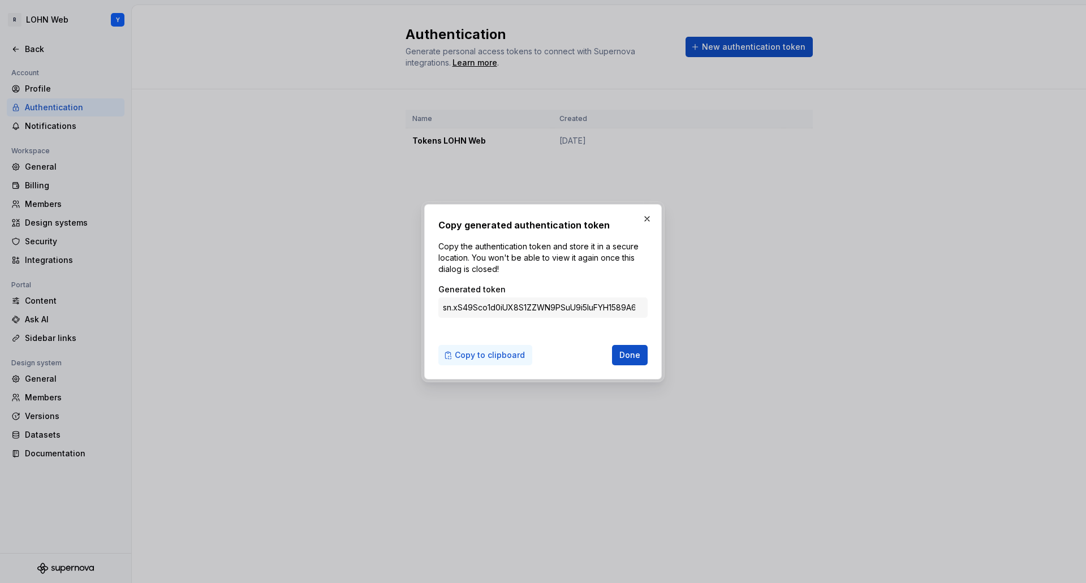
click at [504, 359] on span "Copy to clipboard" at bounding box center [490, 355] width 70 height 11
click at [635, 355] on span "Done" at bounding box center [629, 355] width 21 height 11
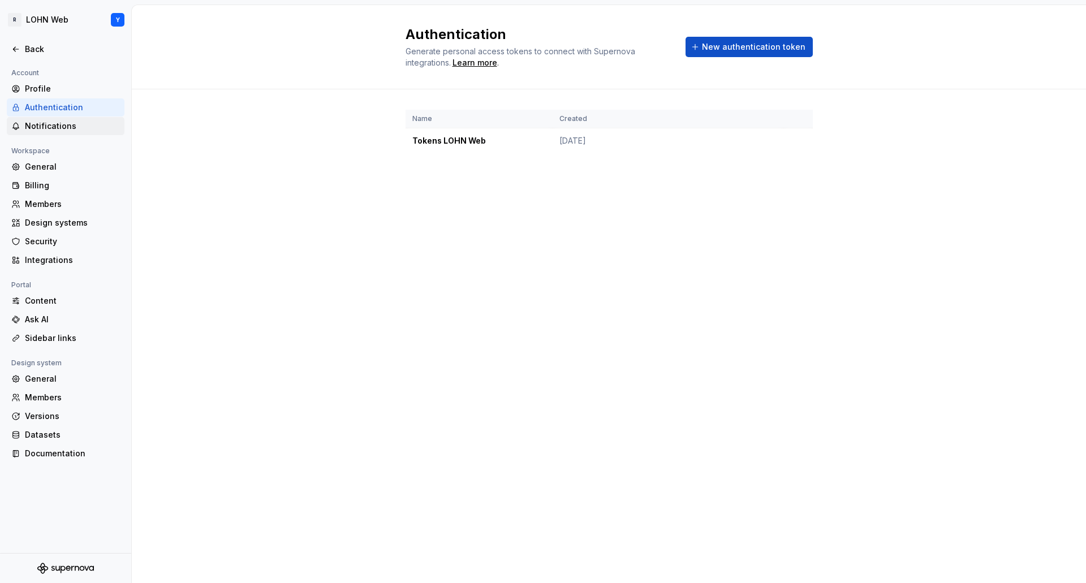
click at [48, 121] on div "Notifications" at bounding box center [72, 125] width 95 height 11
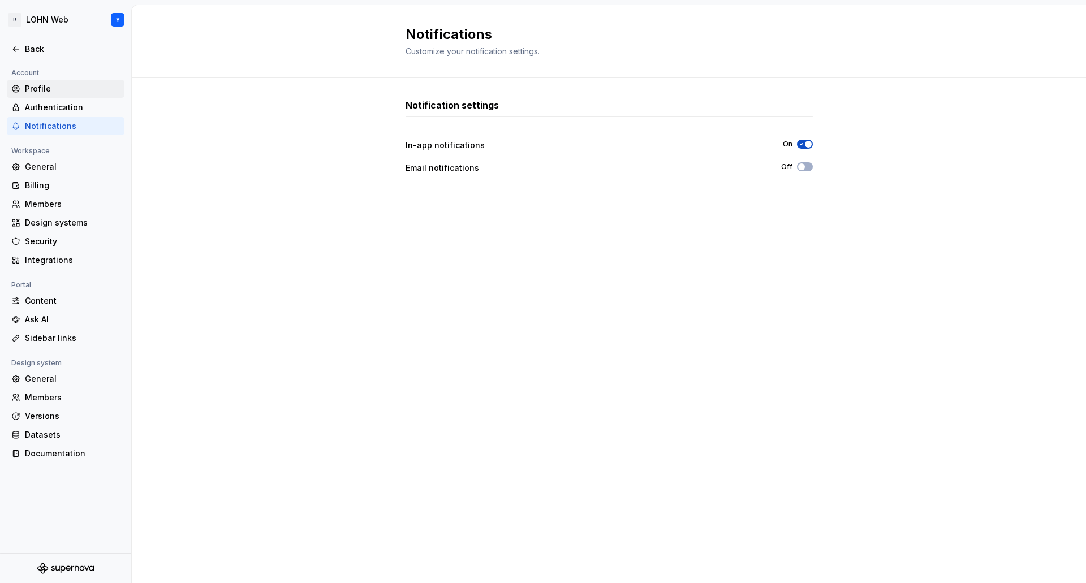
click at [40, 88] on div "Profile" at bounding box center [72, 88] width 95 height 11
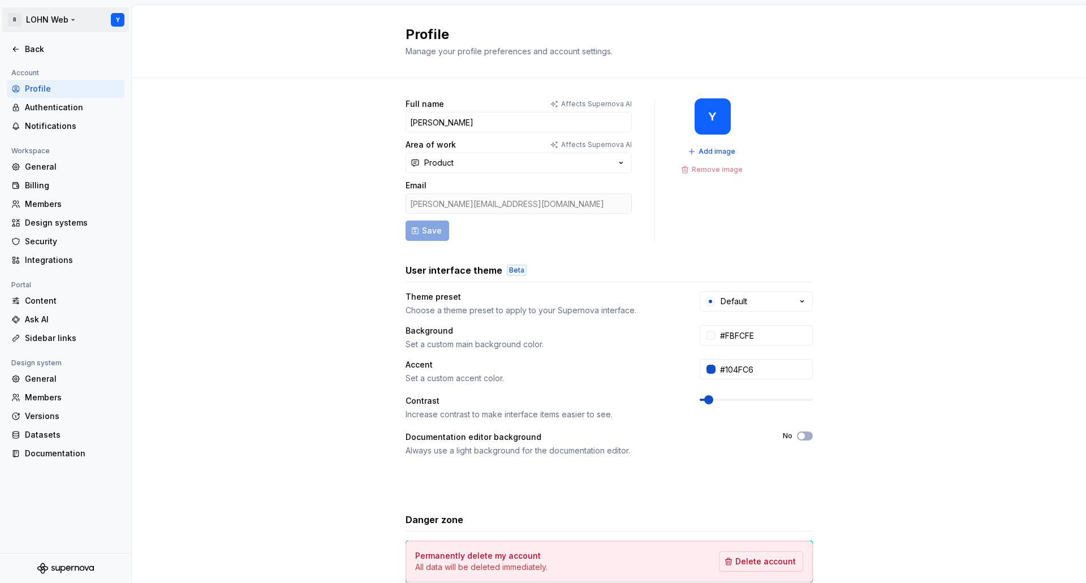
click at [50, 18] on html "R LOHN Web Y Back Account Profile Authentication Notifications Workspace Genera…" at bounding box center [543, 291] width 1086 height 583
click at [120, 19] on html "R LOHN Web Y Back Account Profile Authentication Notifications Workspace Genera…" at bounding box center [543, 291] width 1086 height 583
click at [19, 18] on html "R LOHN Web Y Back Account Profile Authentication Notifications Workspace Genera…" at bounding box center [543, 291] width 1086 height 583
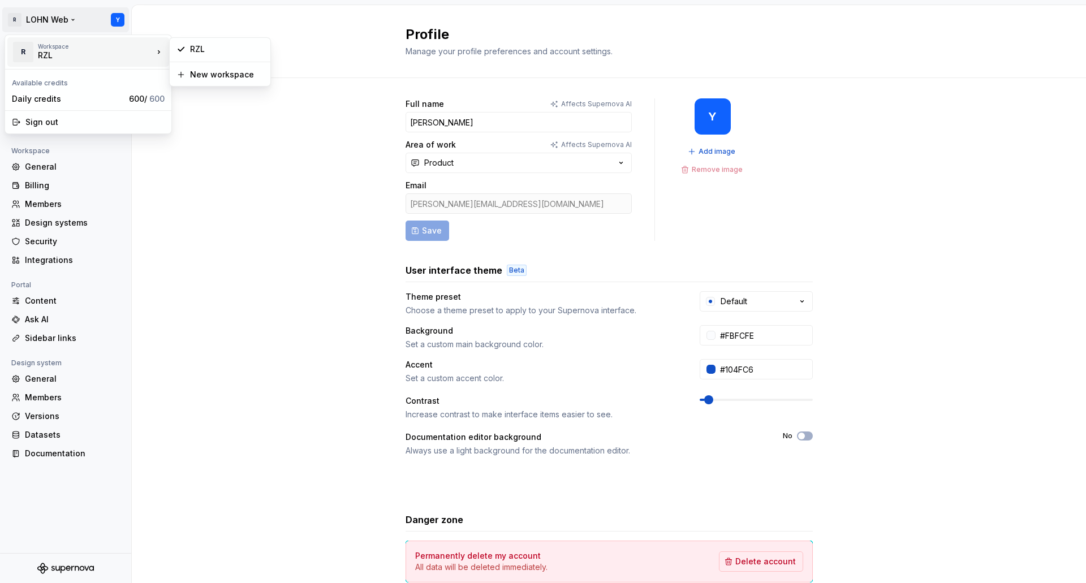
click at [55, 55] on div "RZL" at bounding box center [86, 55] width 96 height 11
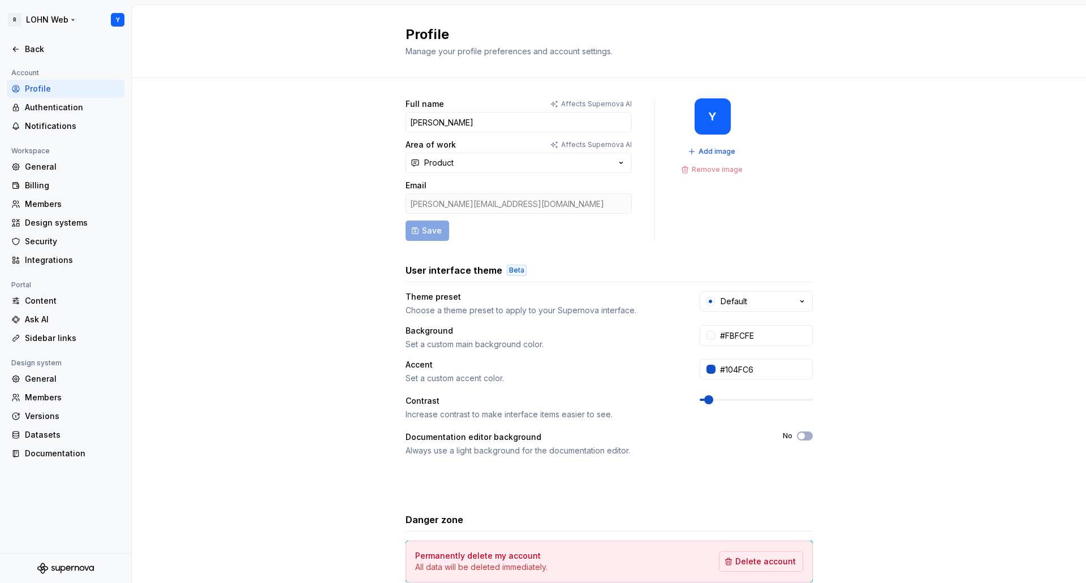
click at [42, 16] on html "R LOHN Web Y Back Account Profile Authentication Notifications Workspace Genera…" at bounding box center [543, 291] width 1086 height 583
click at [63, 19] on html "R LOHN Web Y Back Account Profile Authentication Notifications Workspace Genera…" at bounding box center [543, 291] width 1086 height 583
click at [97, 507] on html "R LOHN Web Y Back Account Profile Authentication Notifications Workspace Genera…" at bounding box center [543, 291] width 1086 height 583
click at [27, 46] on div "Back" at bounding box center [72, 49] width 95 height 11
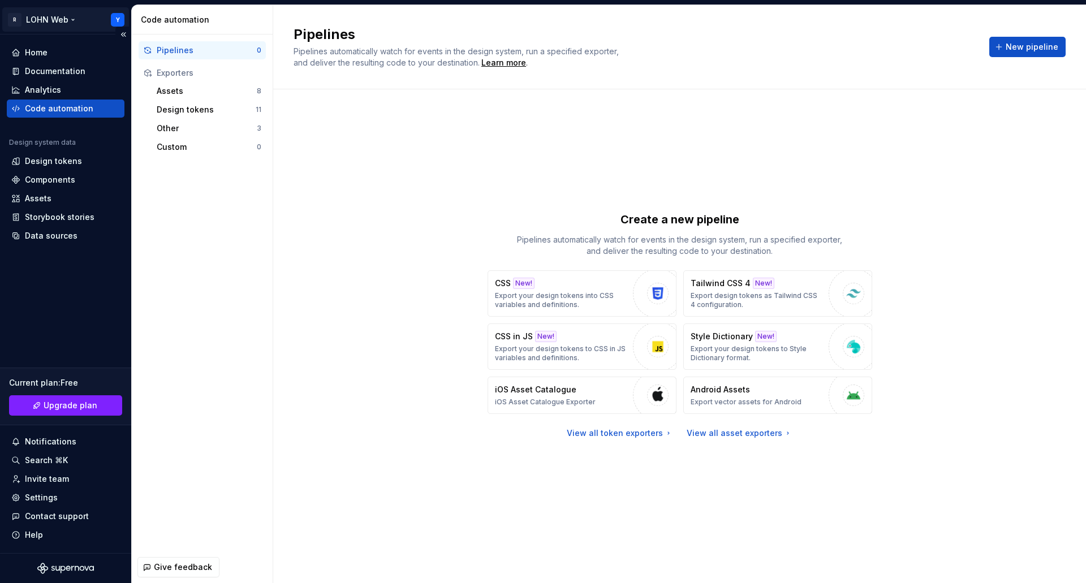
click at [121, 22] on html "R LOHN Web Y Home Documentation Analytics Code automation Design system data De…" at bounding box center [543, 291] width 1086 height 583
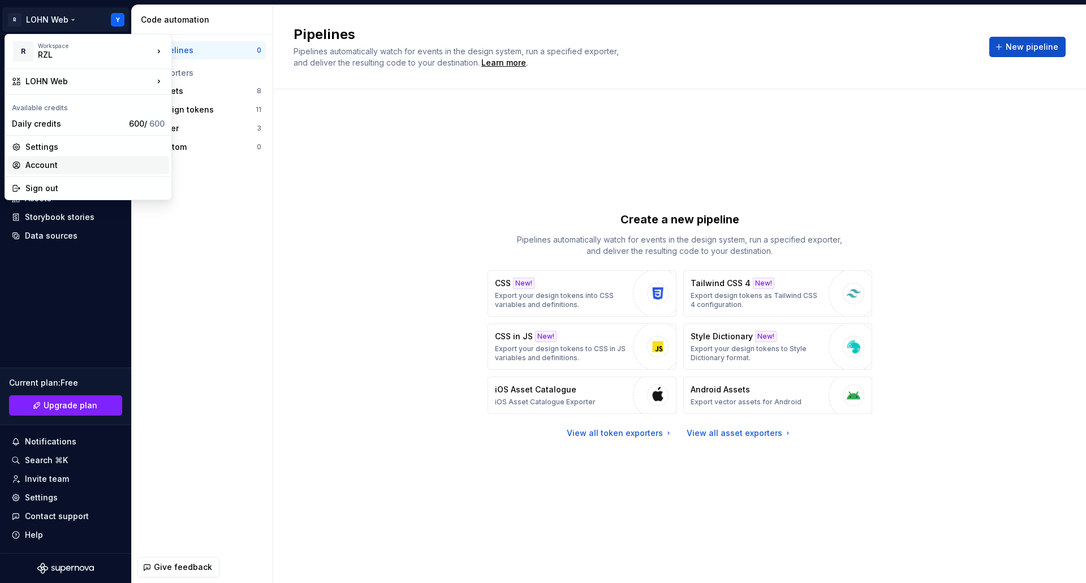
click at [48, 166] on div "Account" at bounding box center [94, 165] width 139 height 11
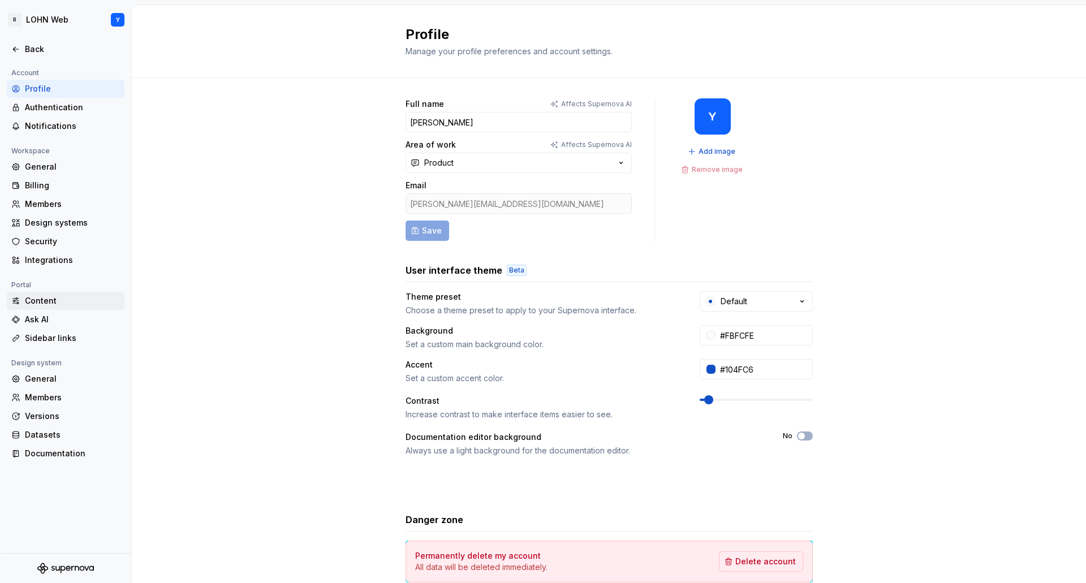
click at [37, 301] on div "Content" at bounding box center [72, 300] width 95 height 11
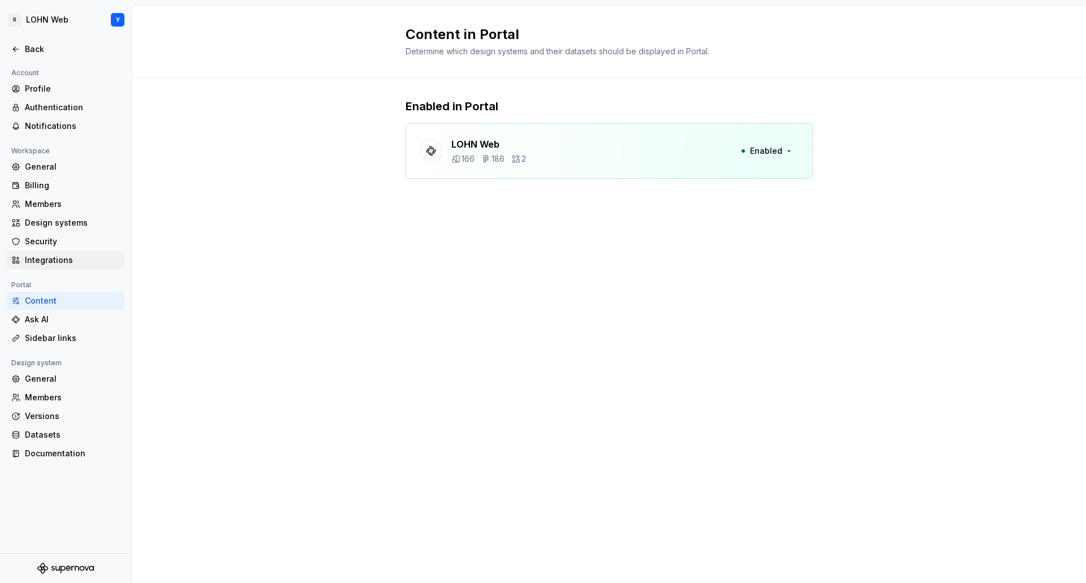
click at [41, 260] on div "Integrations" at bounding box center [72, 260] width 95 height 11
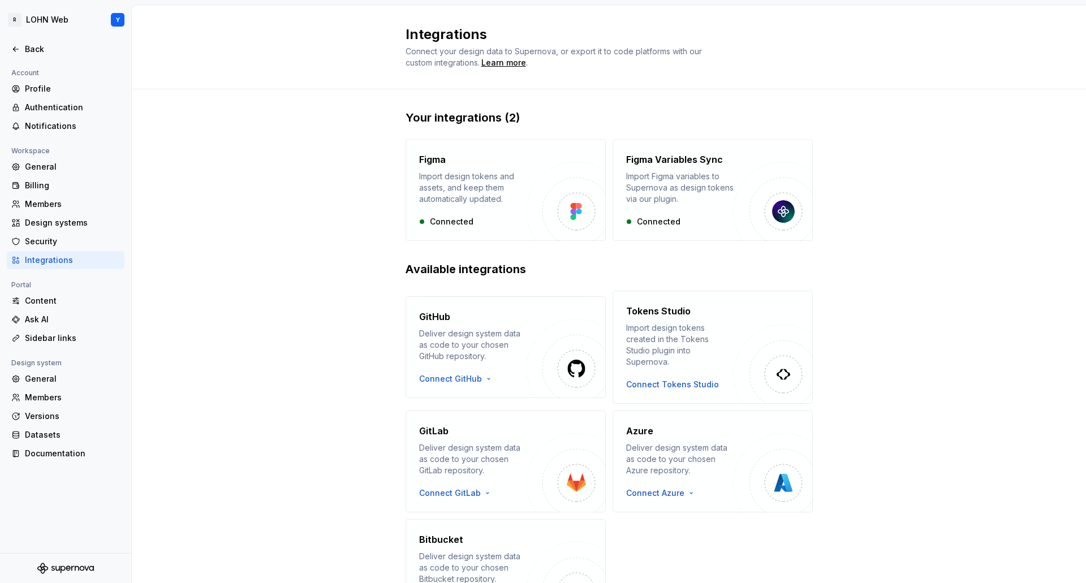
scroll to position [70, 0]
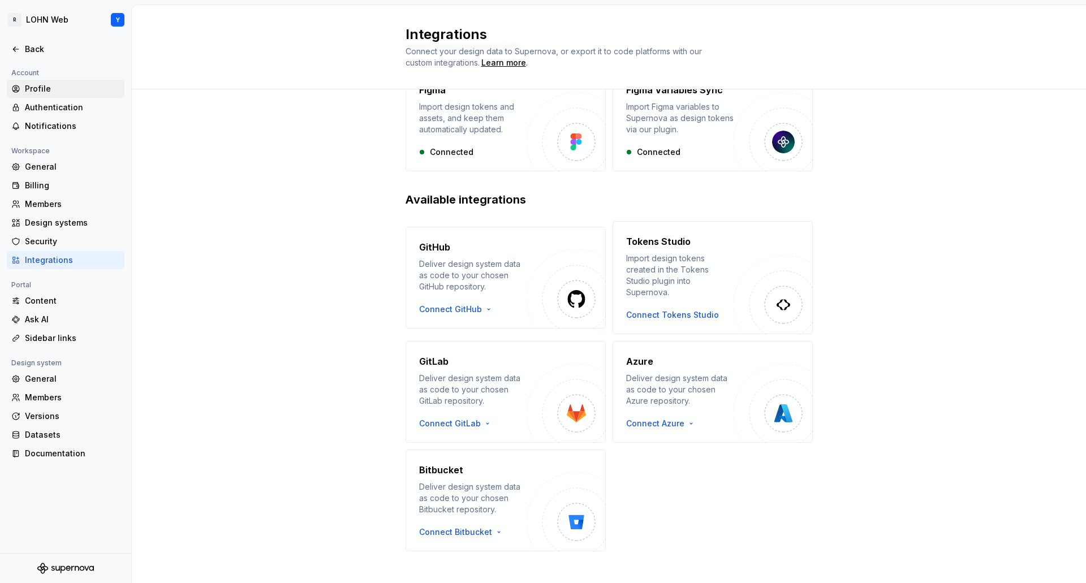
click at [58, 87] on div "Profile" at bounding box center [72, 88] width 95 height 11
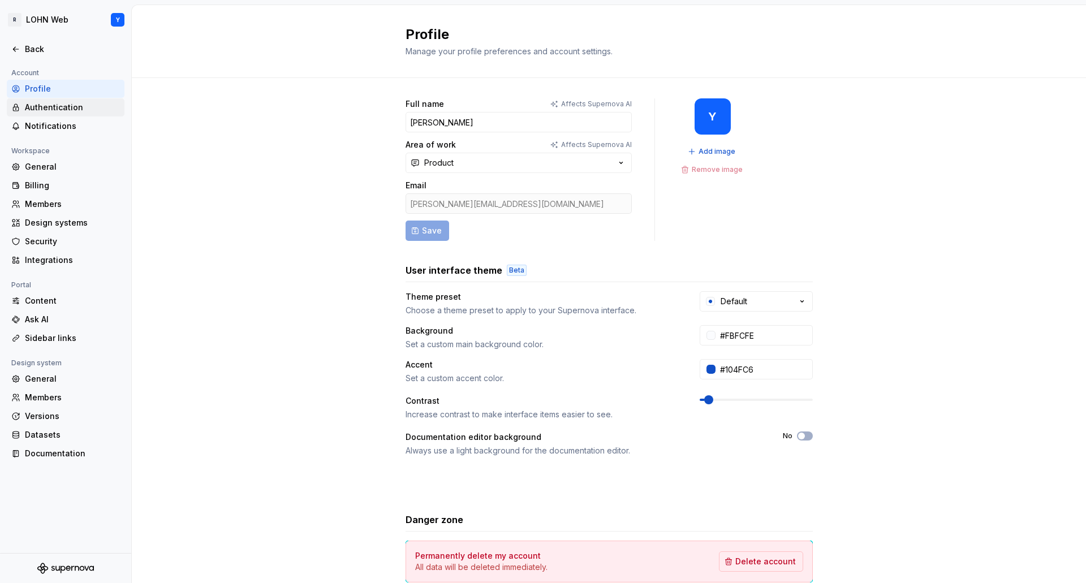
click at [50, 102] on div "Authentication" at bounding box center [72, 107] width 95 height 11
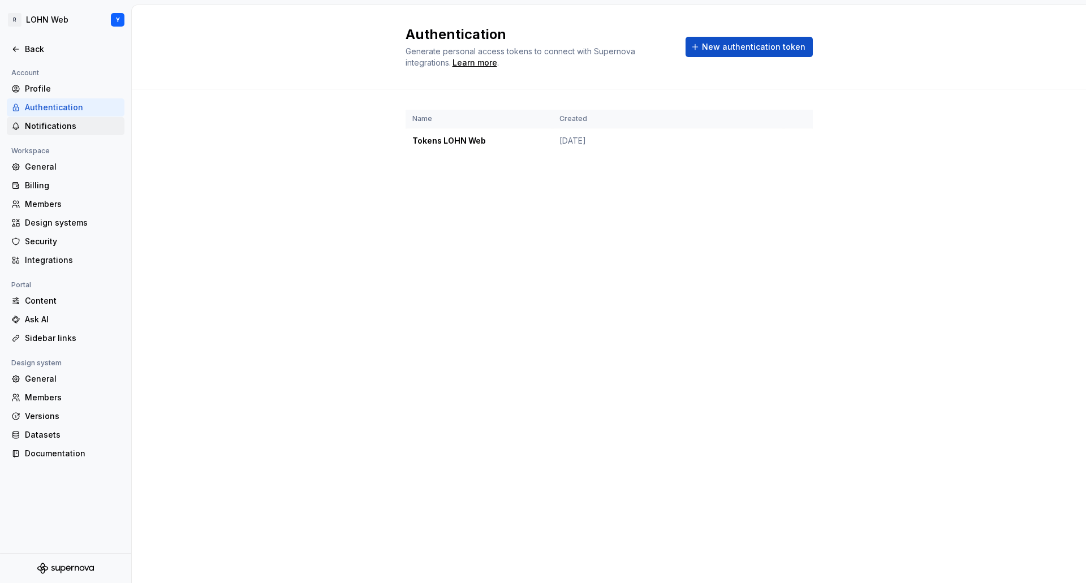
click at [54, 129] on div "Notifications" at bounding box center [72, 125] width 95 height 11
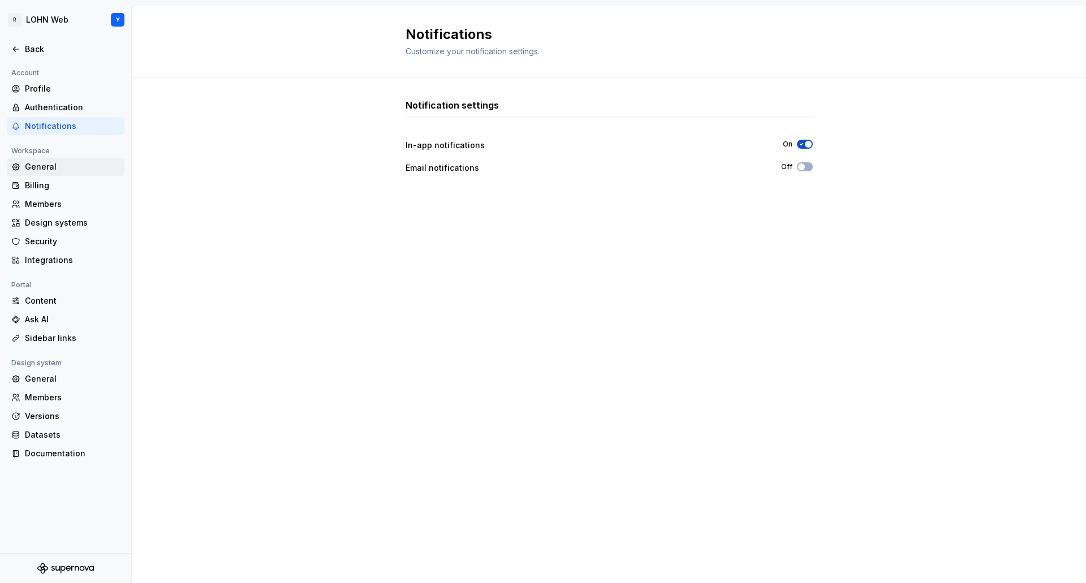
click at [44, 168] on div "General" at bounding box center [72, 166] width 95 height 11
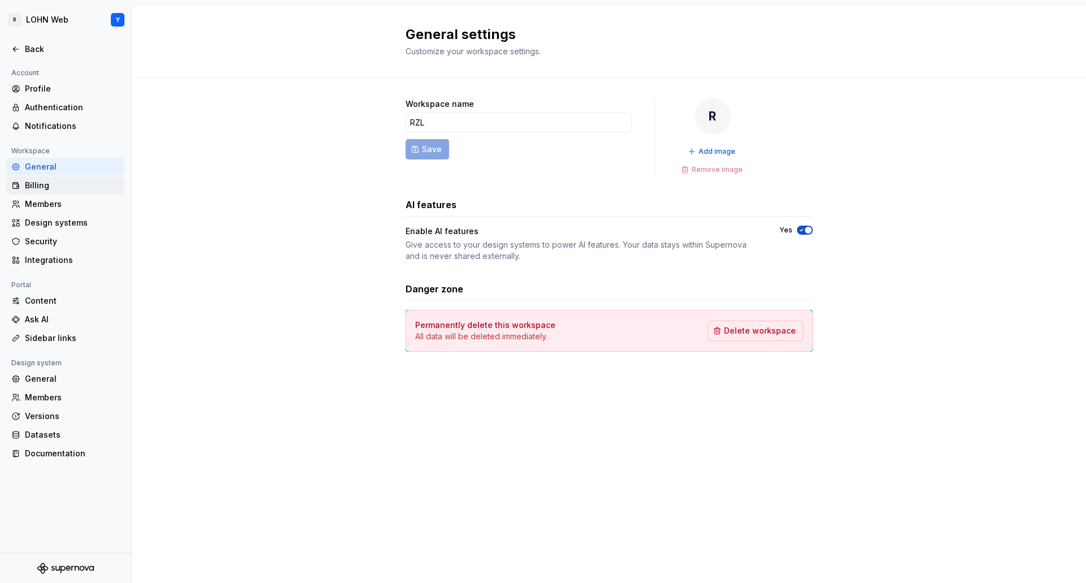
click at [44, 188] on div "Billing" at bounding box center [72, 185] width 95 height 11
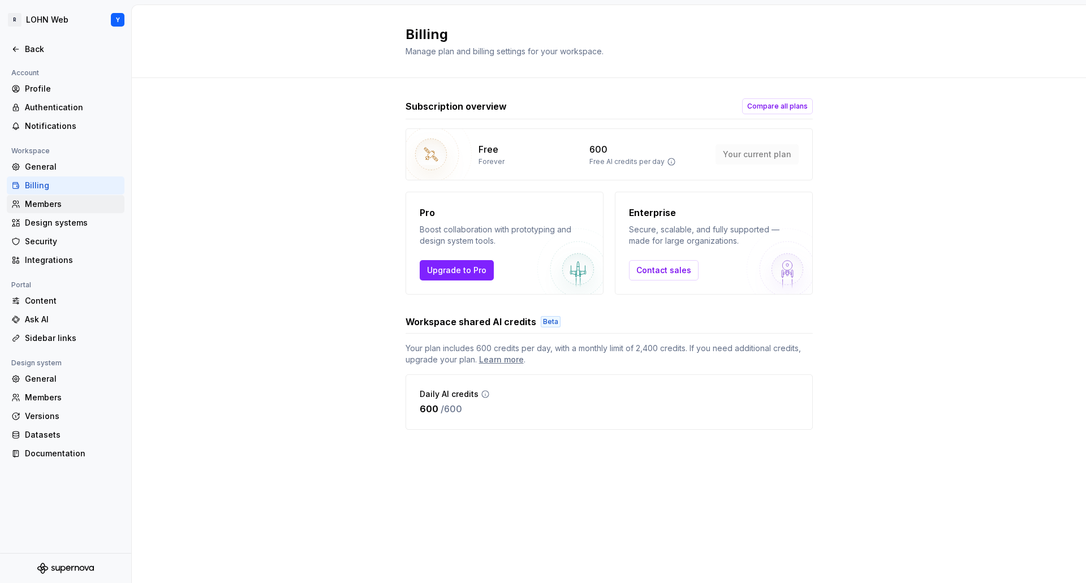
click at [37, 203] on div "Members" at bounding box center [72, 204] width 95 height 11
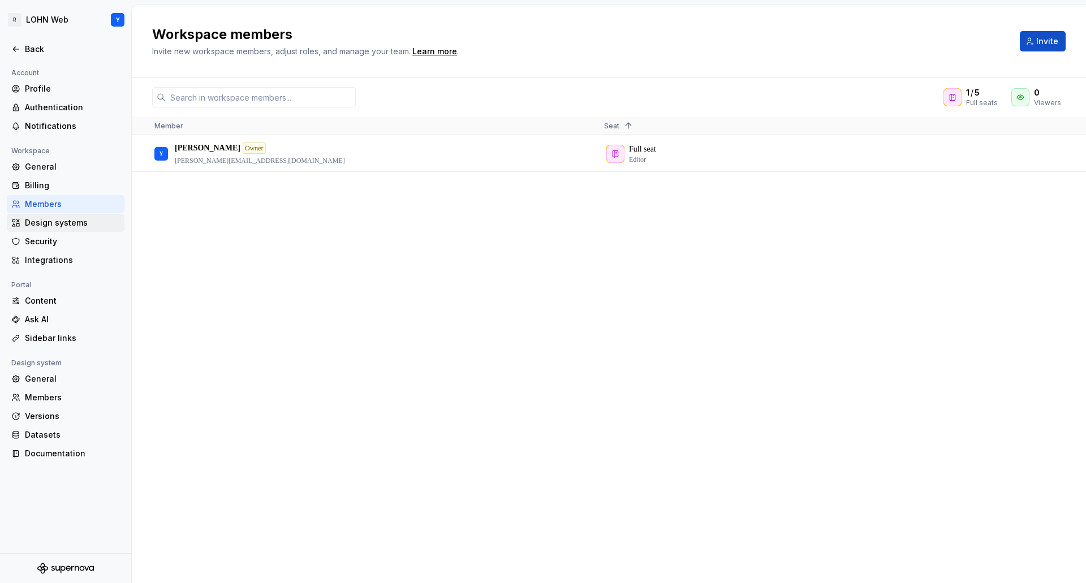
click at [38, 219] on div "Design systems" at bounding box center [72, 222] width 95 height 11
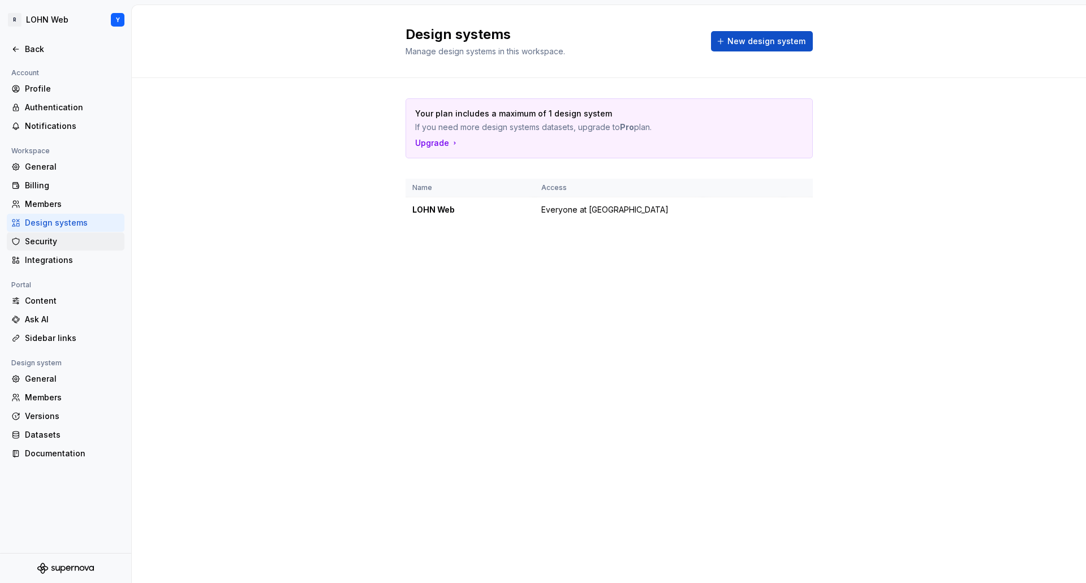
click at [40, 237] on div "Security" at bounding box center [72, 241] width 95 height 11
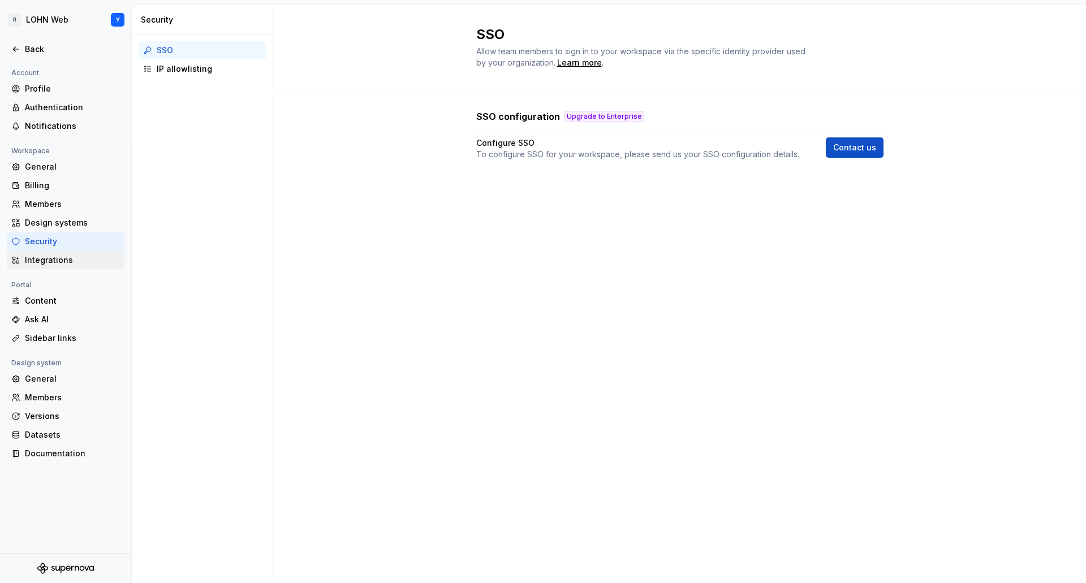
click at [40, 257] on div "Integrations" at bounding box center [72, 260] width 95 height 11
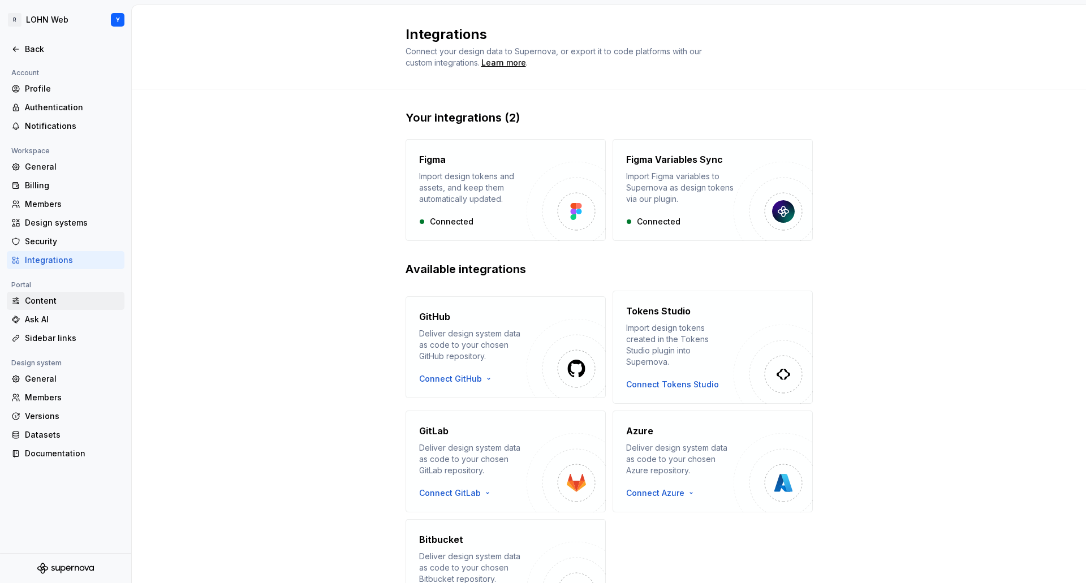
click at [47, 301] on div "Content" at bounding box center [72, 300] width 95 height 11
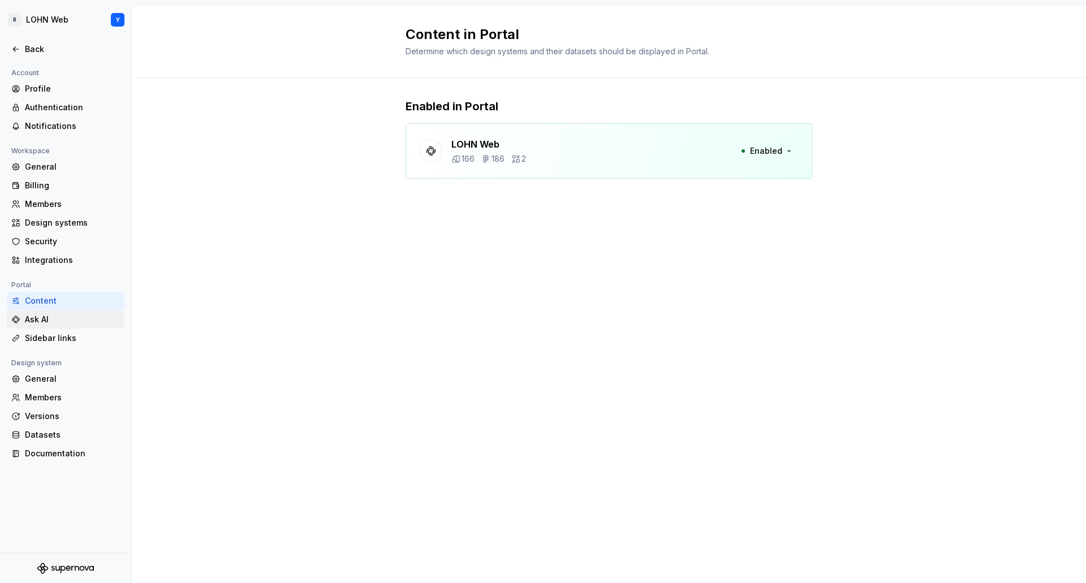
click at [49, 322] on div "Ask AI" at bounding box center [72, 319] width 95 height 11
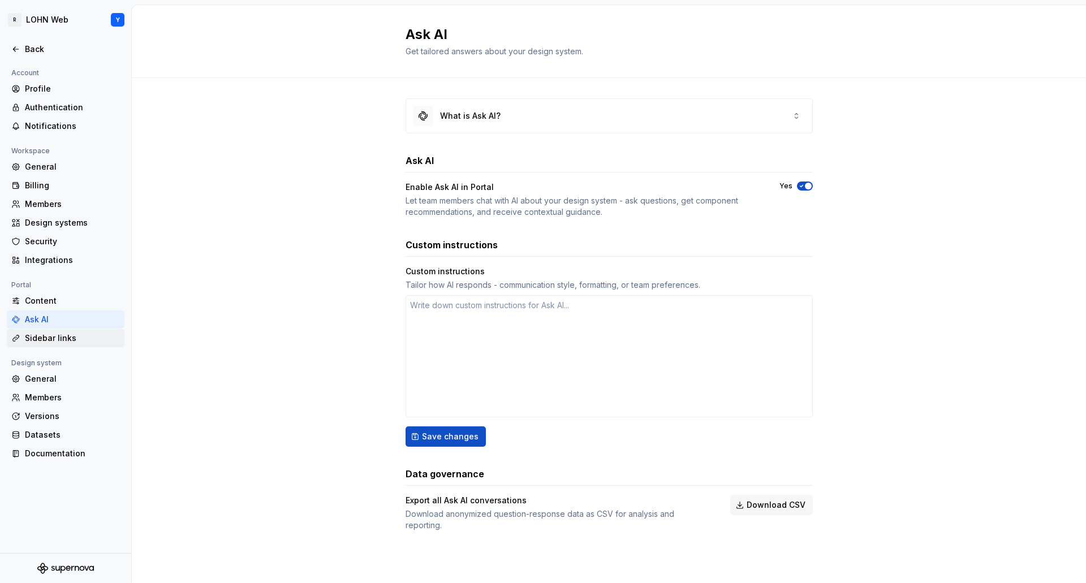
click at [48, 342] on div "Sidebar links" at bounding box center [72, 338] width 95 height 11
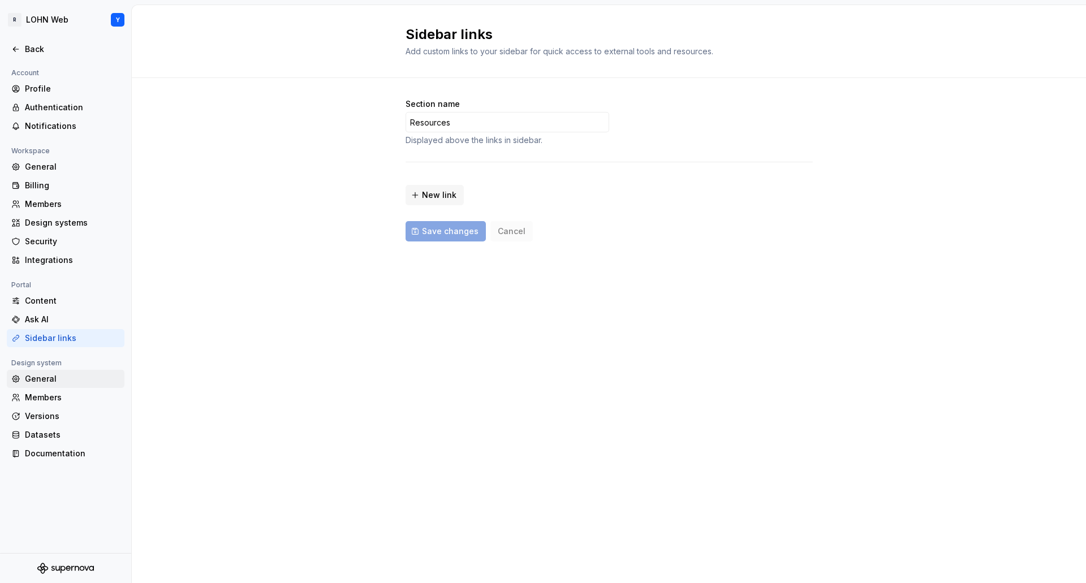
click at [42, 379] on div "General" at bounding box center [72, 378] width 95 height 11
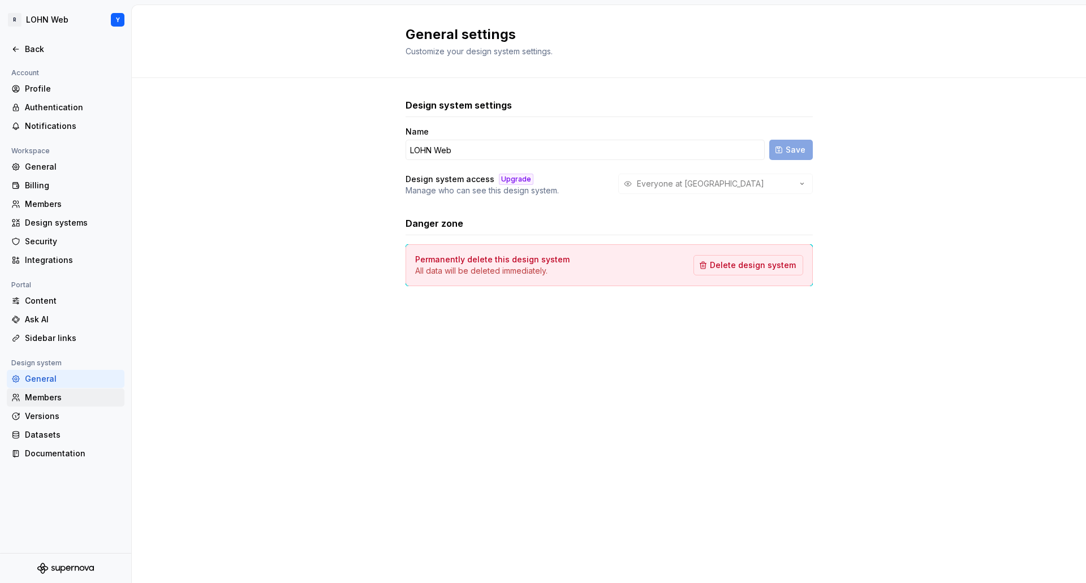
click at [41, 399] on div "Members" at bounding box center [72, 397] width 95 height 11
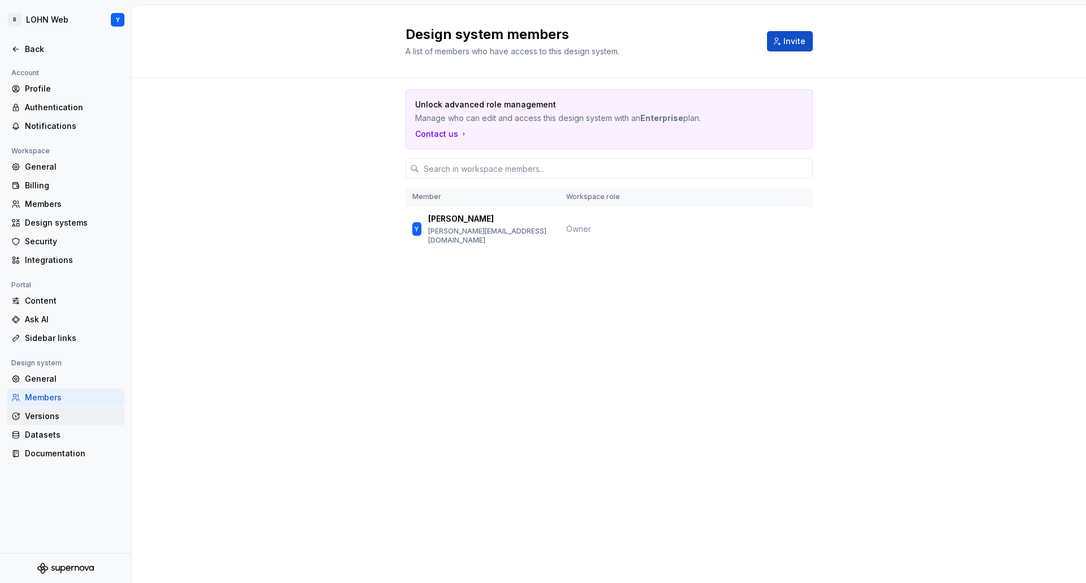
click at [41, 418] on div "Versions" at bounding box center [72, 416] width 95 height 11
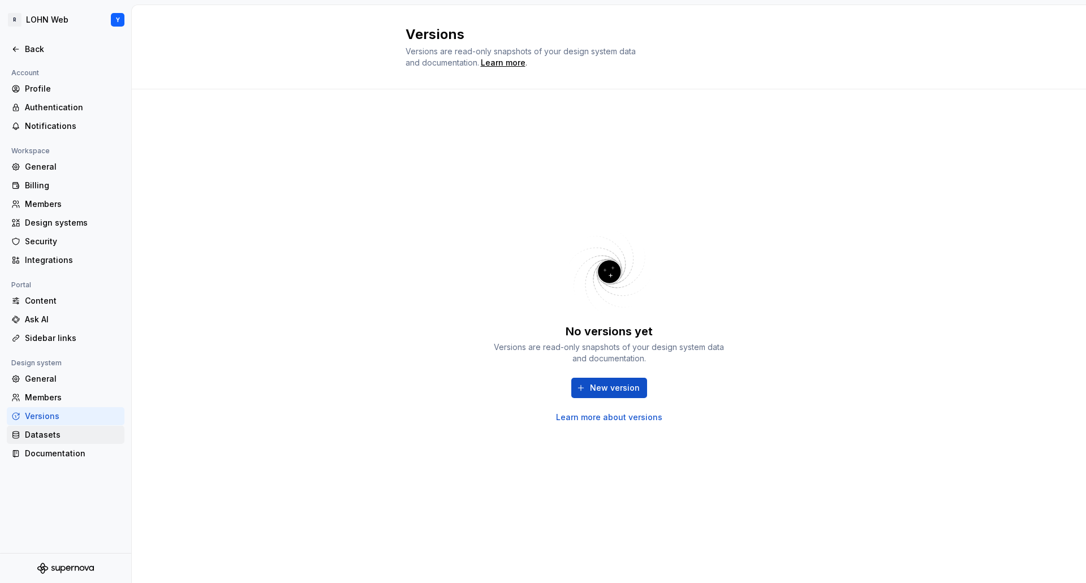
click at [39, 428] on div "Datasets" at bounding box center [66, 435] width 118 height 18
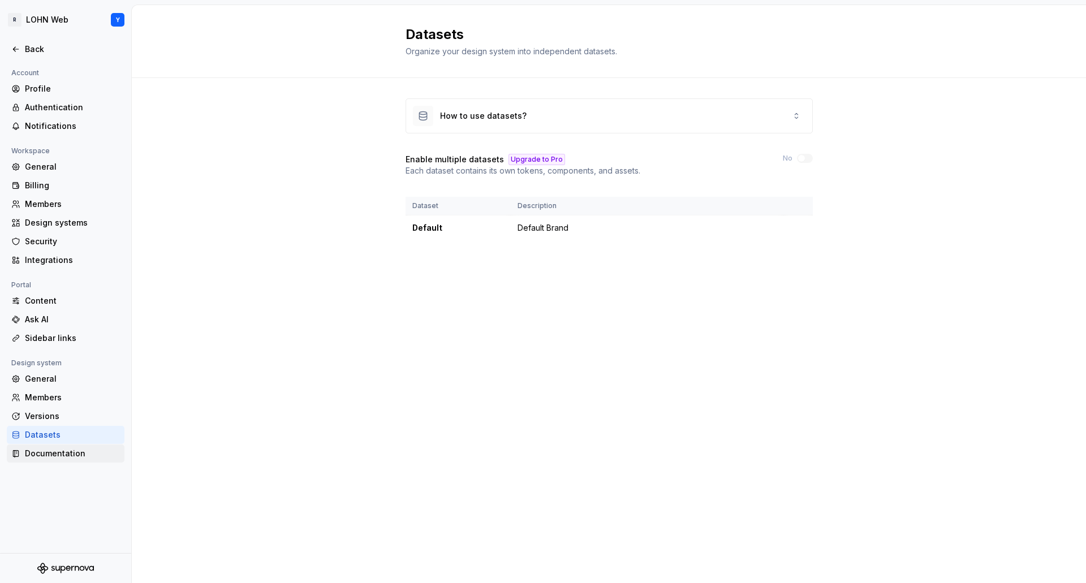
click at [59, 454] on div "Documentation" at bounding box center [72, 453] width 95 height 11
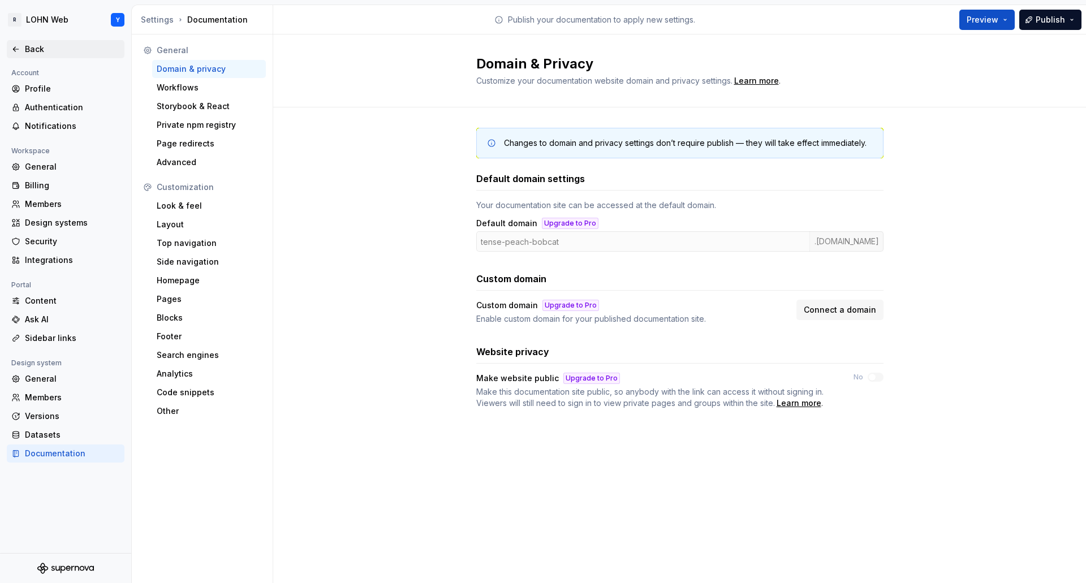
click at [11, 48] on div "Back" at bounding box center [66, 49] width 118 height 18
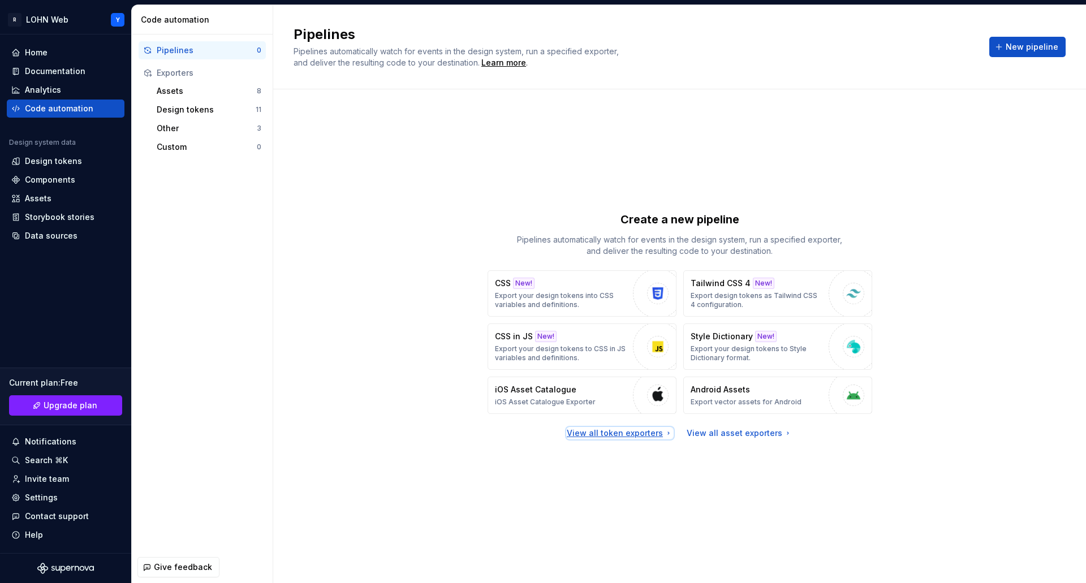
click at [648, 434] on div "View all token exporters" at bounding box center [620, 433] width 106 height 11
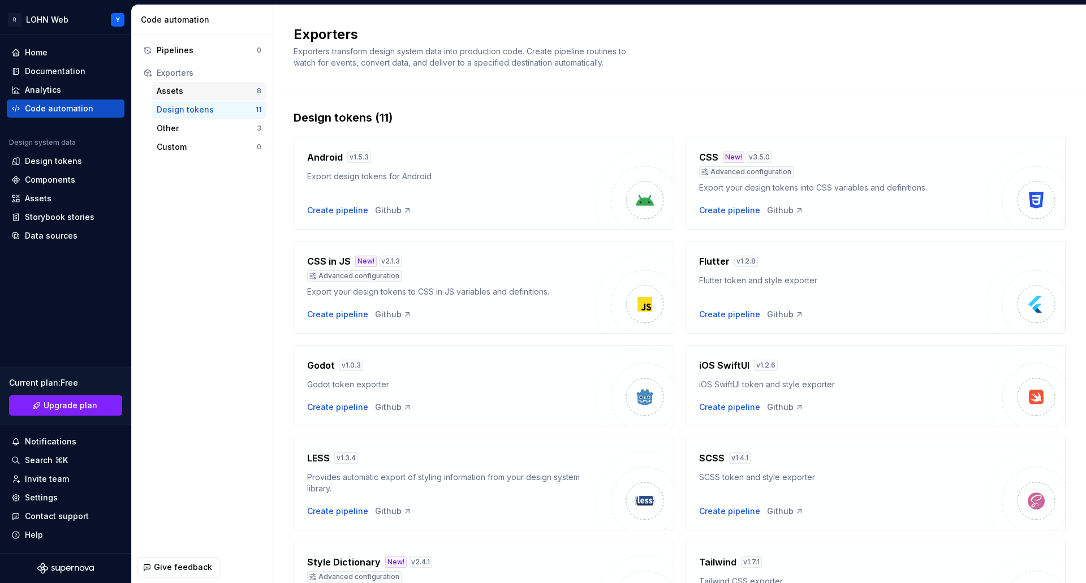
click at [171, 90] on div "Assets" at bounding box center [207, 90] width 100 height 11
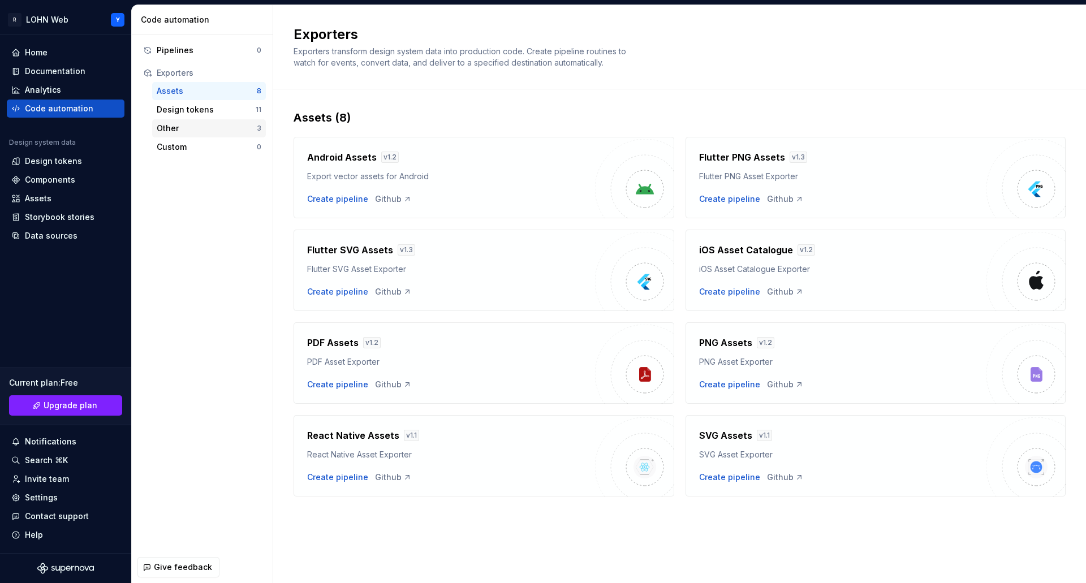
click at [175, 131] on div "Other" at bounding box center [207, 128] width 100 height 11
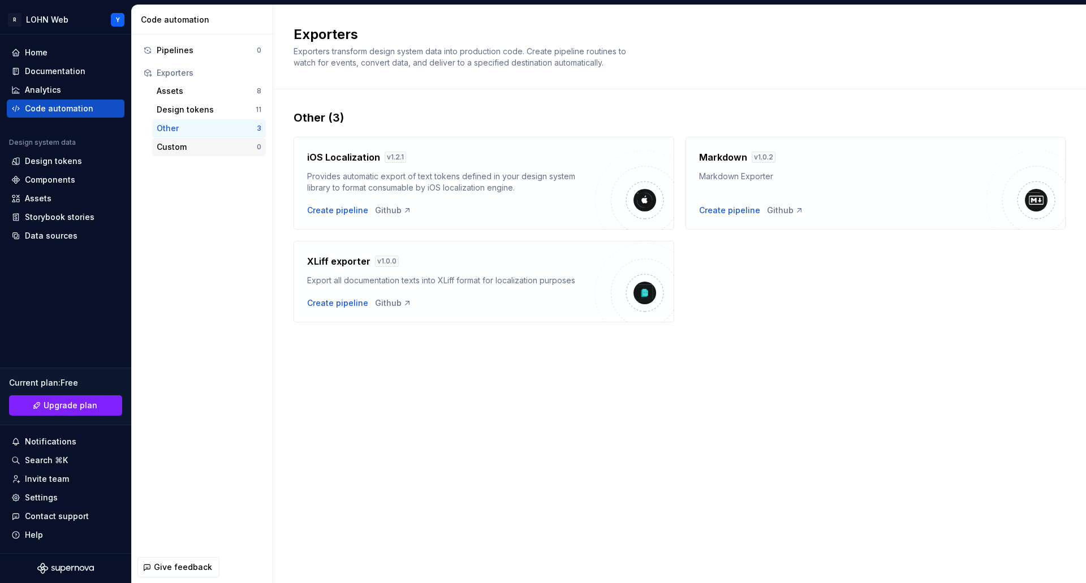
click at [175, 148] on div "Custom" at bounding box center [207, 146] width 100 height 11
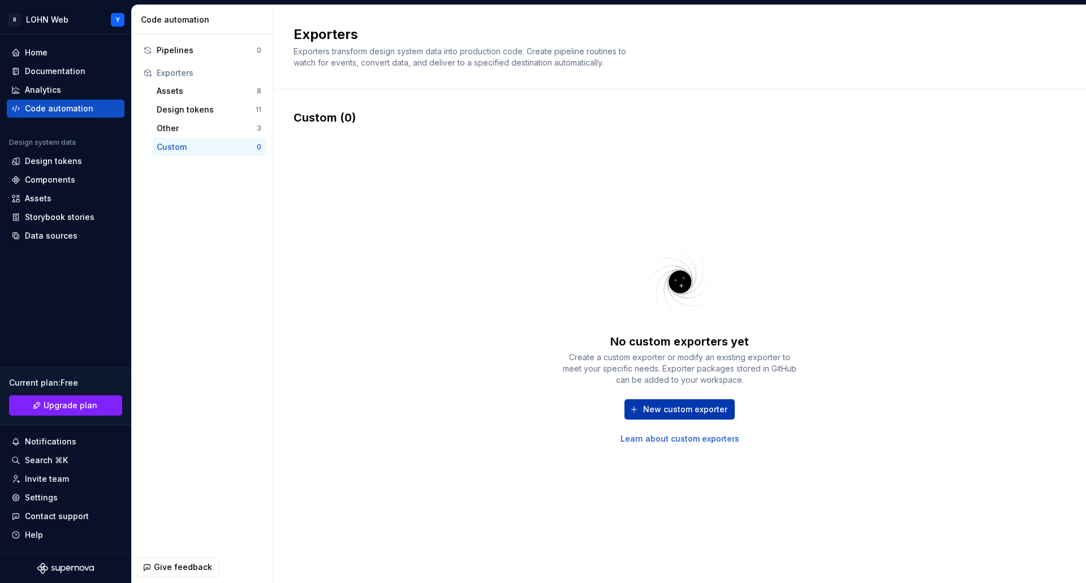
click at [701, 410] on span "New custom exporter" at bounding box center [685, 409] width 84 height 11
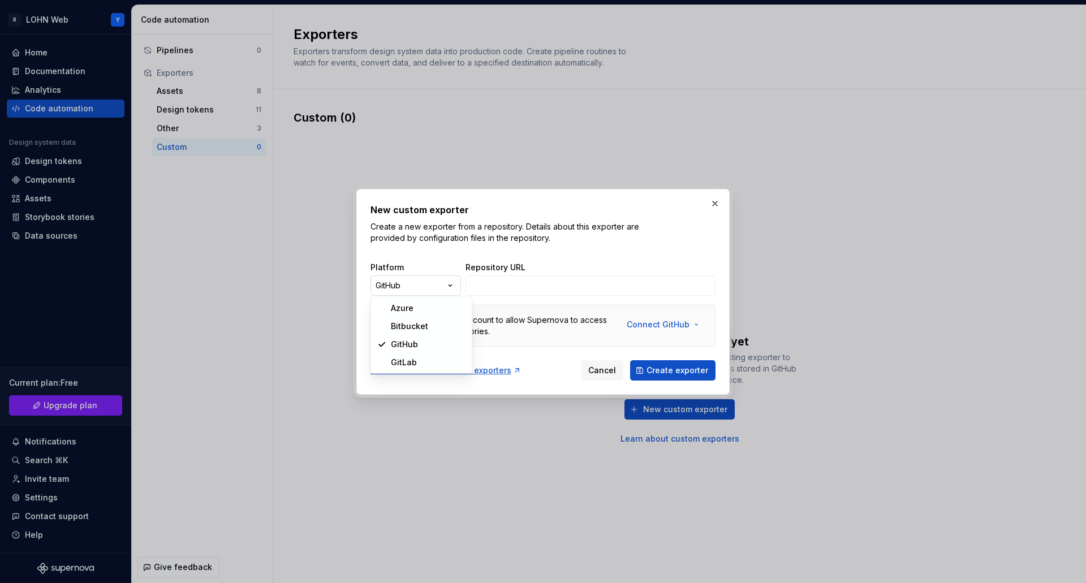
click at [455, 287] on div "New custom exporter Create a new exporter from a repository. Details about this…" at bounding box center [543, 291] width 1086 height 583
click at [715, 202] on button "button" at bounding box center [715, 204] width 16 height 16
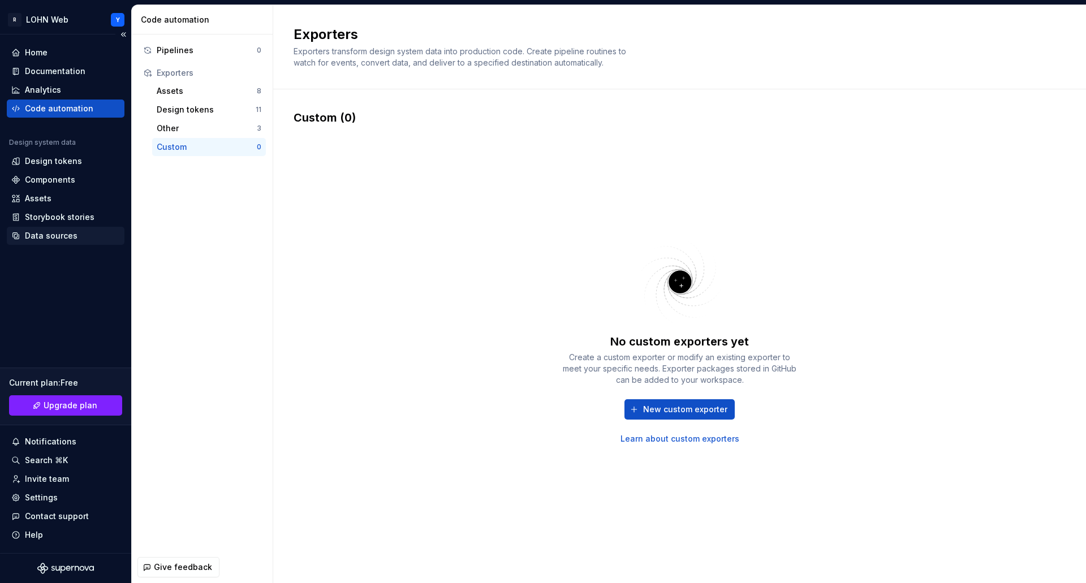
click at [54, 227] on div "Data sources" at bounding box center [66, 236] width 118 height 18
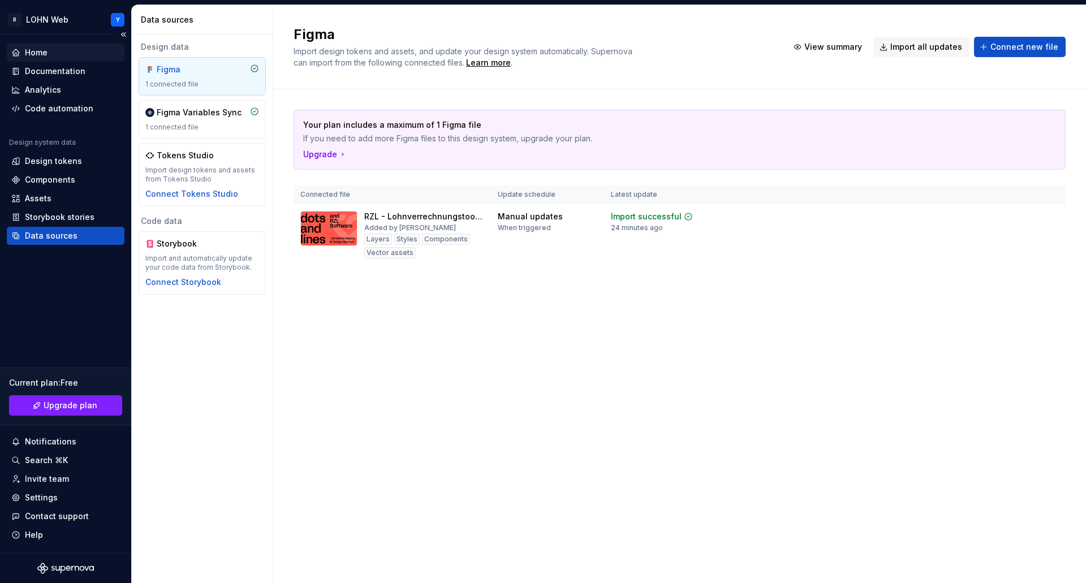
click at [38, 50] on div "Home" at bounding box center [36, 52] width 23 height 11
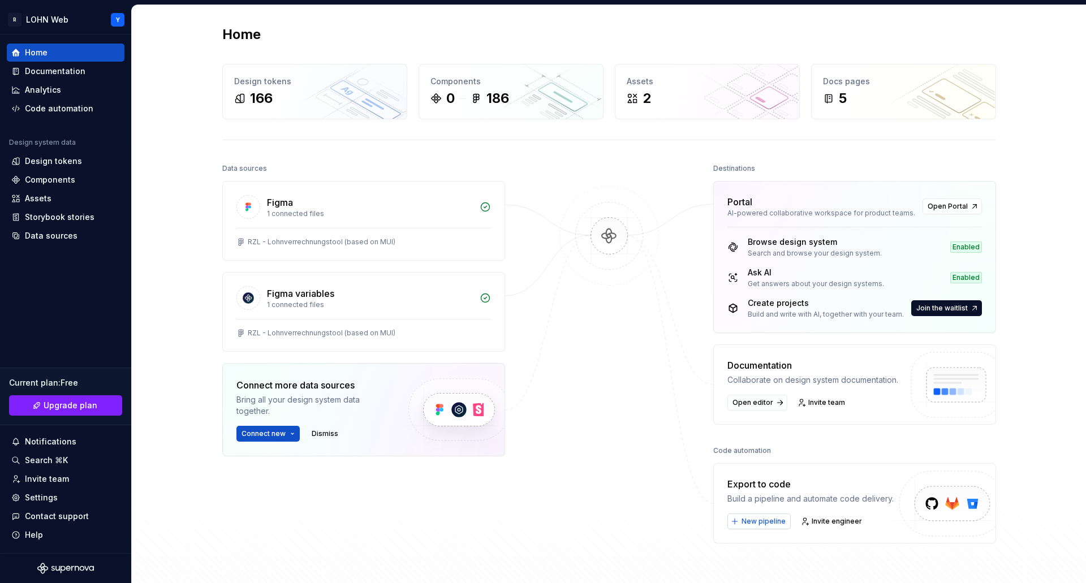
click at [766, 525] on span "New pipeline" at bounding box center [764, 521] width 44 height 9
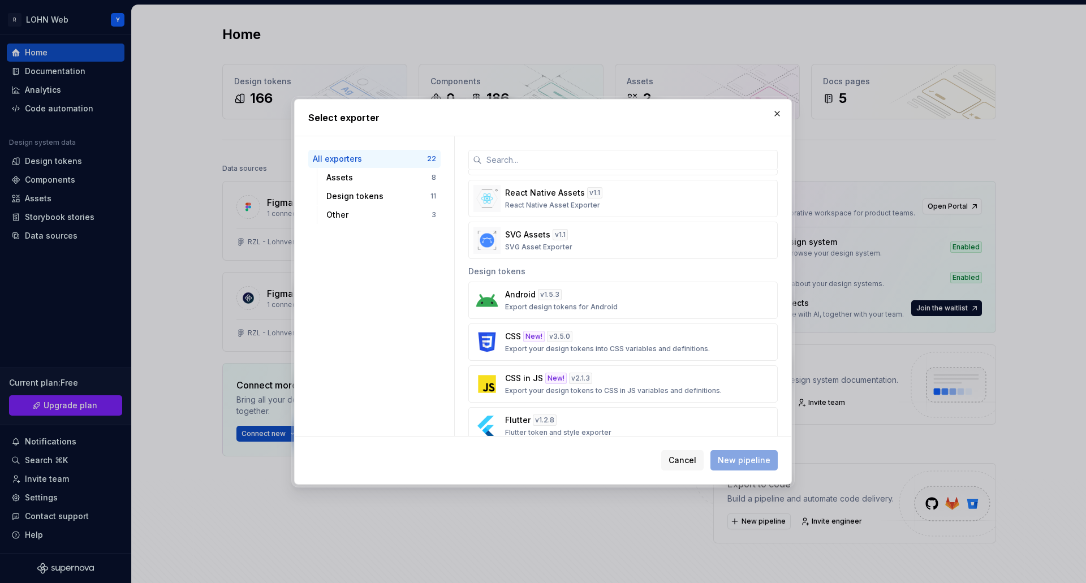
scroll to position [396, 0]
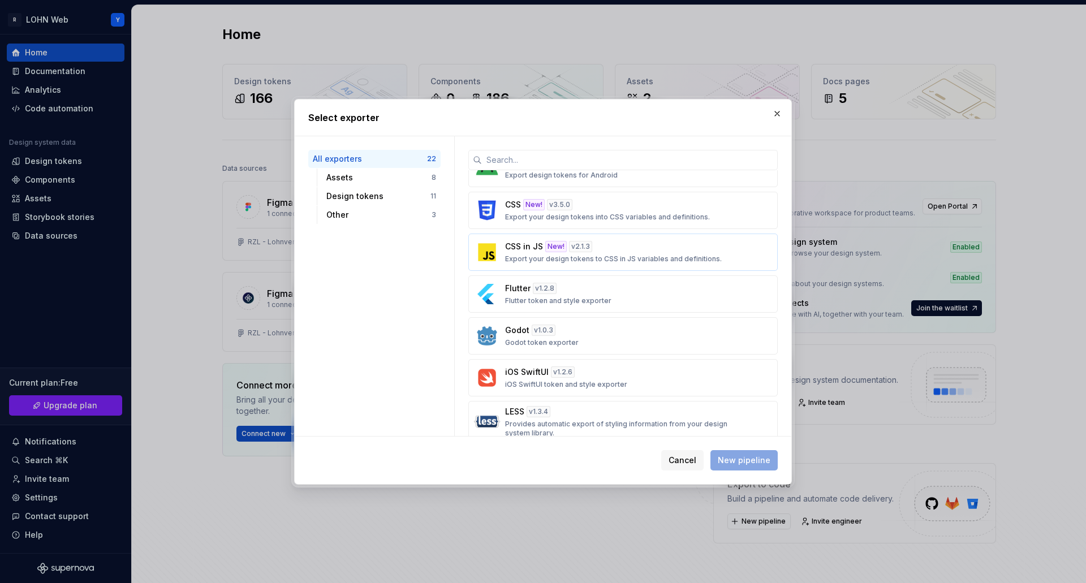
click at [533, 252] on p "CSS in JS" at bounding box center [524, 246] width 38 height 11
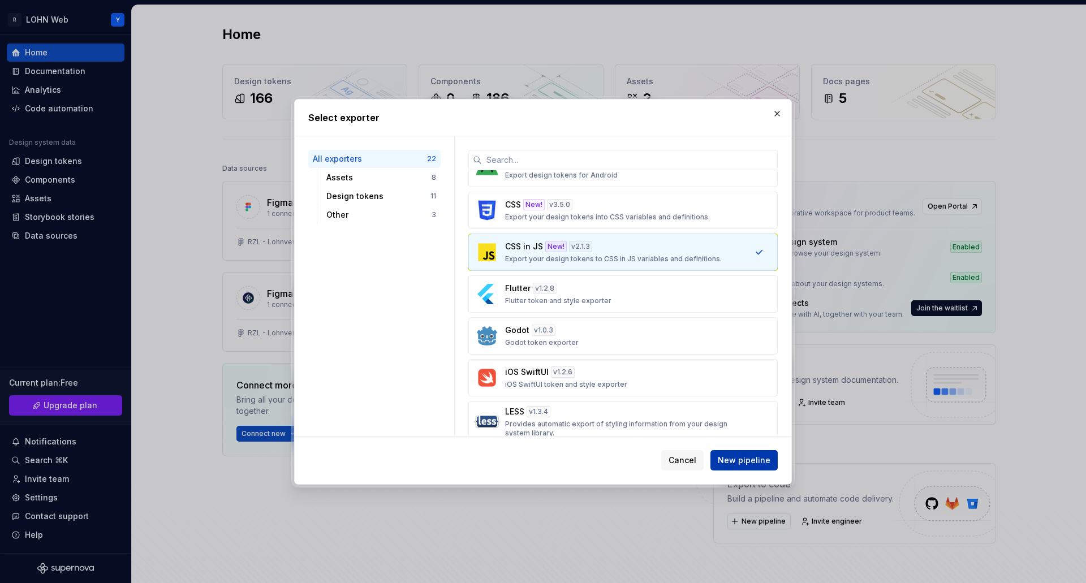
click at [752, 457] on span "New pipeline" at bounding box center [744, 460] width 53 height 11
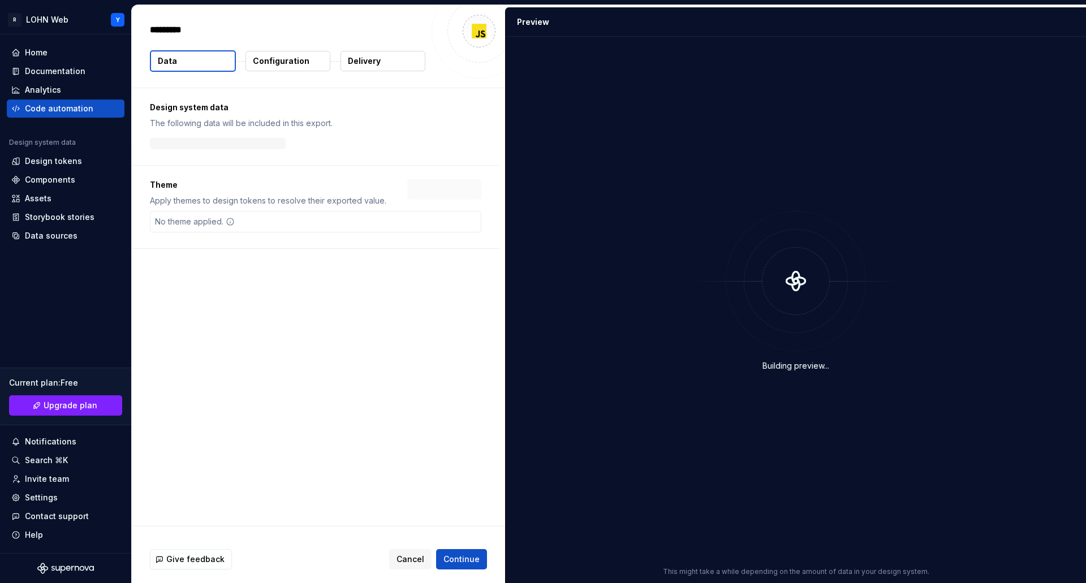
type textarea "*"
